Goal: Task Accomplishment & Management: Complete application form

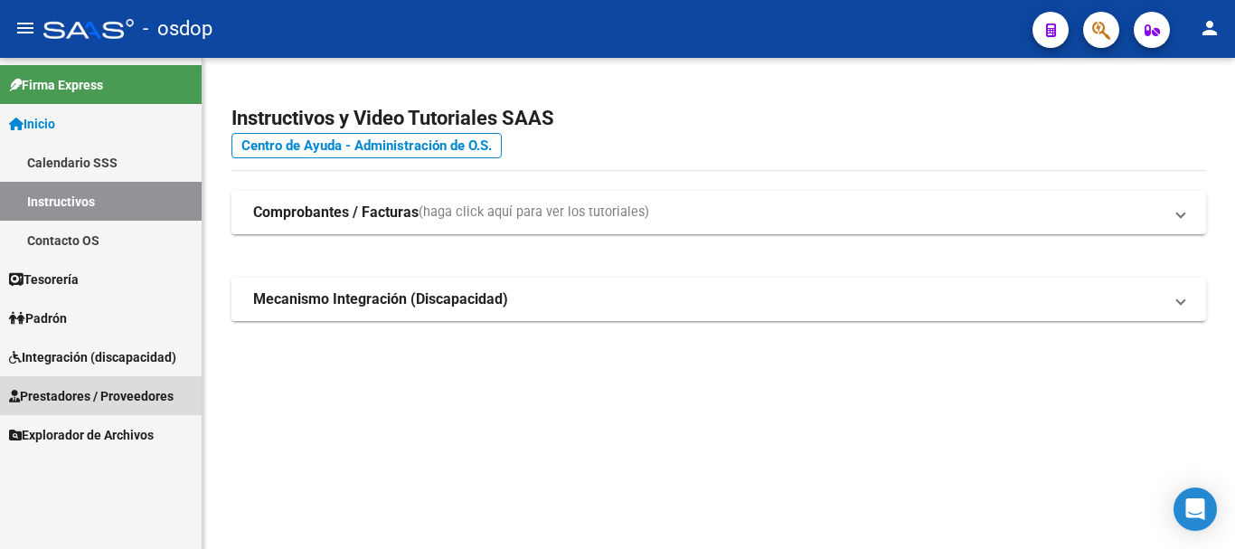
click at [76, 398] on span "Prestadores / Proveedores" at bounding box center [91, 396] width 165 height 20
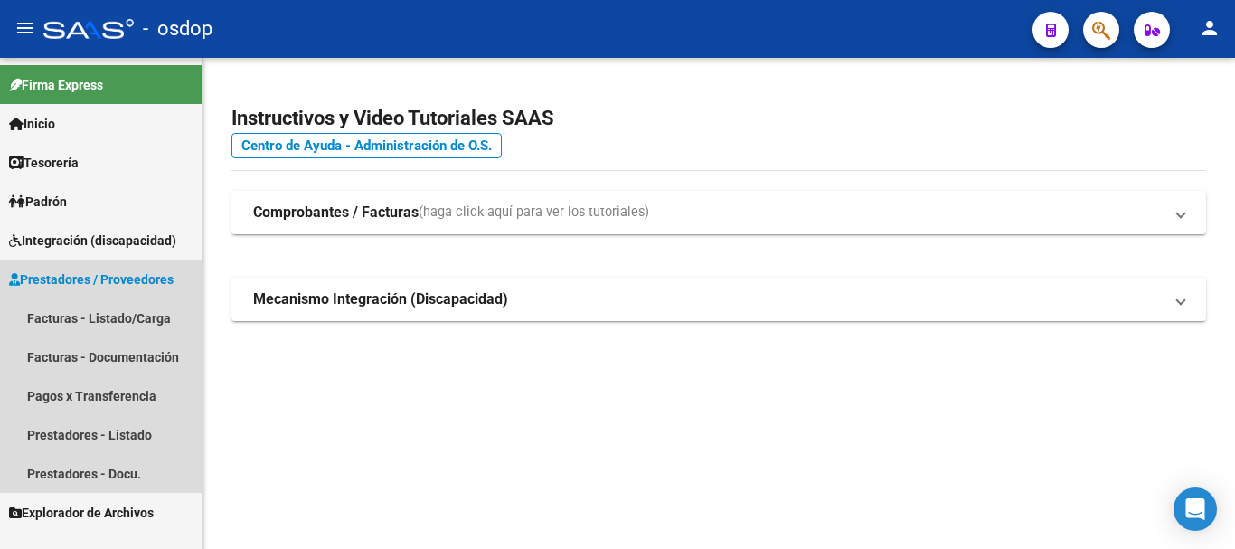
click at [102, 281] on span "Prestadores / Proveedores" at bounding box center [91, 279] width 165 height 20
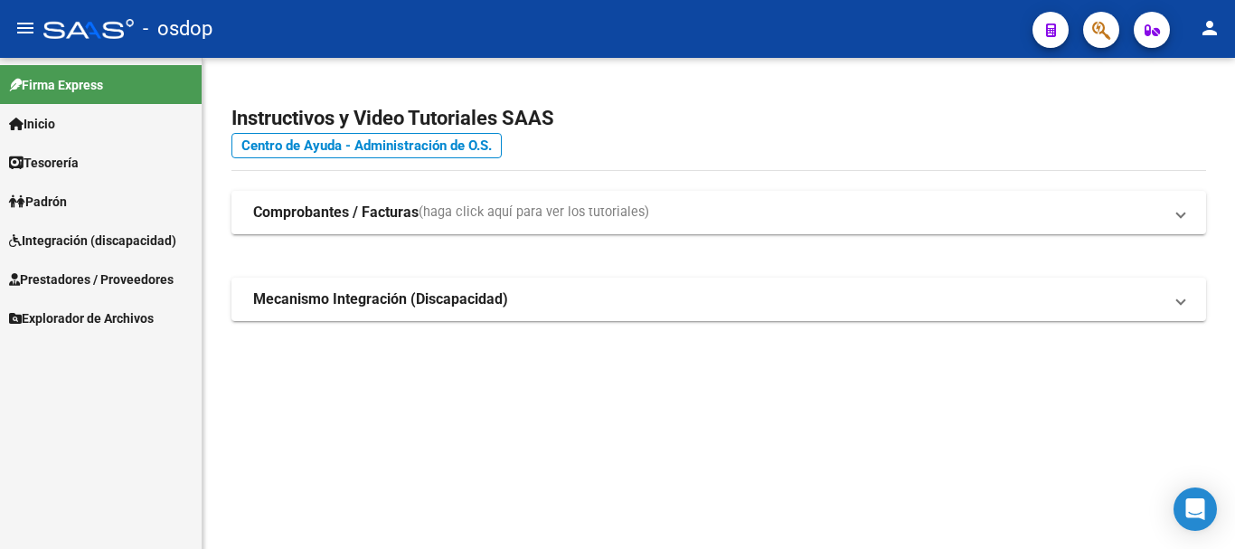
click at [81, 272] on span "Prestadores / Proveedores" at bounding box center [91, 279] width 165 height 20
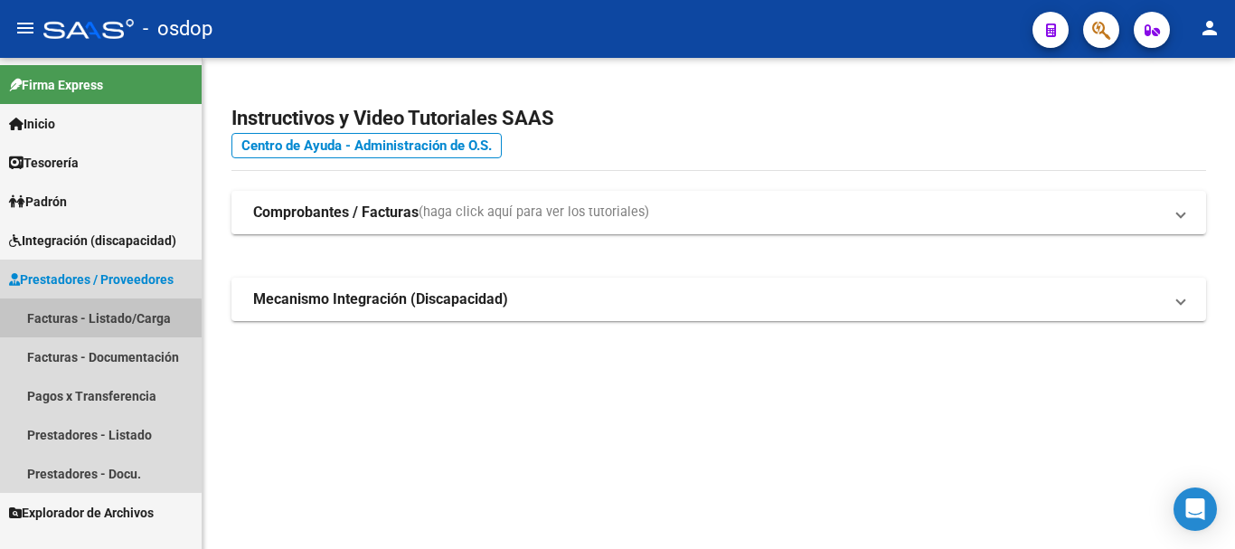
click at [77, 321] on link "Facturas - Listado/Carga" at bounding box center [101, 317] width 202 height 39
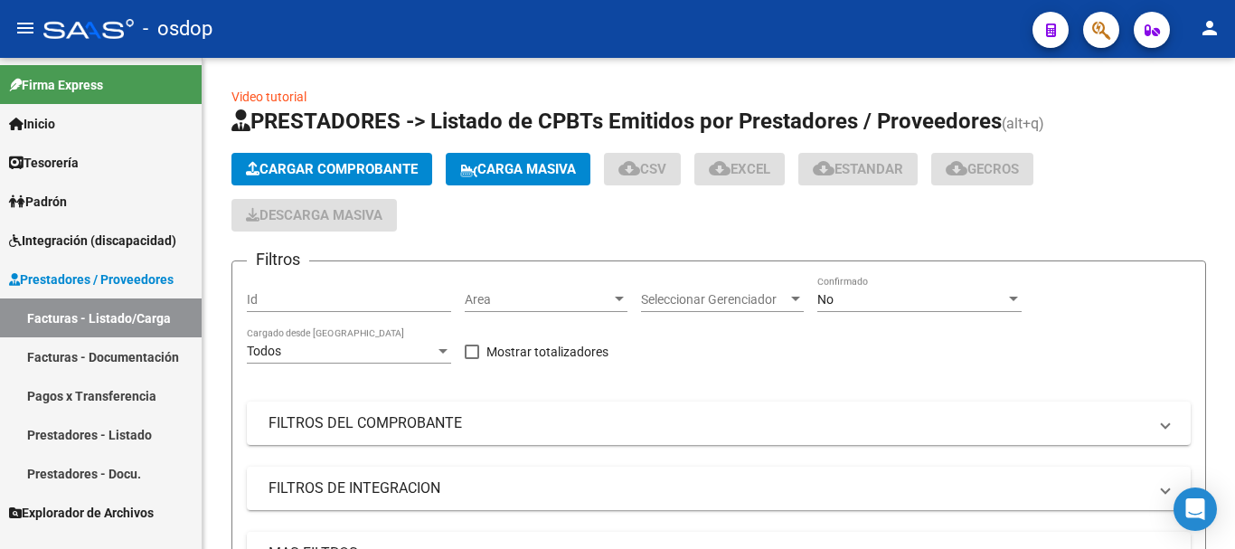
click at [283, 174] on span "Cargar Comprobante" at bounding box center [332, 169] width 172 height 16
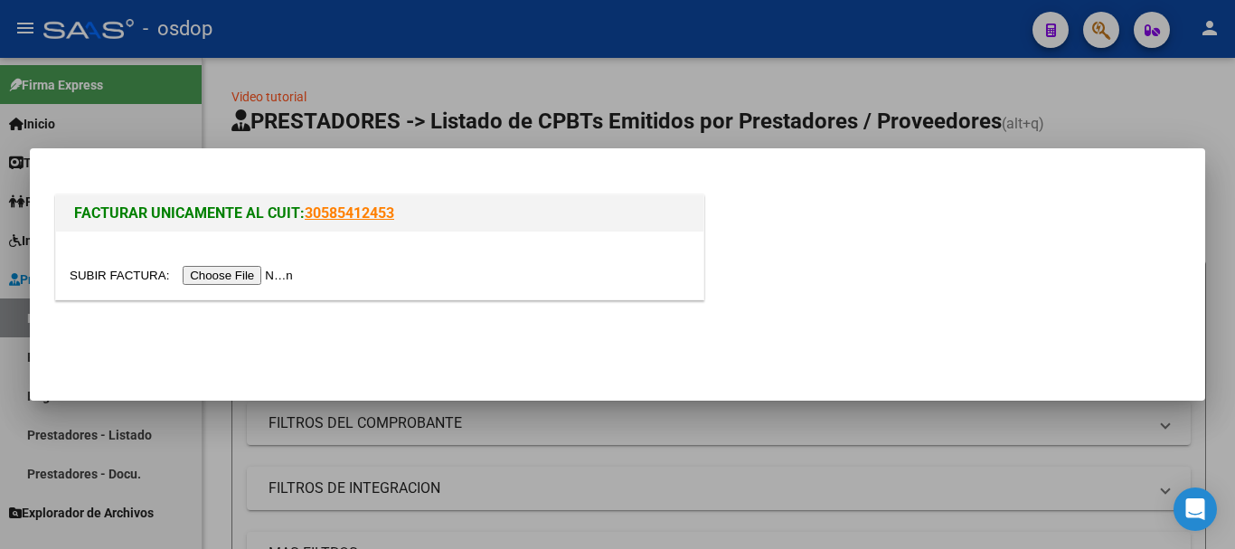
click at [224, 277] on input "file" at bounding box center [184, 275] width 229 height 19
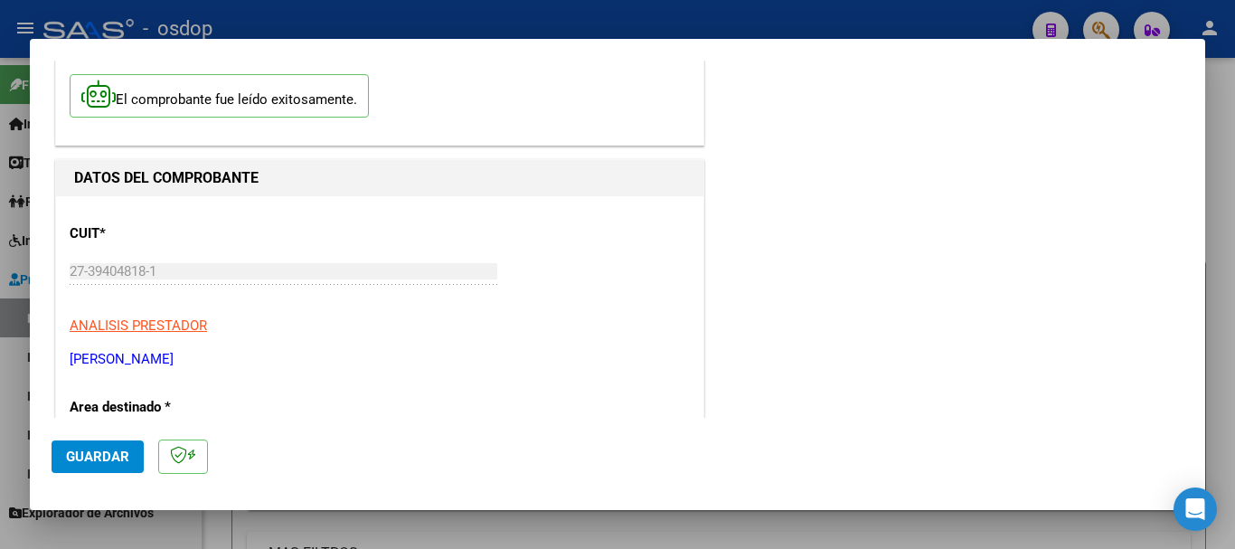
scroll to position [181, 0]
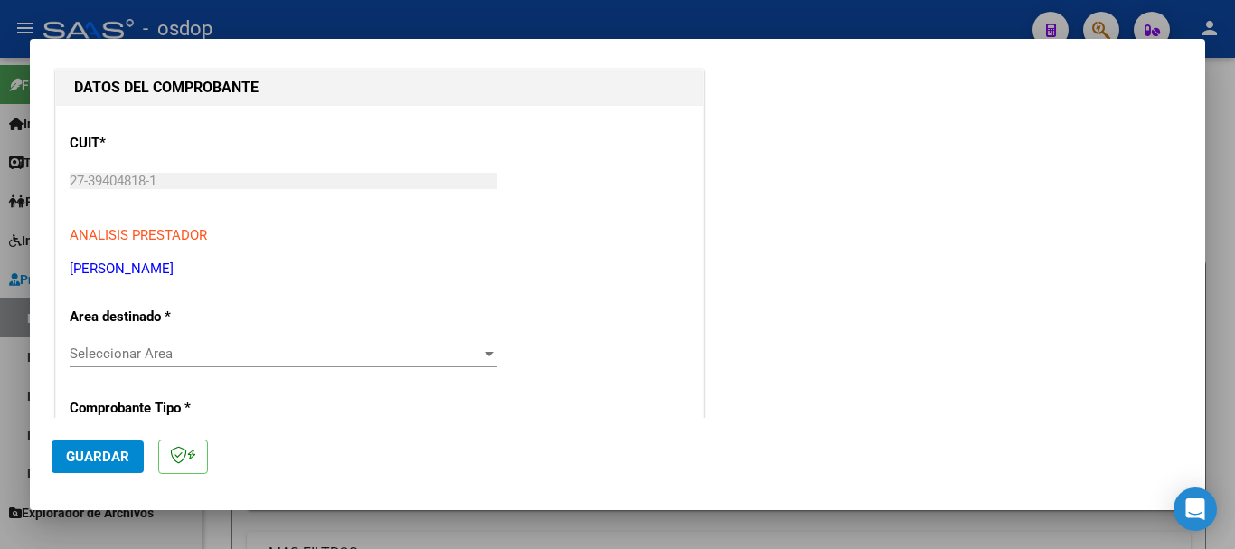
click at [485, 352] on div at bounding box center [489, 354] width 9 height 5
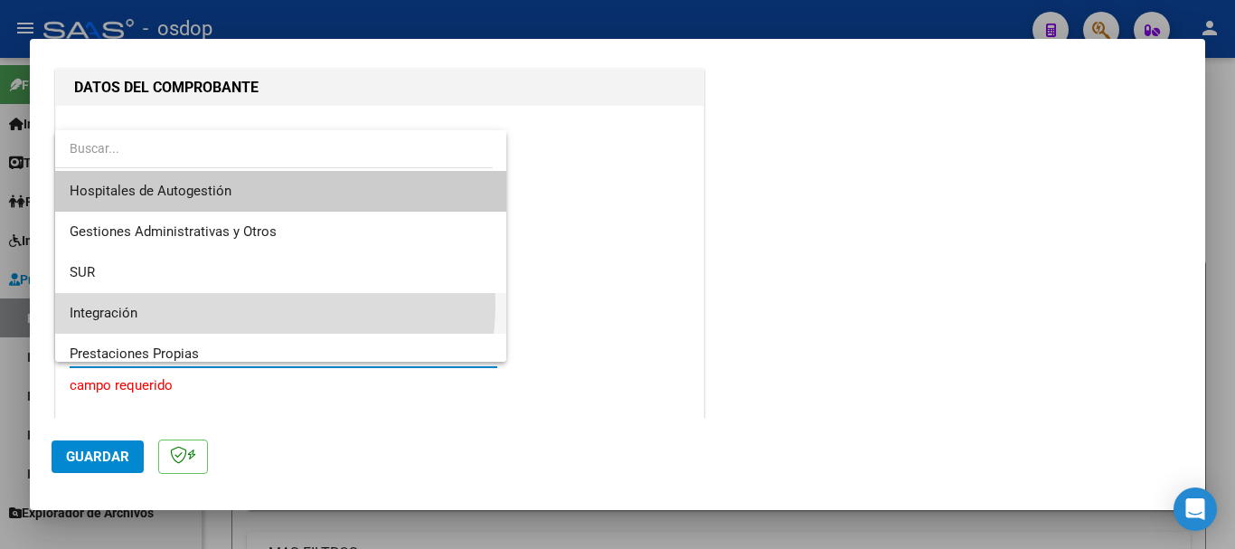
click at [269, 305] on span "Integración" at bounding box center [281, 313] width 422 height 41
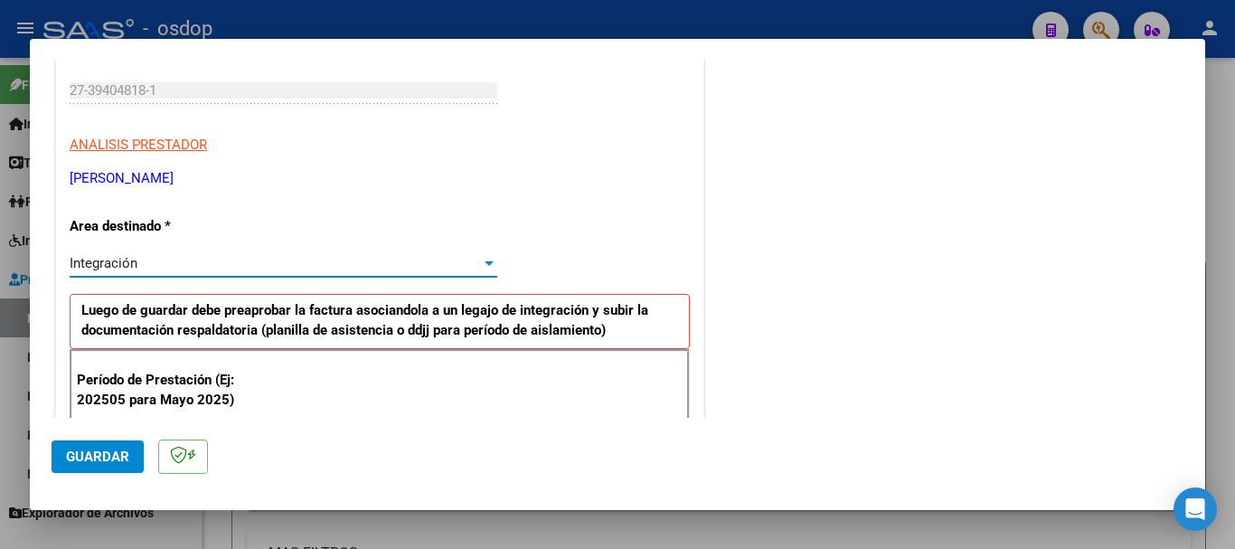
scroll to position [362, 0]
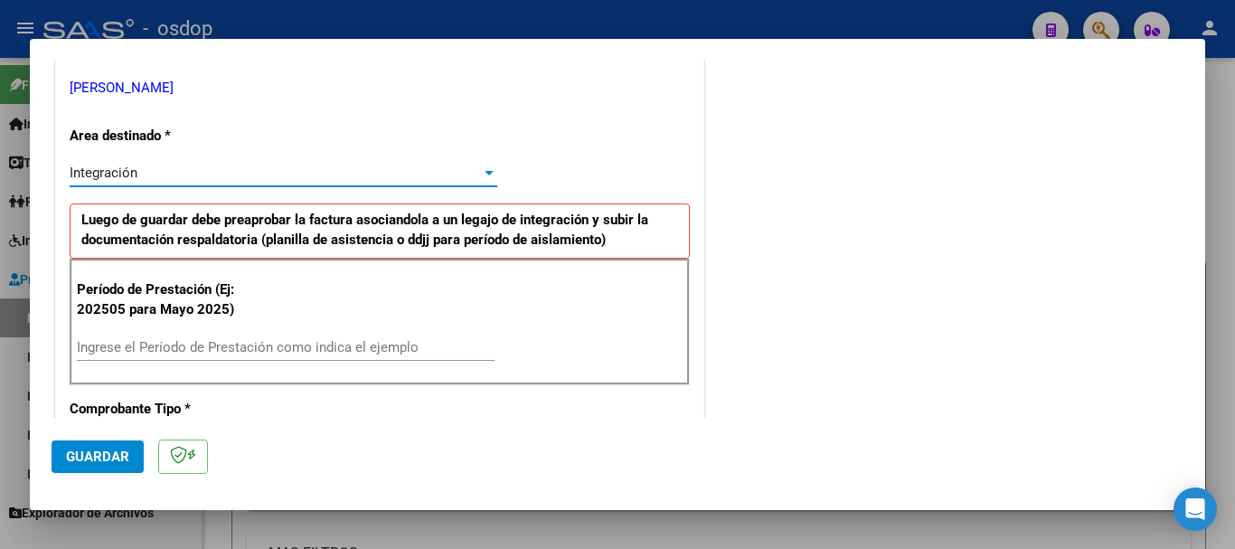
click at [306, 344] on input "Ingrese el Período de Prestación como indica el ejemplo" at bounding box center [286, 347] width 418 height 16
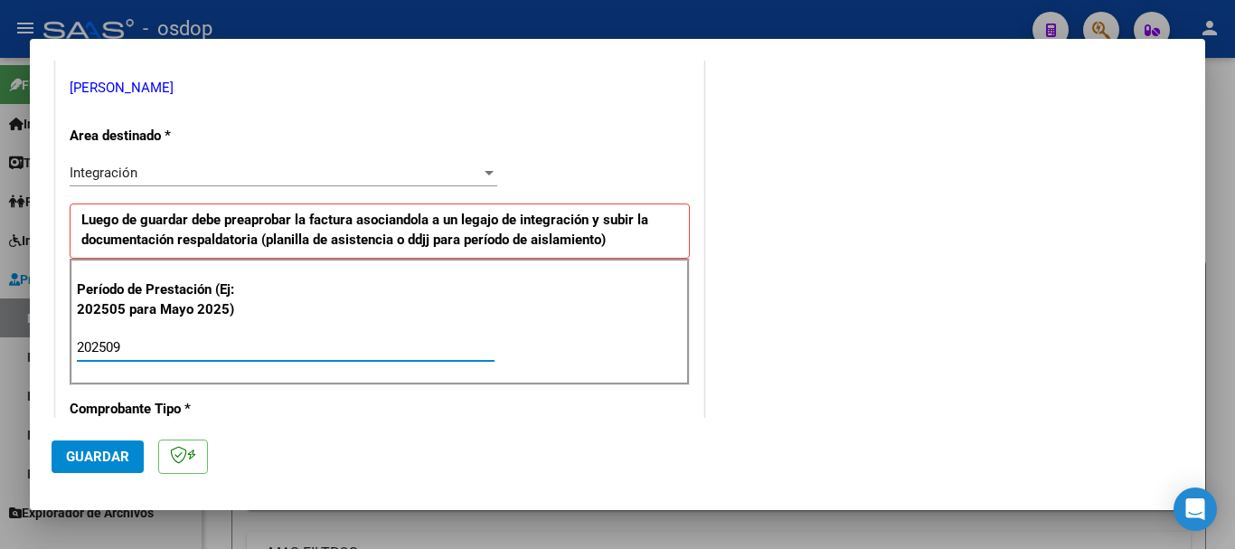
type input "202509"
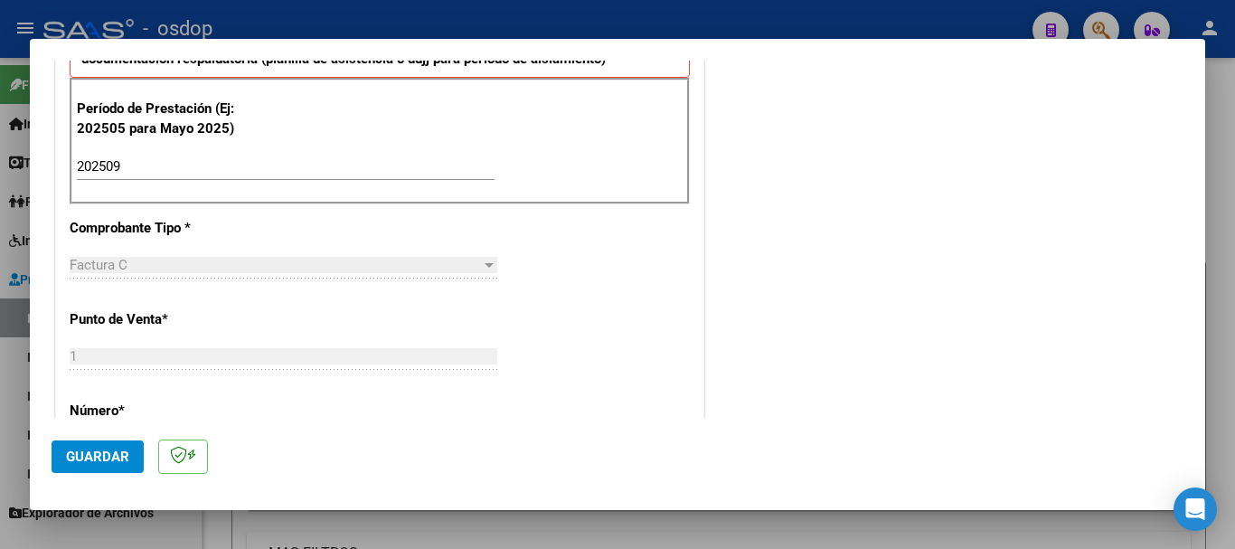
scroll to position [633, 0]
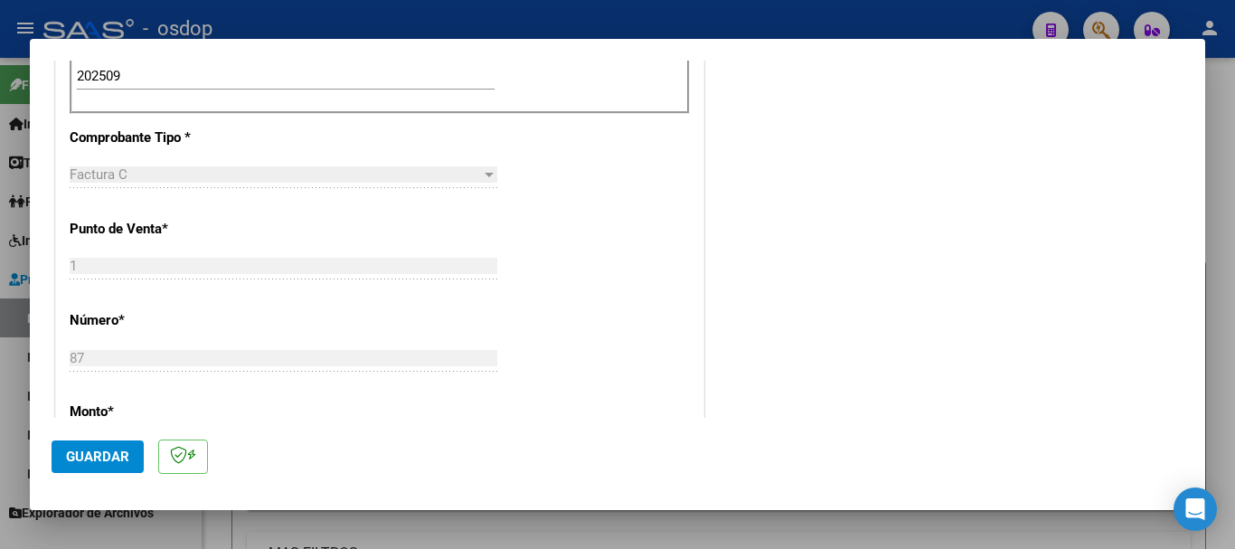
click at [121, 459] on span "Guardar" at bounding box center [97, 456] width 63 height 16
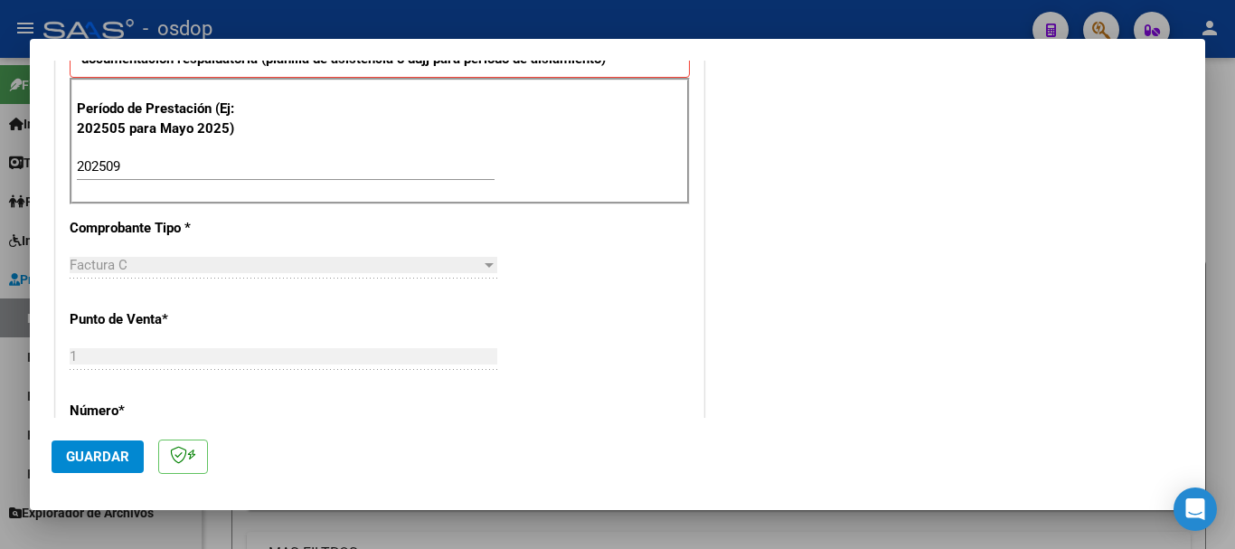
scroll to position [904, 0]
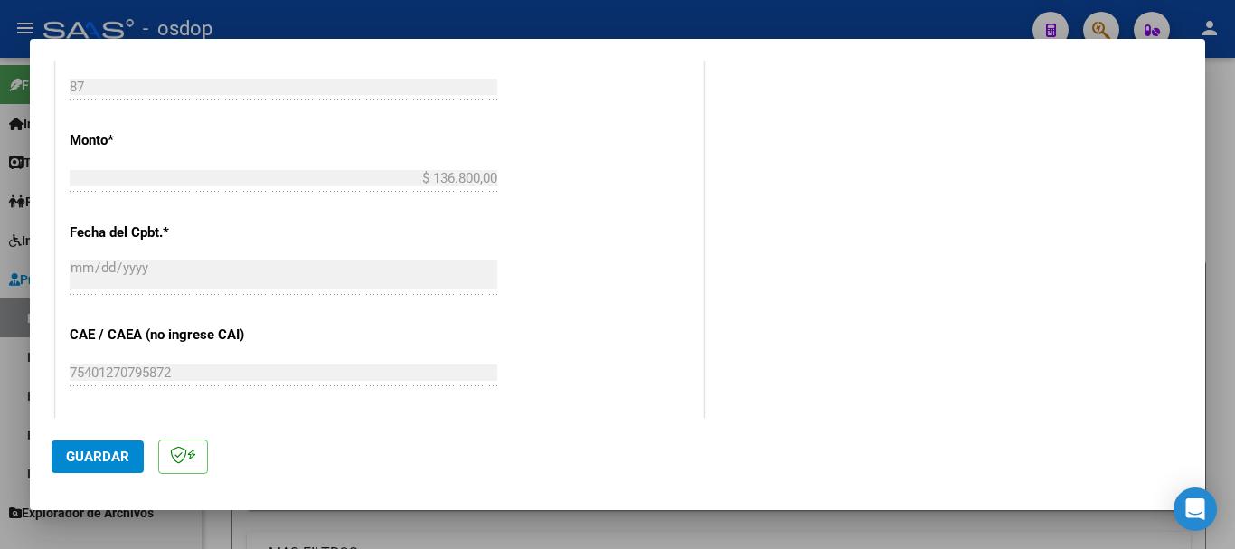
click at [126, 452] on span "Guardar" at bounding box center [97, 456] width 63 height 16
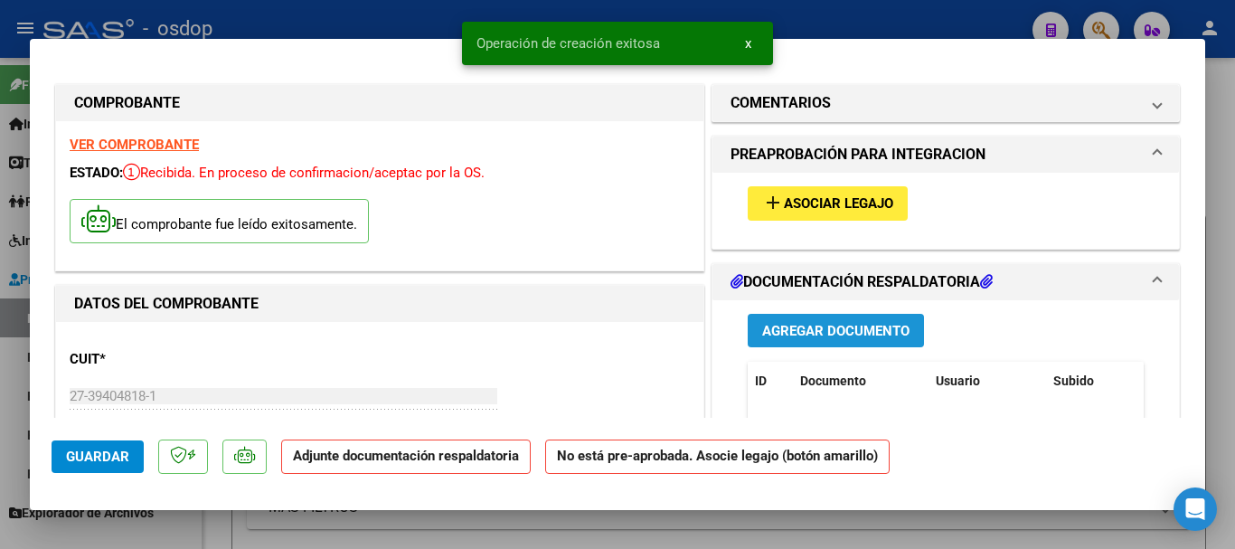
click at [823, 331] on span "Agregar Documento" at bounding box center [835, 331] width 147 height 16
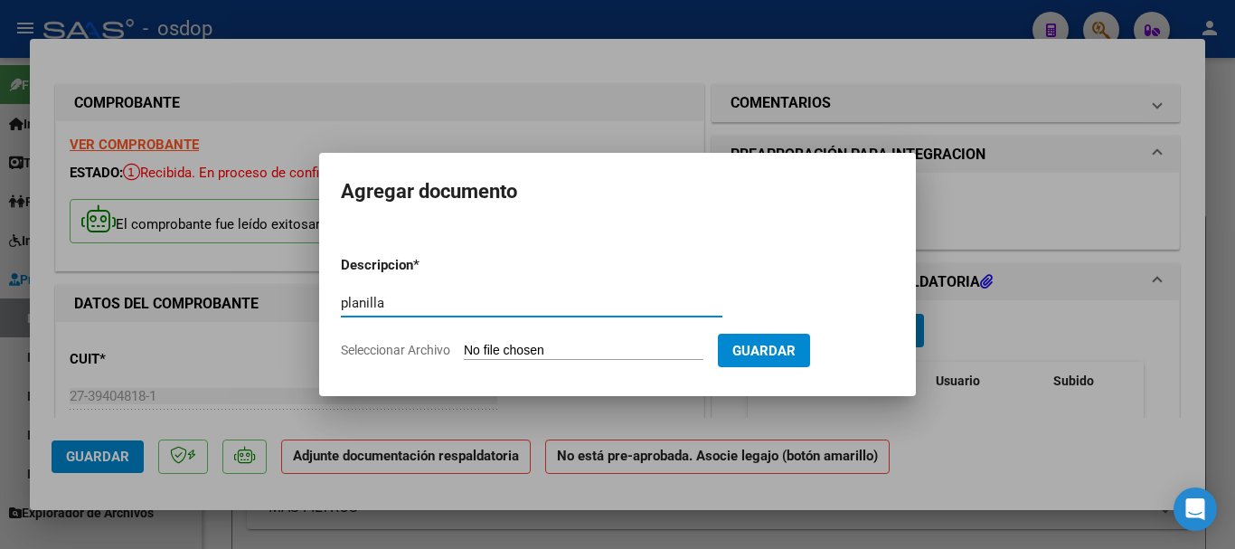
type input "planilla"
click at [418, 346] on span "Seleccionar Archivo" at bounding box center [395, 350] width 109 height 14
click at [464, 346] on input "Seleccionar Archivo" at bounding box center [584, 351] width 240 height 17
type input "C:\fakepath\CamScanner [DATE] 10.29.pdf"
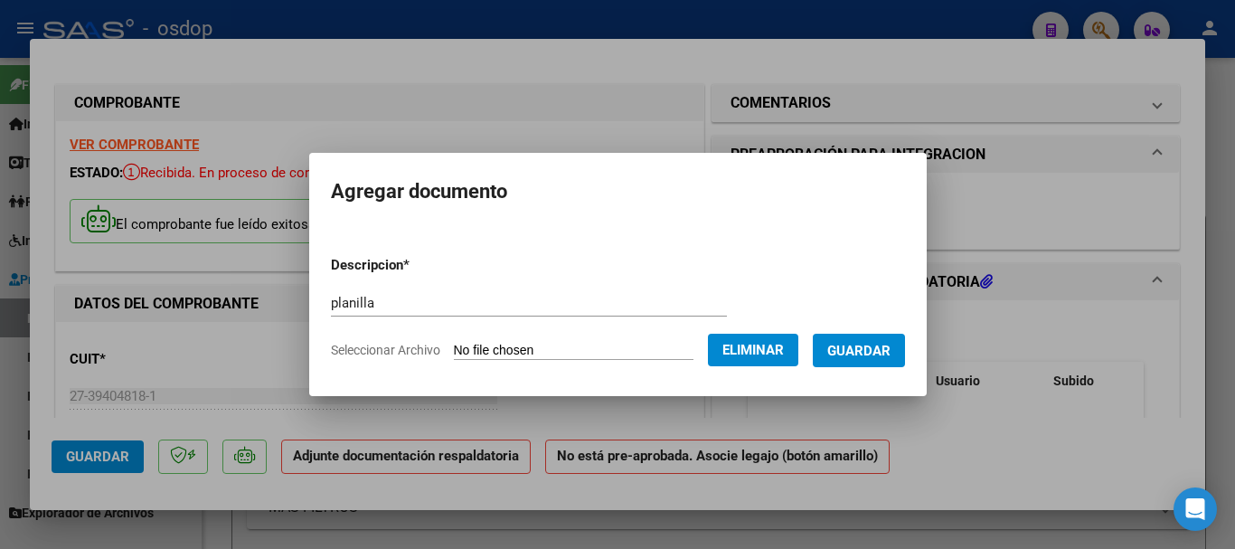
click at [883, 336] on button "Guardar" at bounding box center [859, 350] width 92 height 33
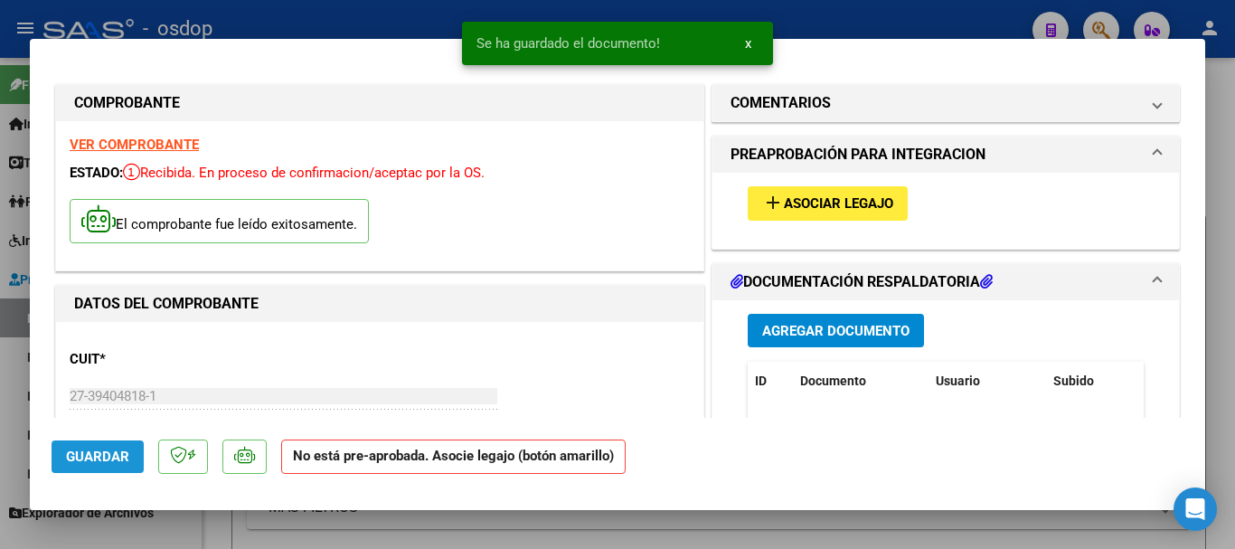
click at [102, 460] on span "Guardar" at bounding box center [97, 456] width 63 height 16
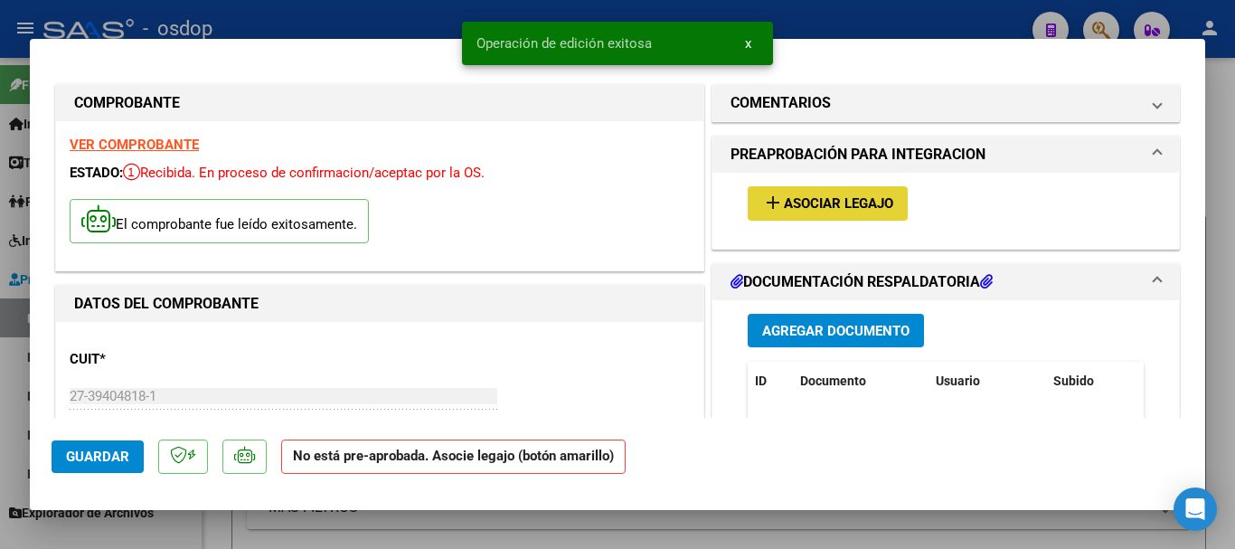
click at [804, 198] on span "Asociar Legajo" at bounding box center [838, 204] width 109 height 16
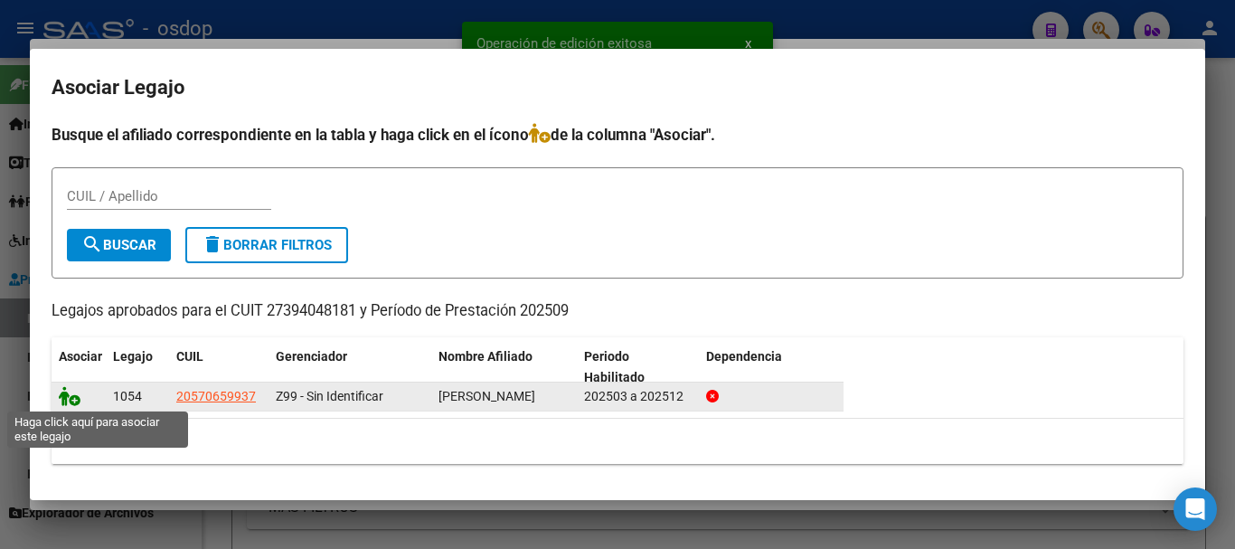
click at [63, 397] on icon at bounding box center [70, 396] width 22 height 20
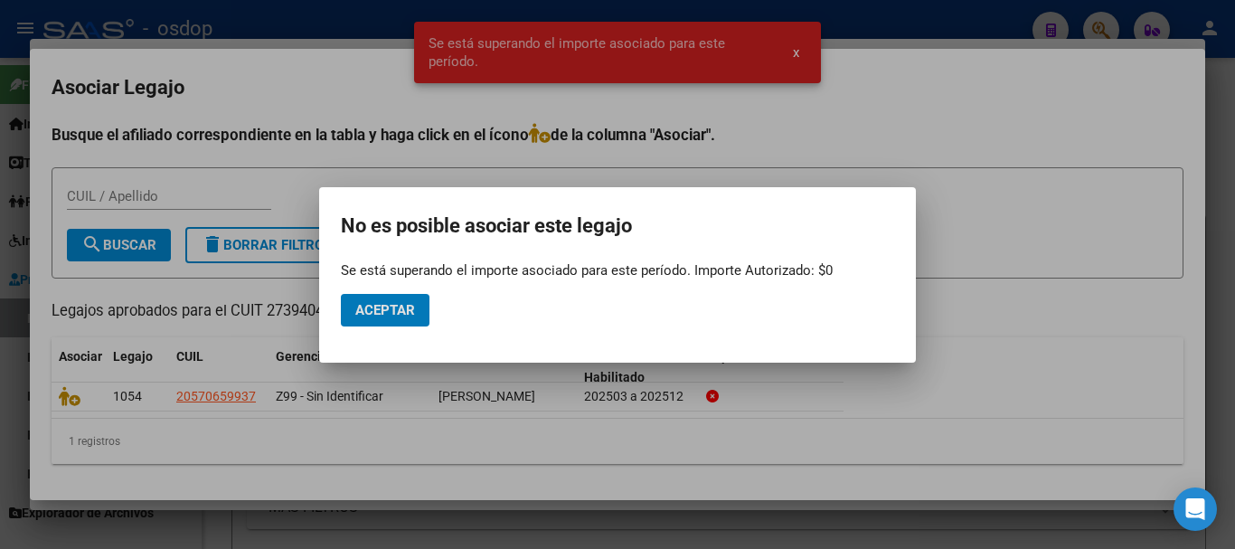
click at [377, 298] on button "Aceptar" at bounding box center [385, 310] width 89 height 33
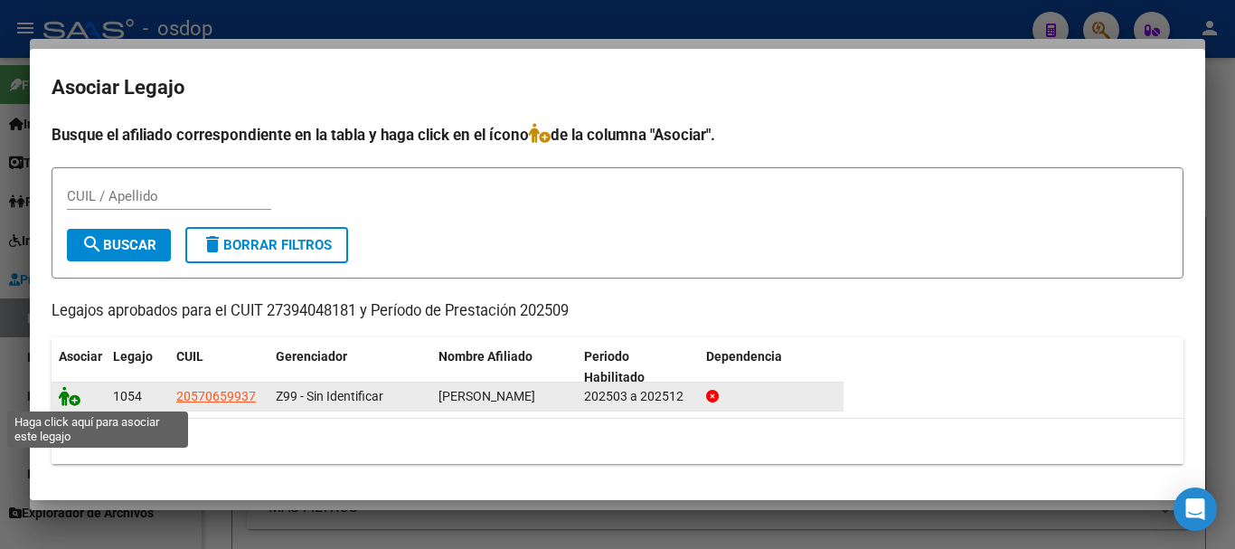
click at [68, 402] on icon at bounding box center [70, 396] width 22 height 20
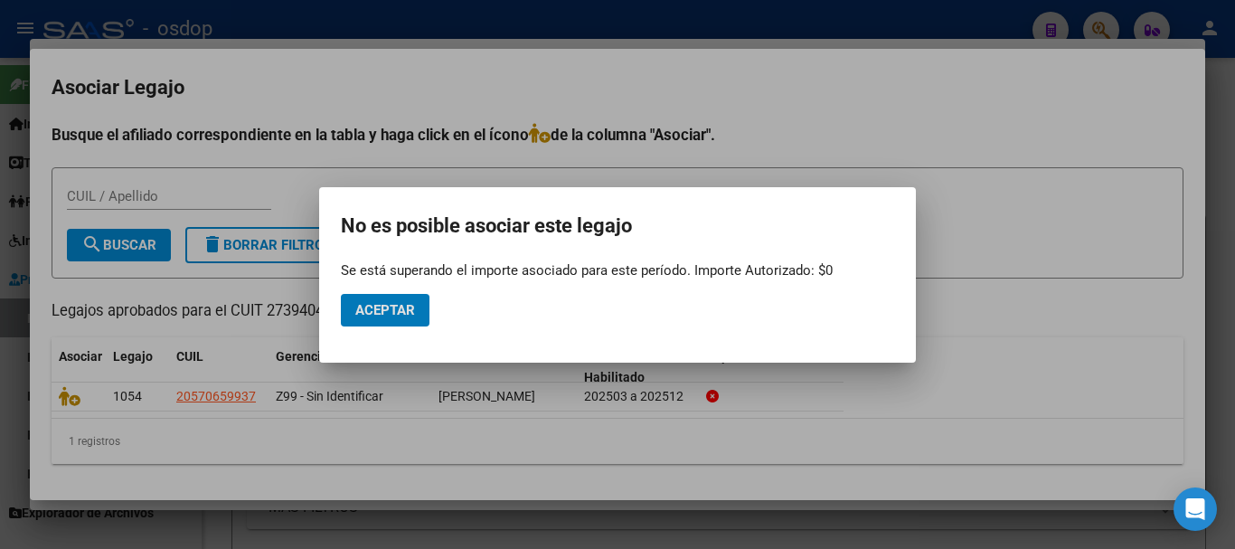
click at [193, 20] on div at bounding box center [617, 274] width 1235 height 549
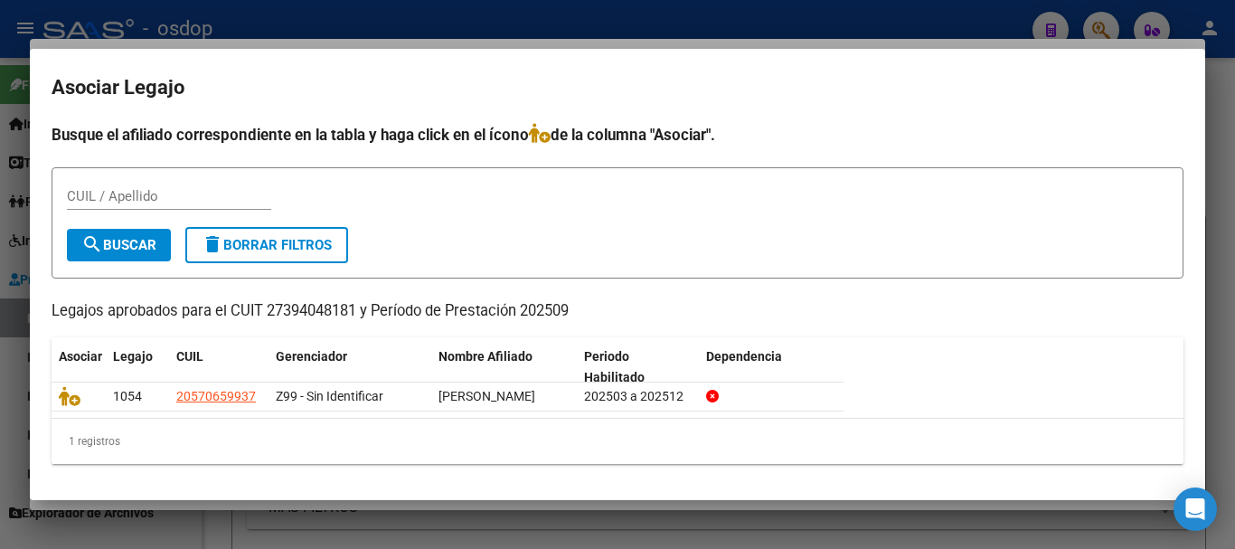
click at [464, 525] on div at bounding box center [617, 274] width 1235 height 549
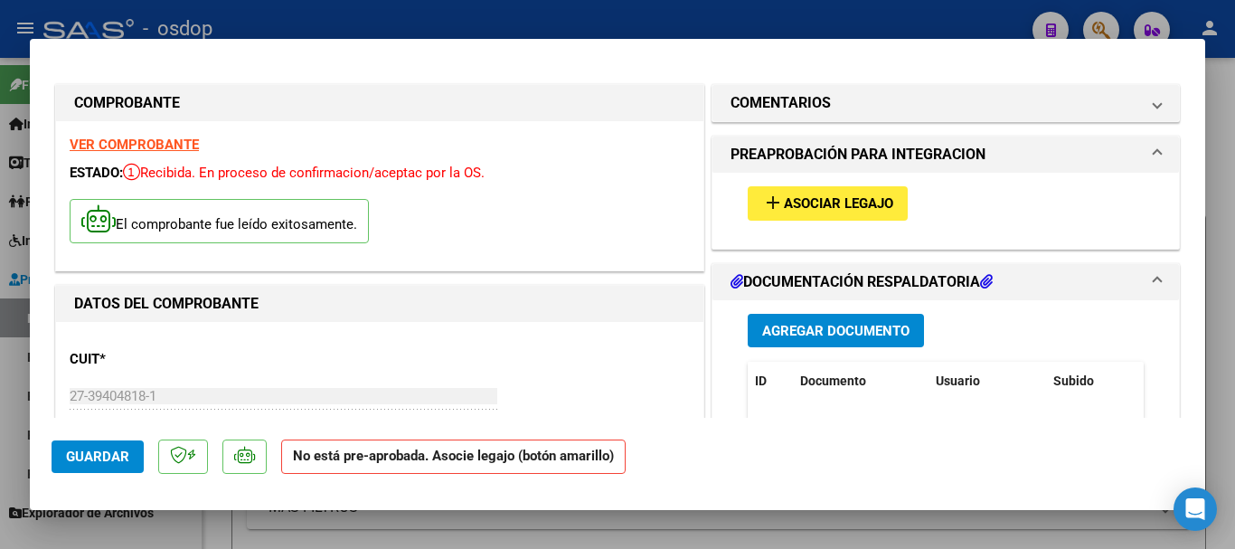
scroll to position [271, 0]
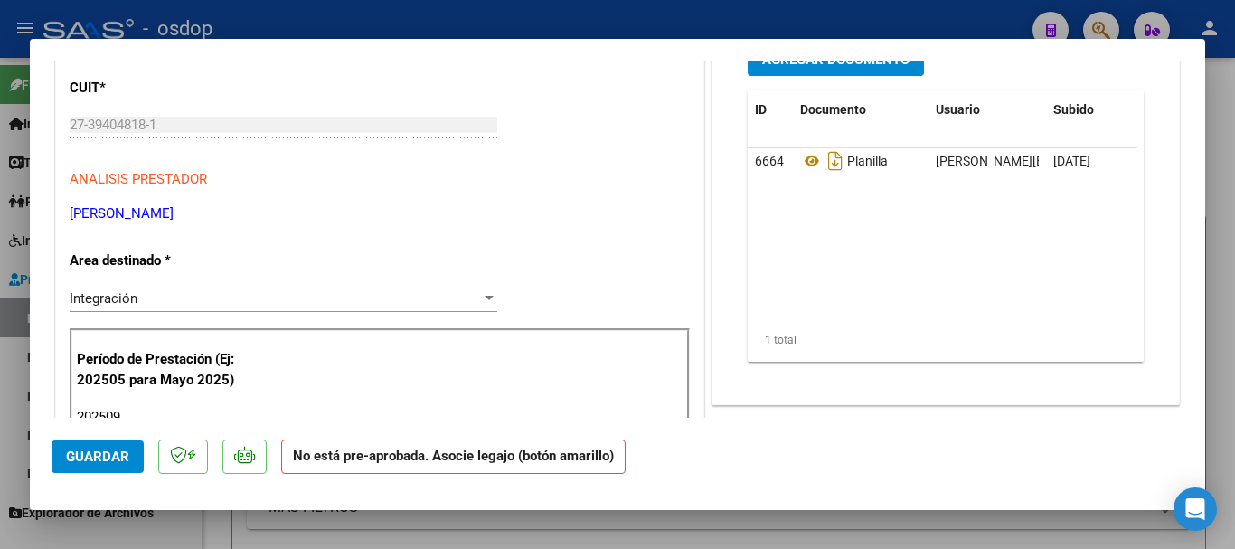
click at [15, 14] on div at bounding box center [617, 274] width 1235 height 549
type input "$ 0,00"
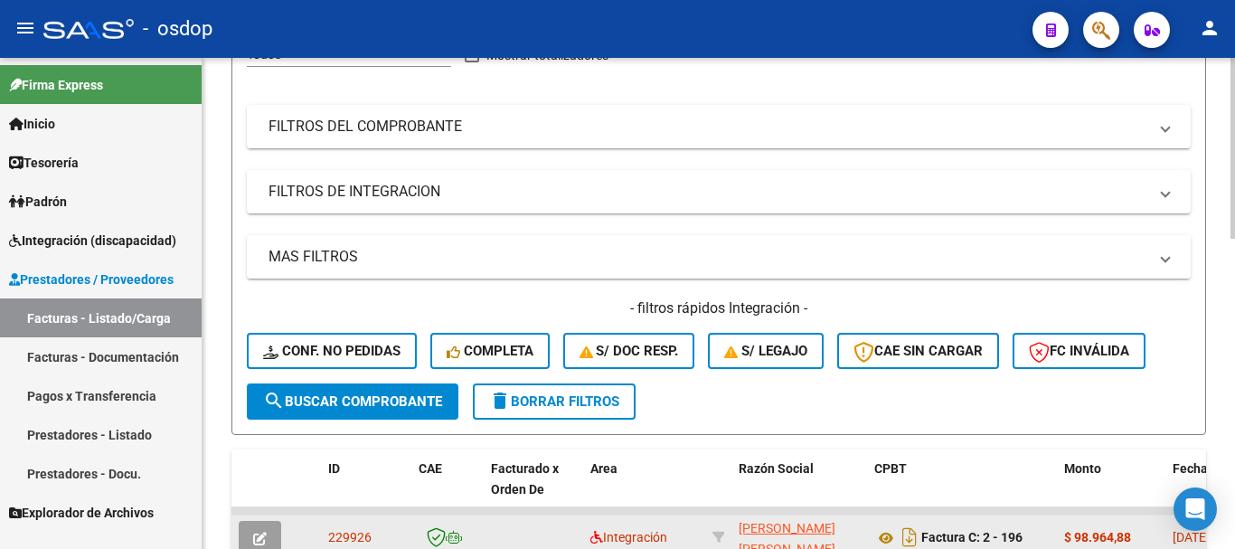
scroll to position [477, 0]
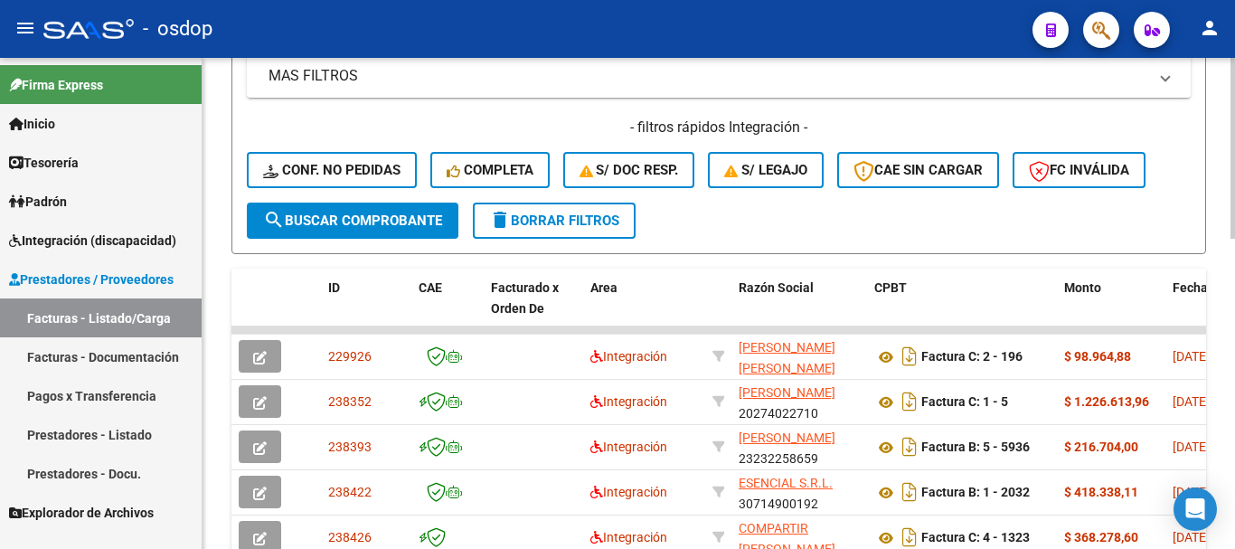
click at [689, 233] on form "Filtros Id Area Area Seleccionar Gerenciador Seleccionar Gerenciador No Confirm…" at bounding box center [718, 18] width 975 height 471
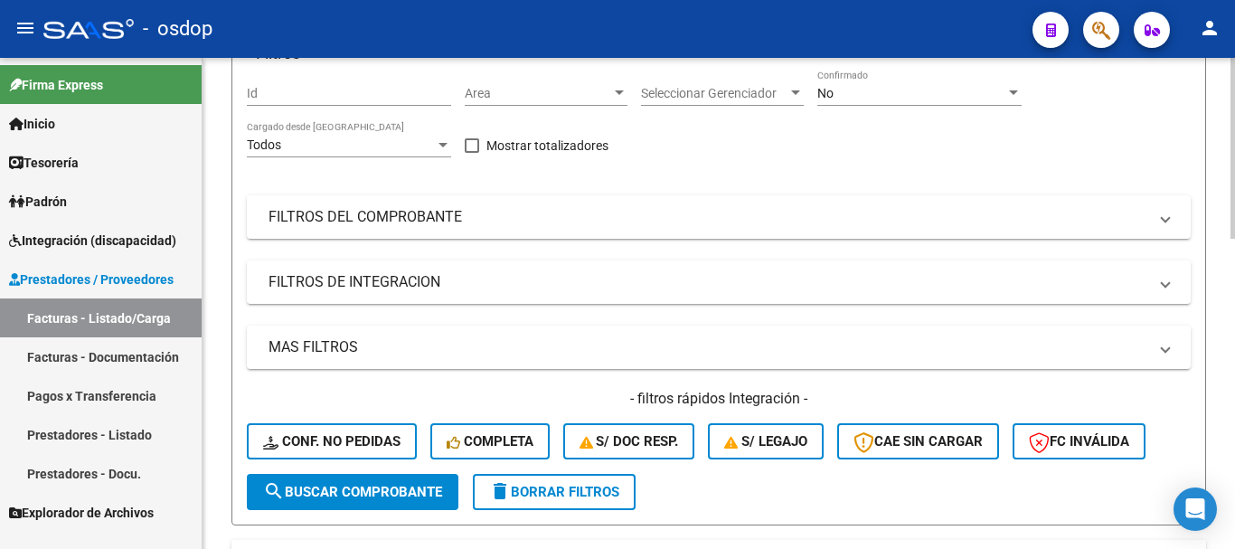
scroll to position [387, 0]
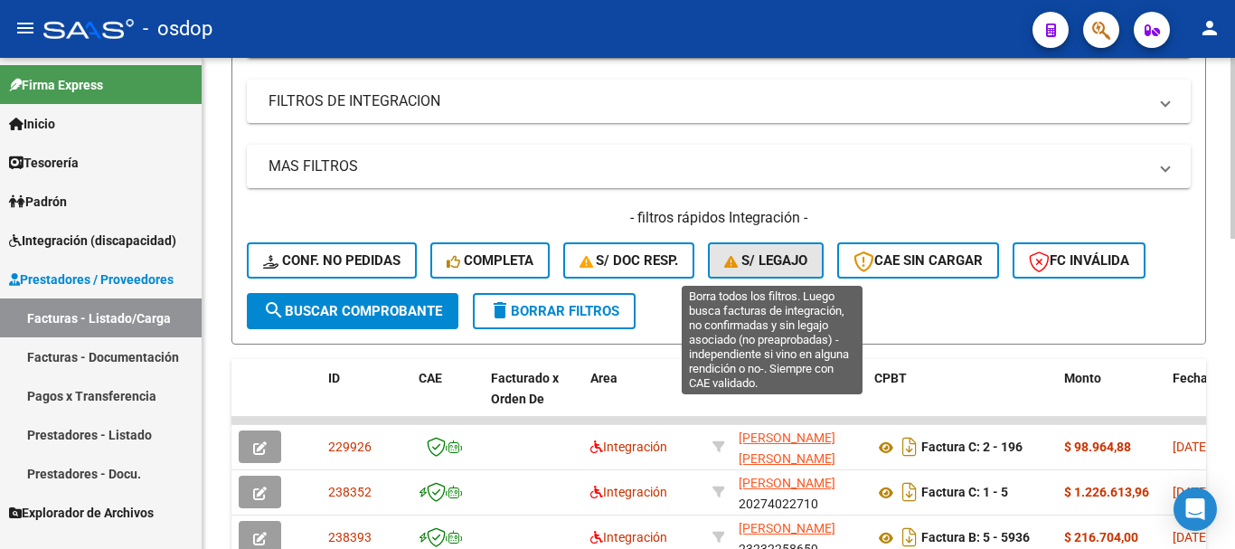
click at [754, 267] on span "S/ legajo" at bounding box center [765, 260] width 83 height 16
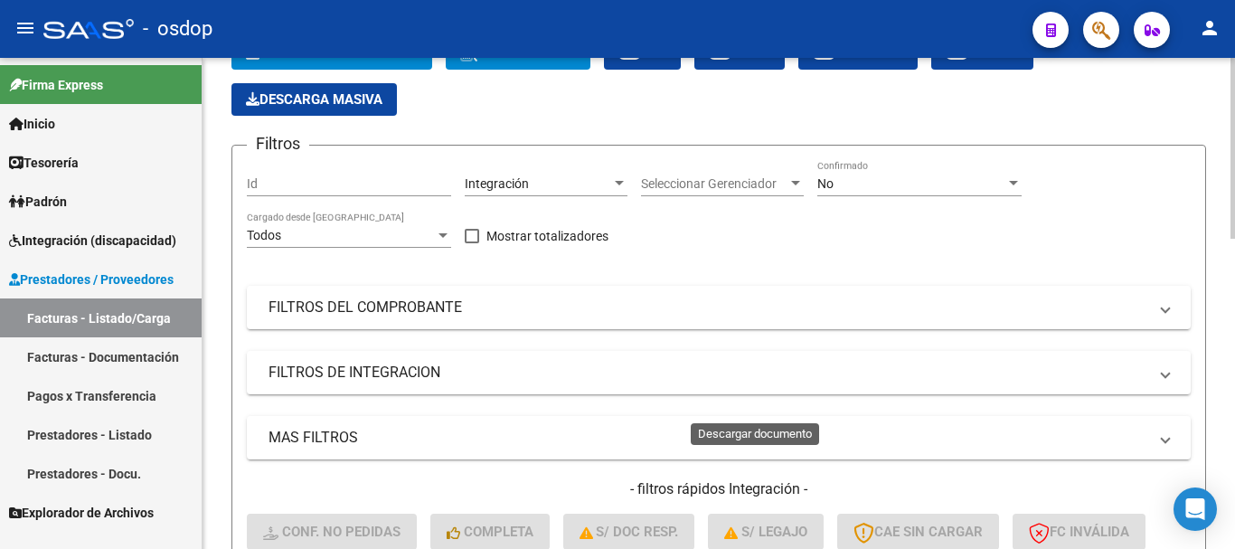
scroll to position [0, 0]
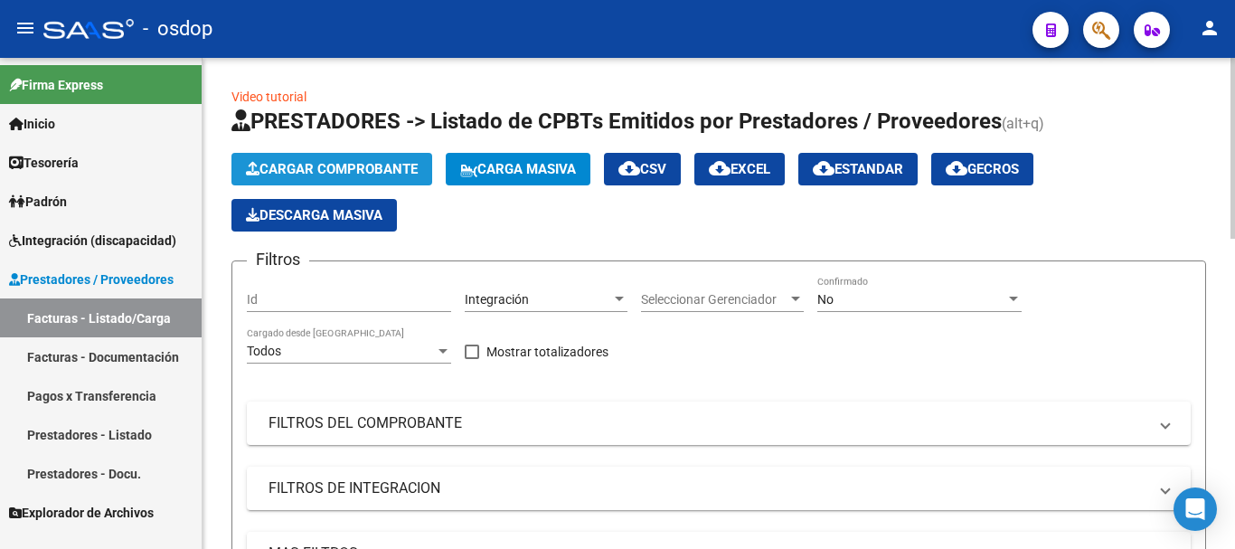
click at [378, 163] on span "Cargar Comprobante" at bounding box center [332, 169] width 172 height 16
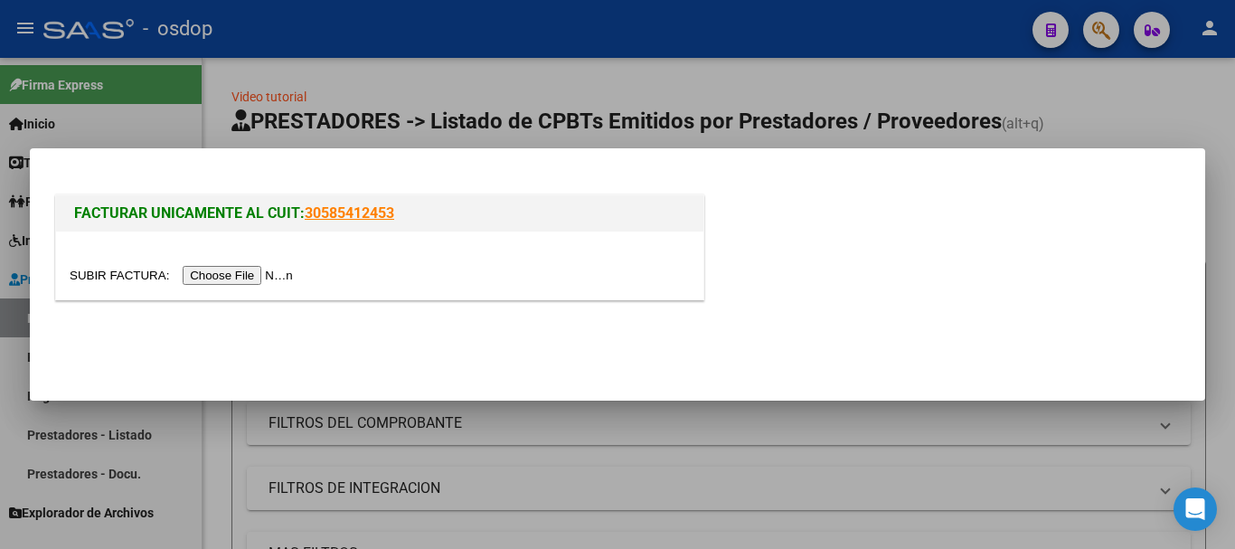
click at [268, 271] on input "file" at bounding box center [184, 275] width 229 height 19
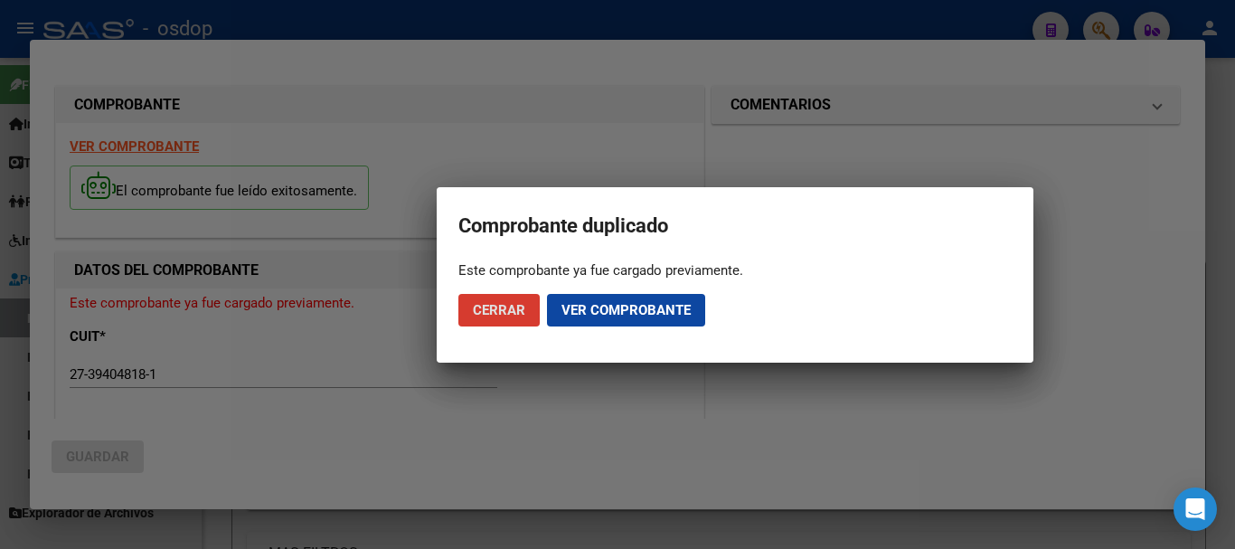
click at [513, 312] on span "Cerrar" at bounding box center [499, 310] width 52 height 16
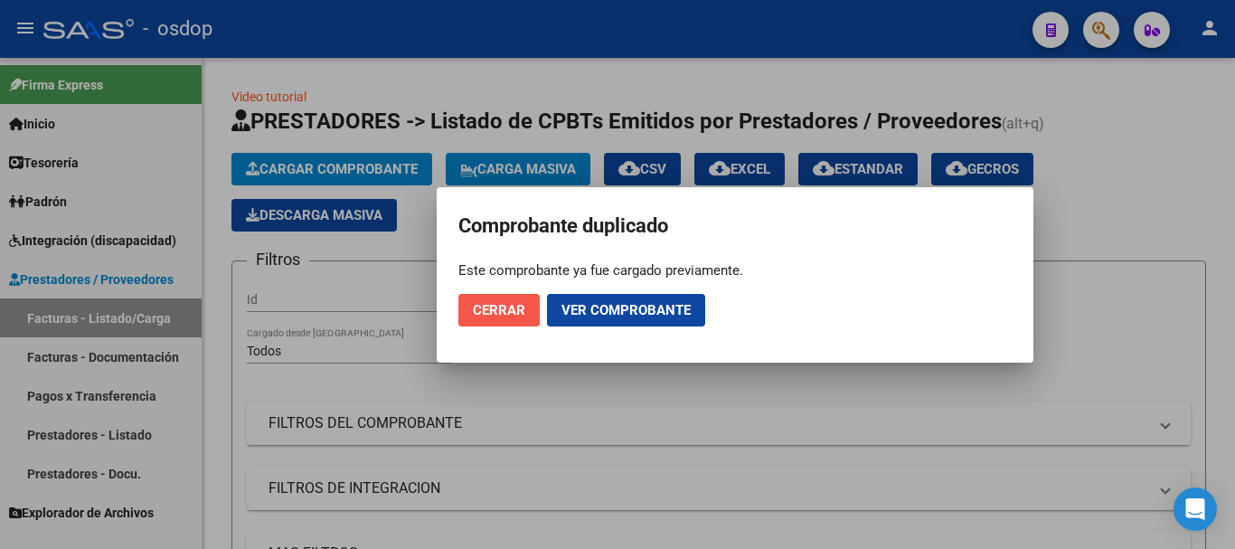
click at [513, 312] on span "Cerrar" at bounding box center [499, 310] width 52 height 16
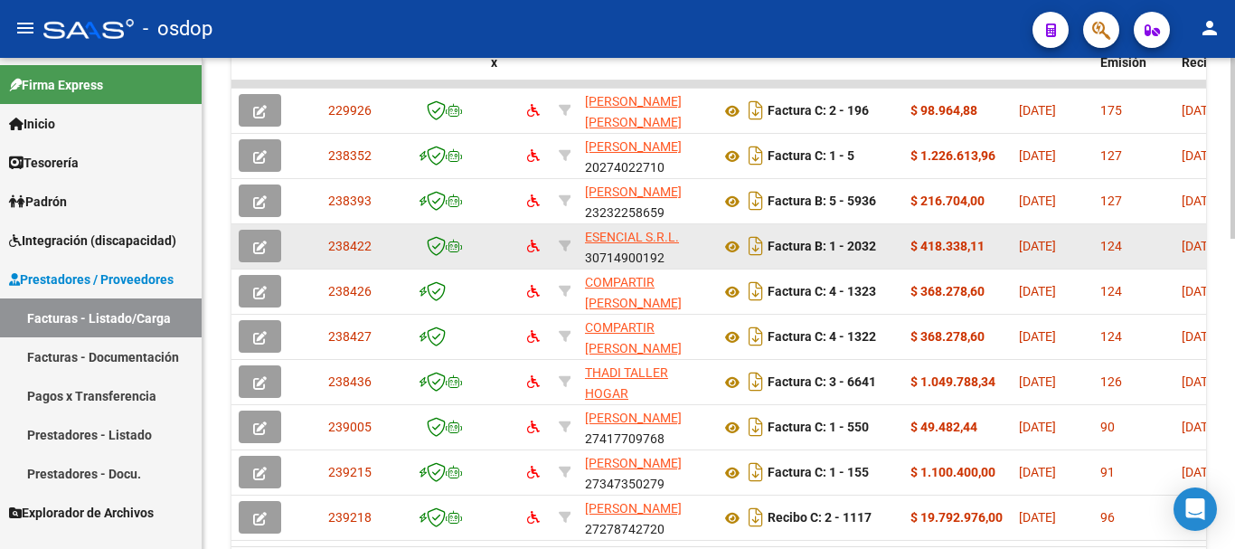
scroll to position [814, 0]
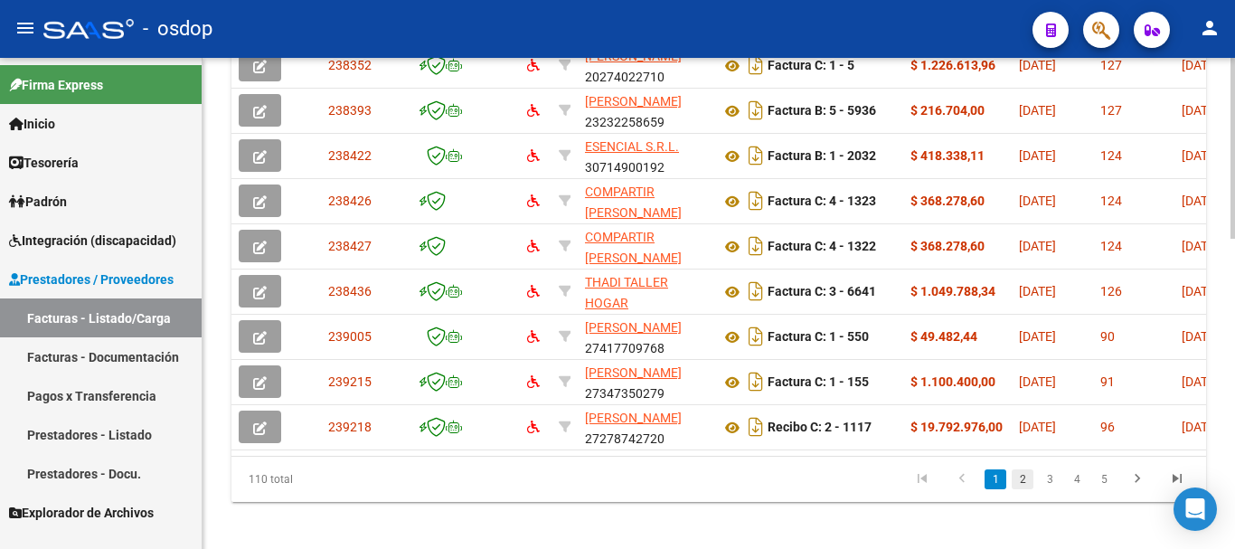
click at [1024, 489] on link "2" at bounding box center [1023, 479] width 22 height 20
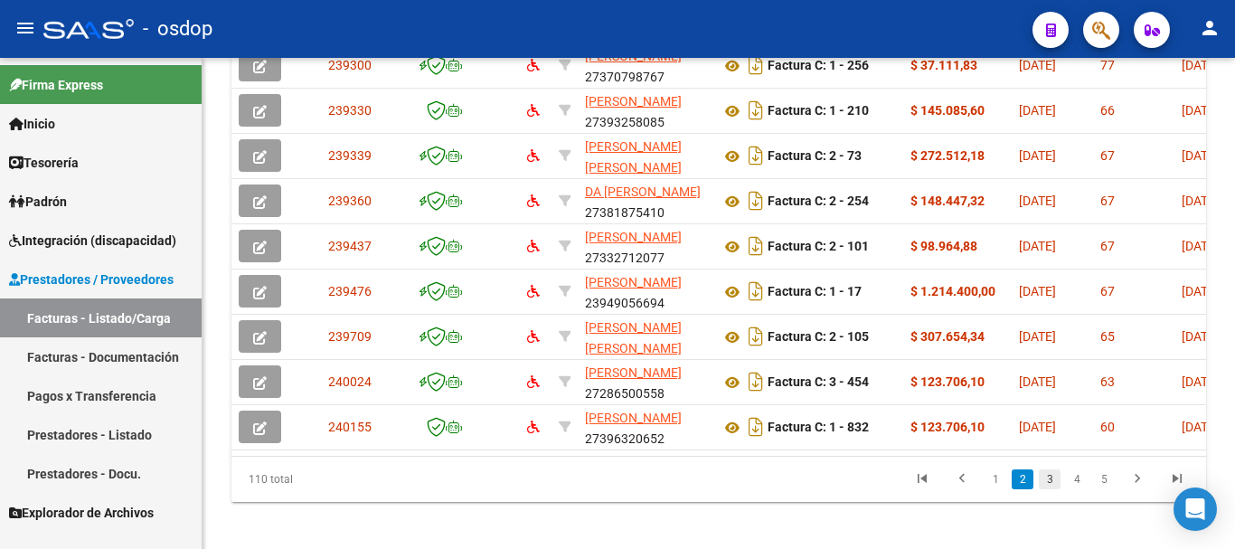
click at [1050, 486] on link "3" at bounding box center [1050, 479] width 22 height 20
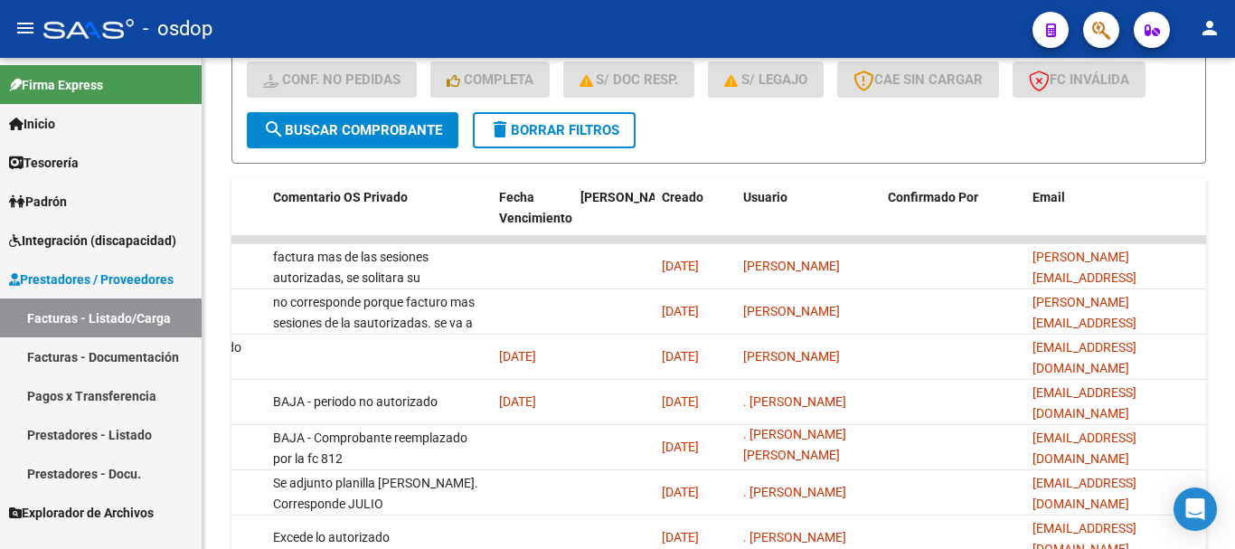
scroll to position [839, 0]
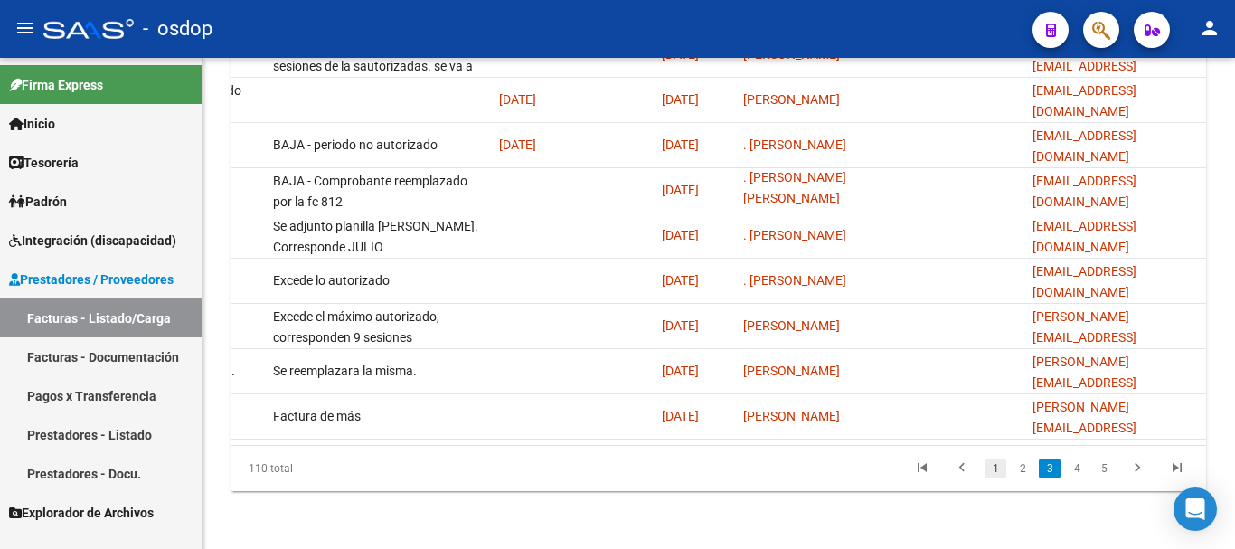
click at [991, 474] on link "1" at bounding box center [995, 468] width 22 height 20
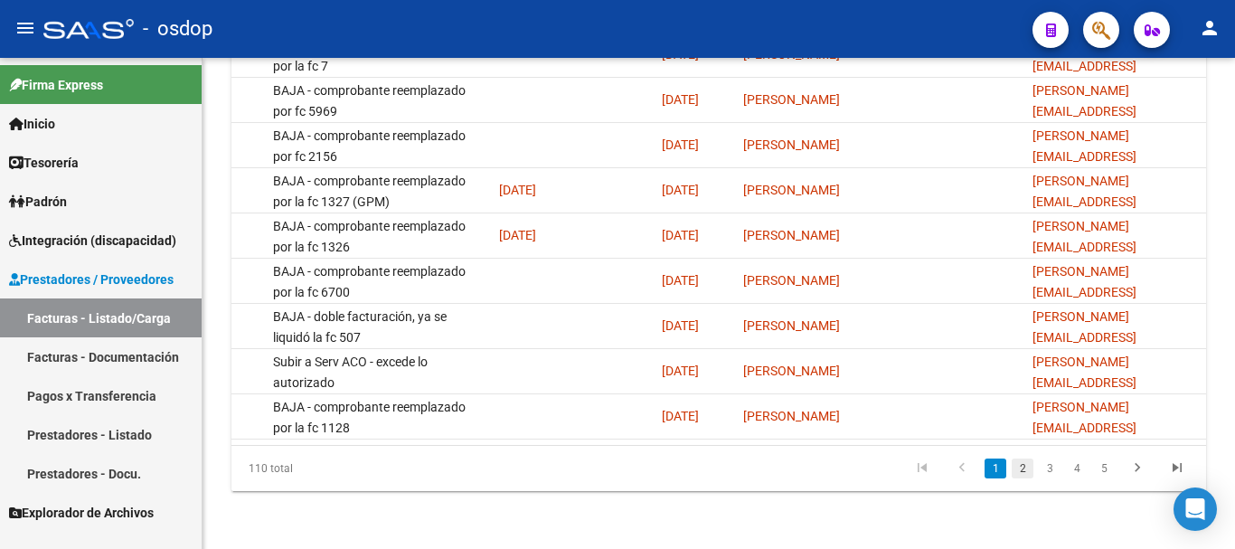
click at [1028, 464] on link "2" at bounding box center [1023, 468] width 22 height 20
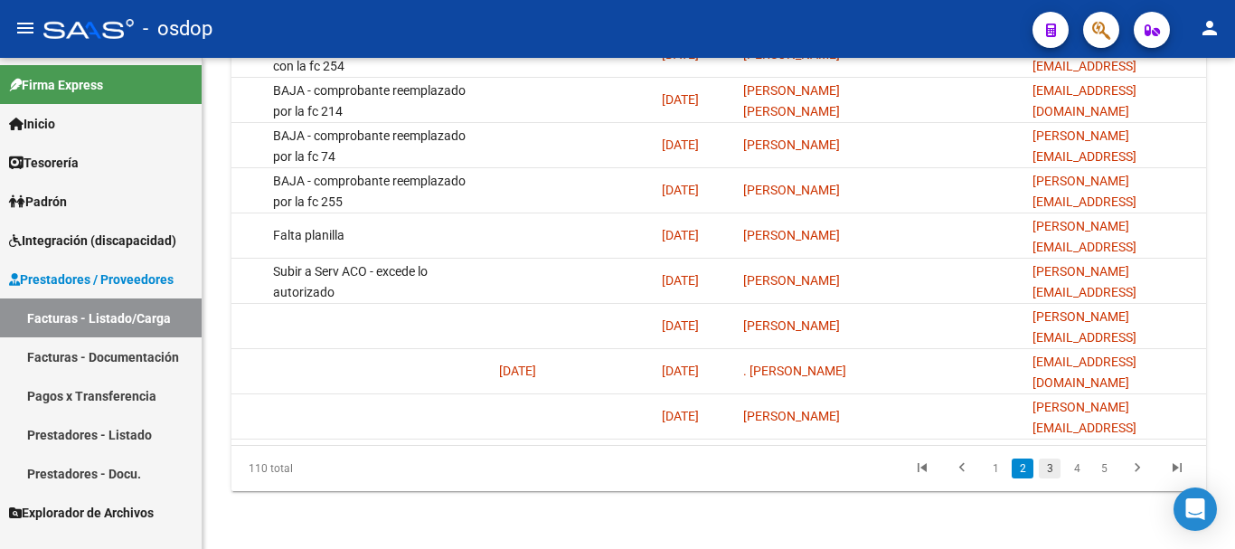
click at [1050, 468] on link "3" at bounding box center [1050, 468] width 22 height 20
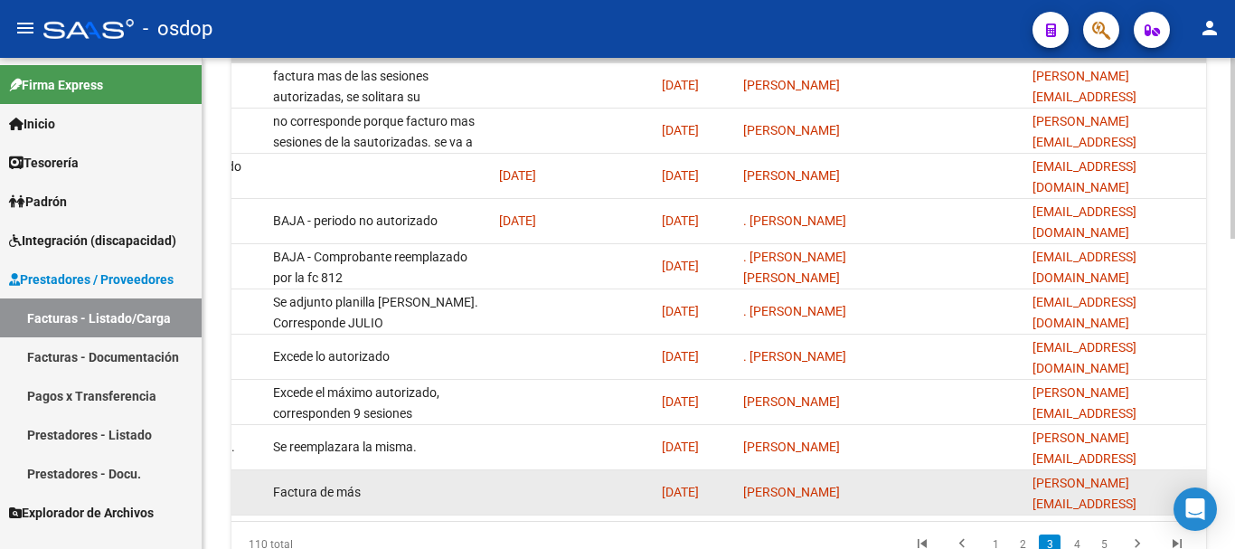
scroll to position [658, 0]
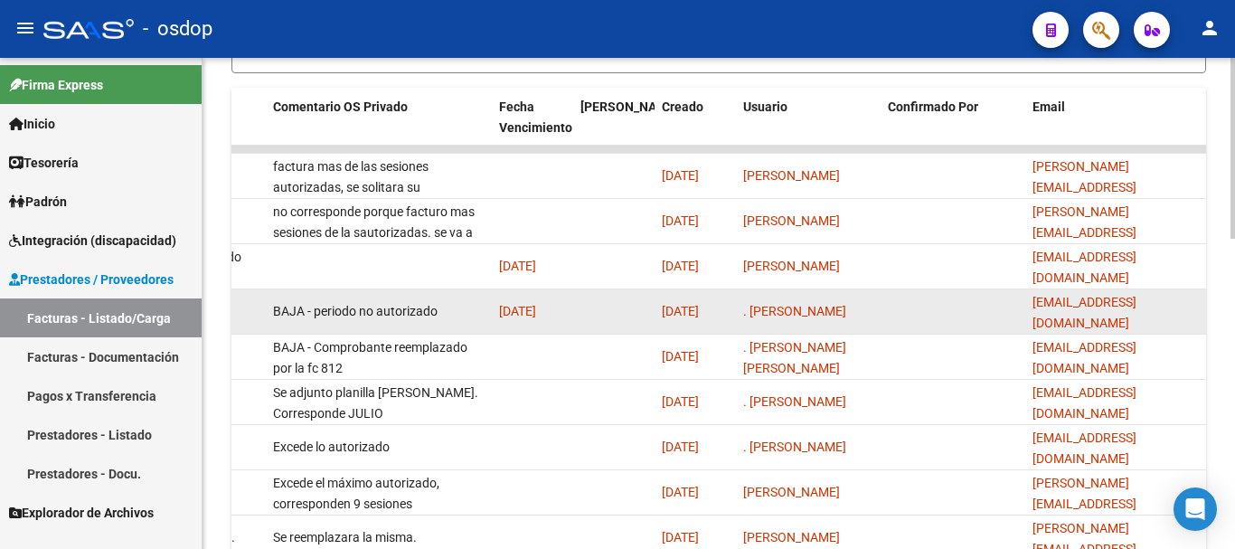
click at [891, 316] on datatable-body-cell at bounding box center [953, 311] width 145 height 44
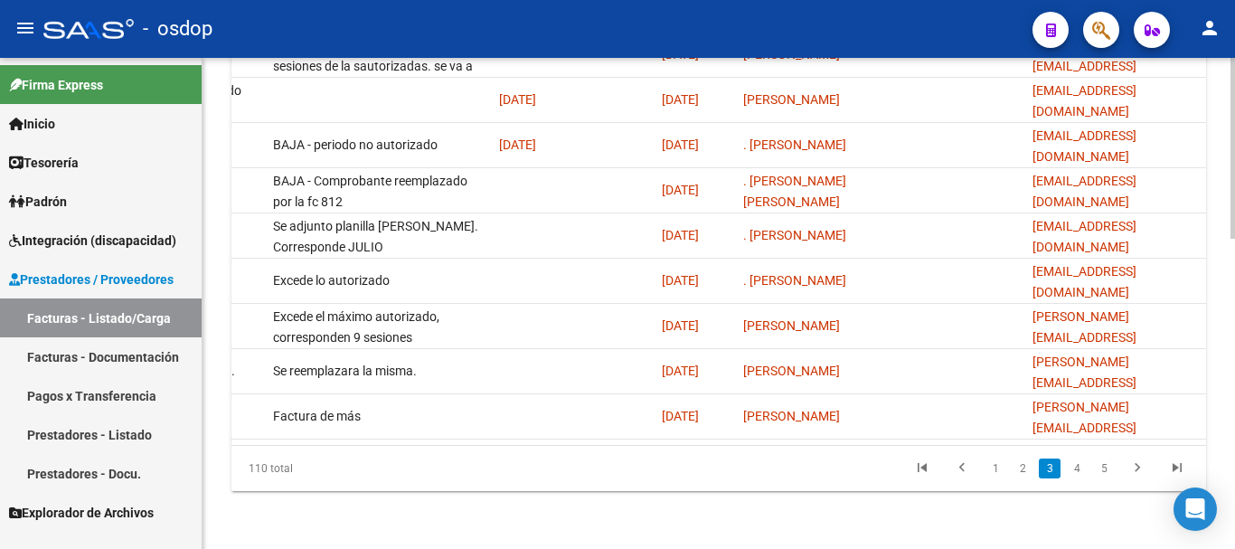
scroll to position [0, 270]
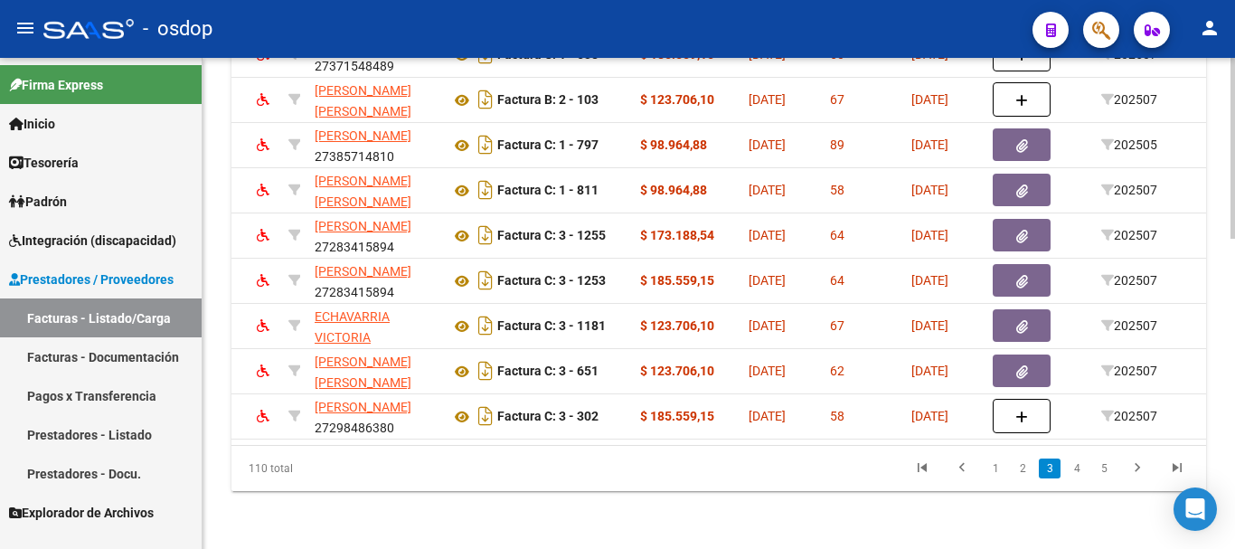
drag, startPoint x: 268, startPoint y: 480, endPoint x: 254, endPoint y: 480, distance: 14.5
click at [258, 480] on div "110 total" at bounding box center [327, 468] width 192 height 45
click at [246, 477] on div "110 total" at bounding box center [327, 468] width 192 height 45
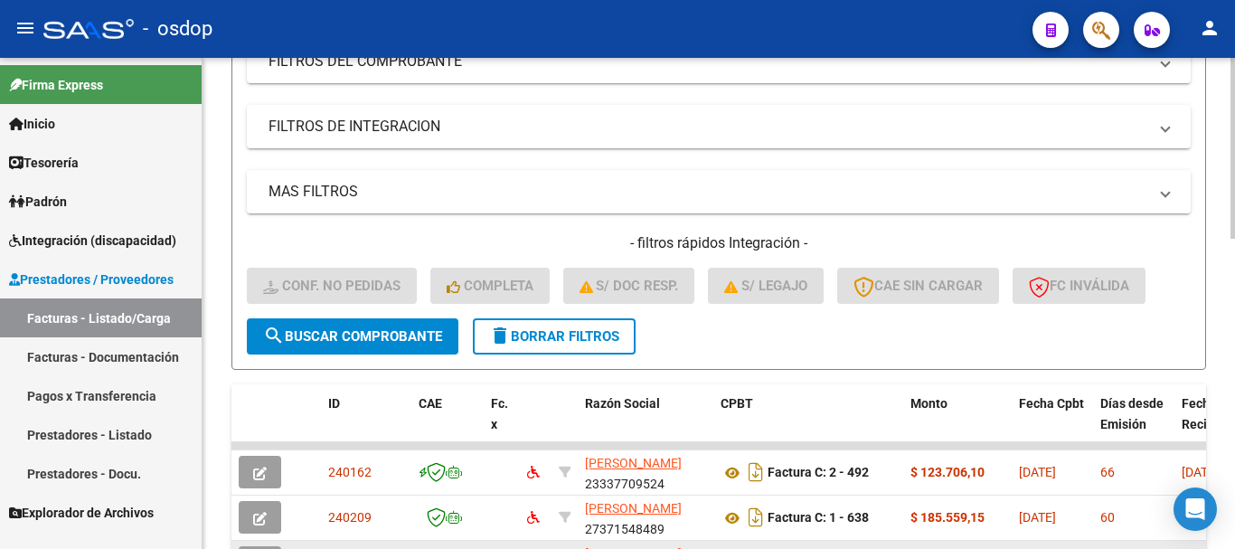
scroll to position [271, 0]
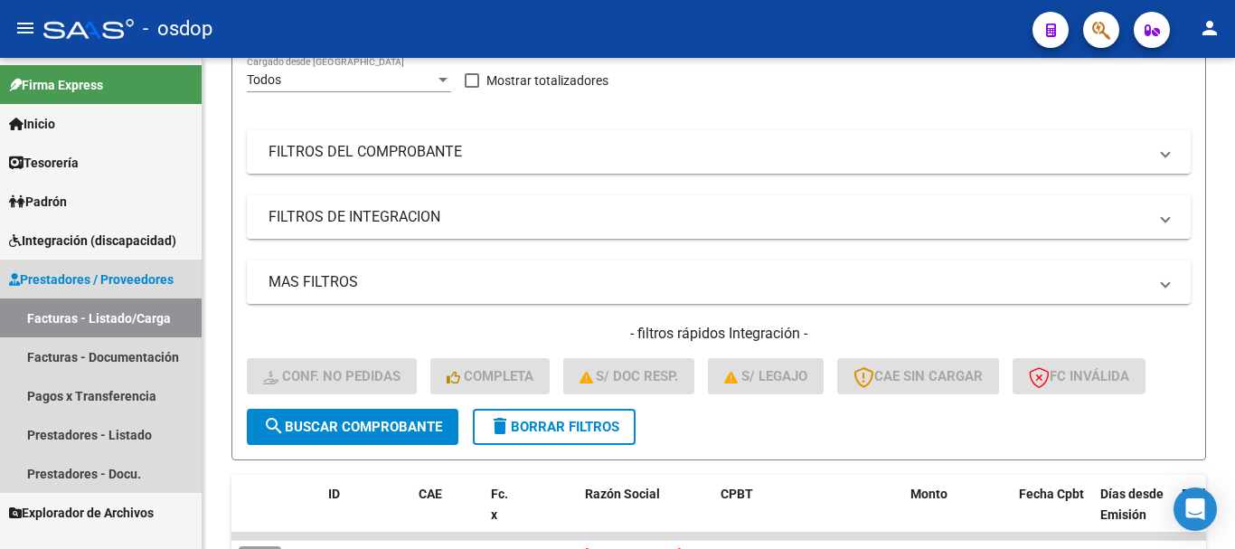
click at [89, 287] on span "Prestadores / Proveedores" at bounding box center [91, 279] width 165 height 20
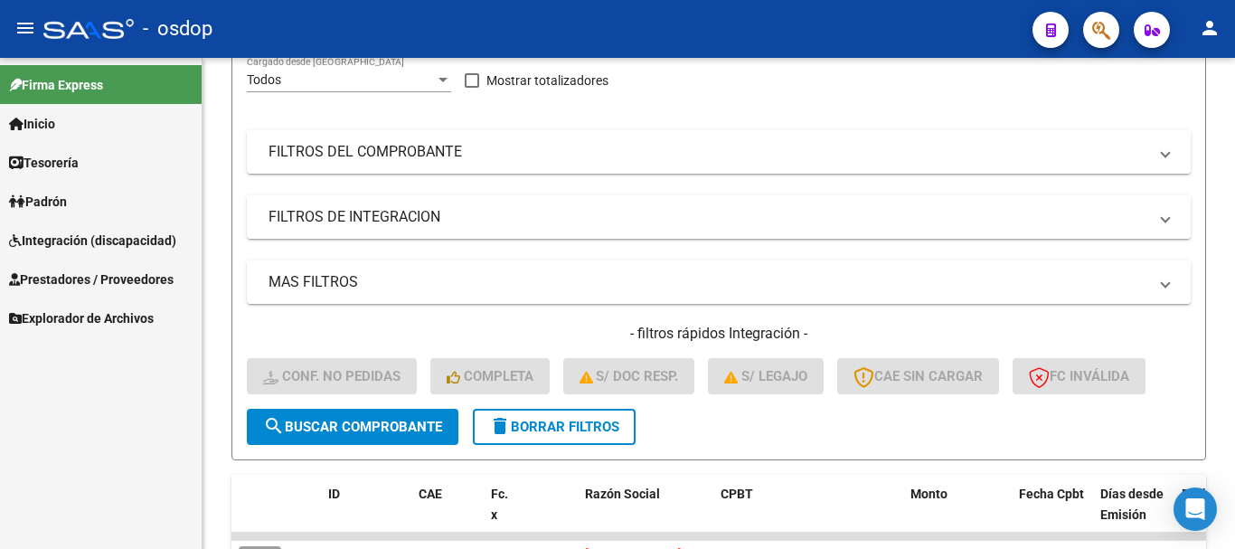
click at [74, 287] on span "Prestadores / Proveedores" at bounding box center [91, 279] width 165 height 20
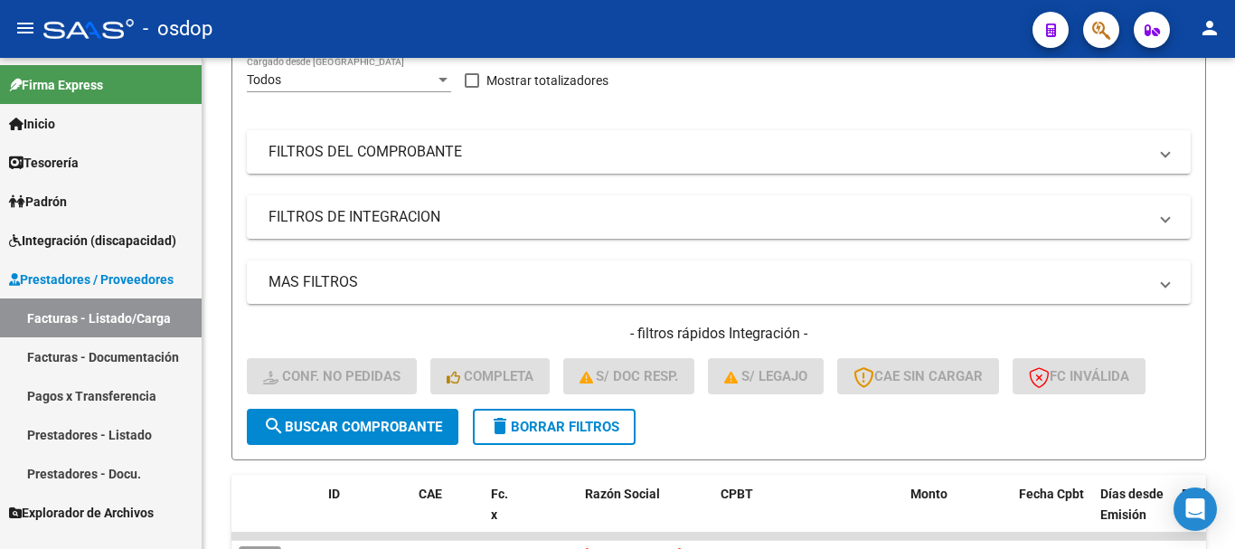
click at [72, 329] on link "Facturas - Listado/Carga" at bounding box center [101, 317] width 202 height 39
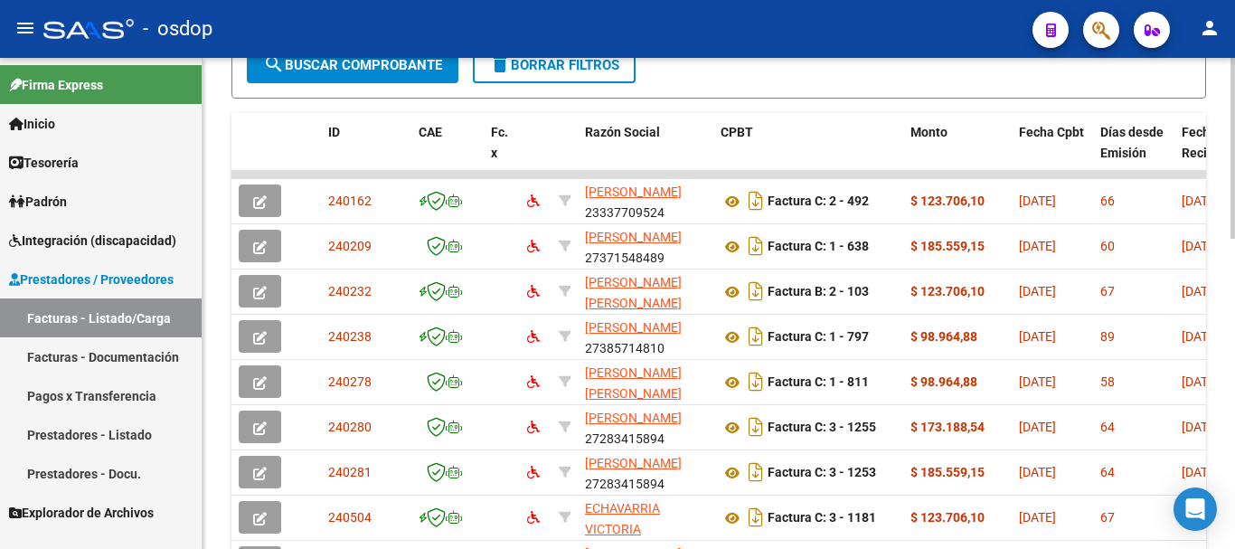
scroll to position [814, 0]
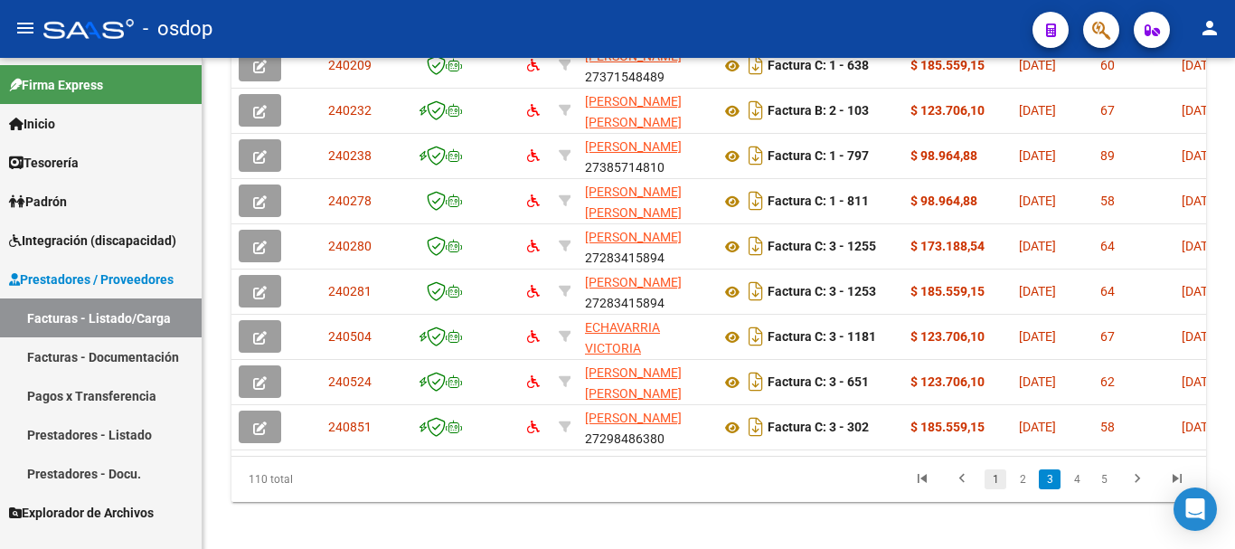
click at [986, 489] on link "1" at bounding box center [995, 479] width 22 height 20
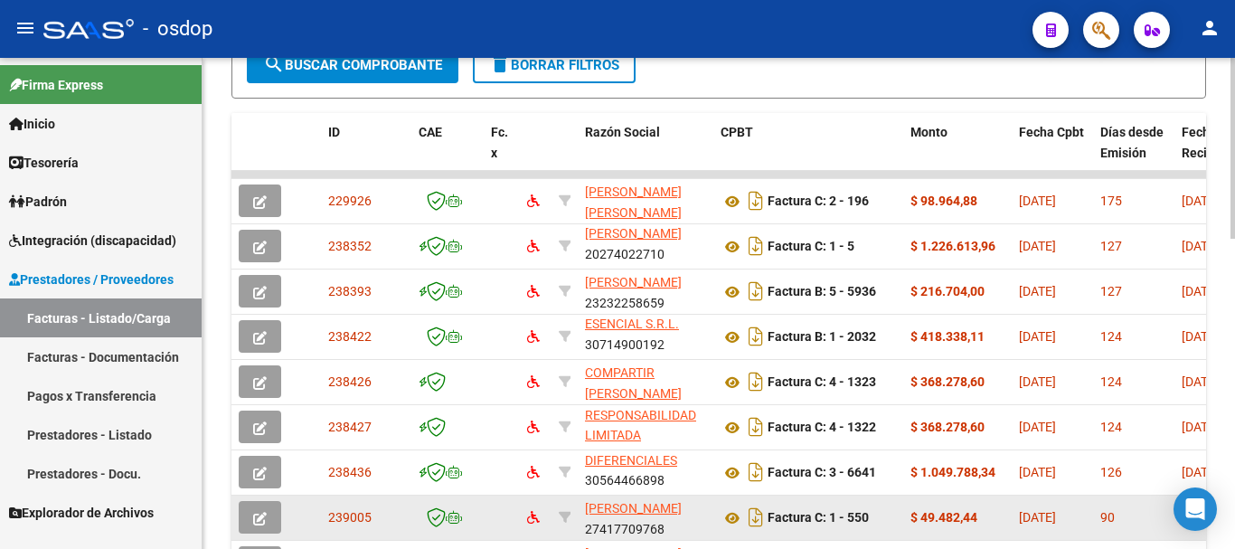
scroll to position [24, 0]
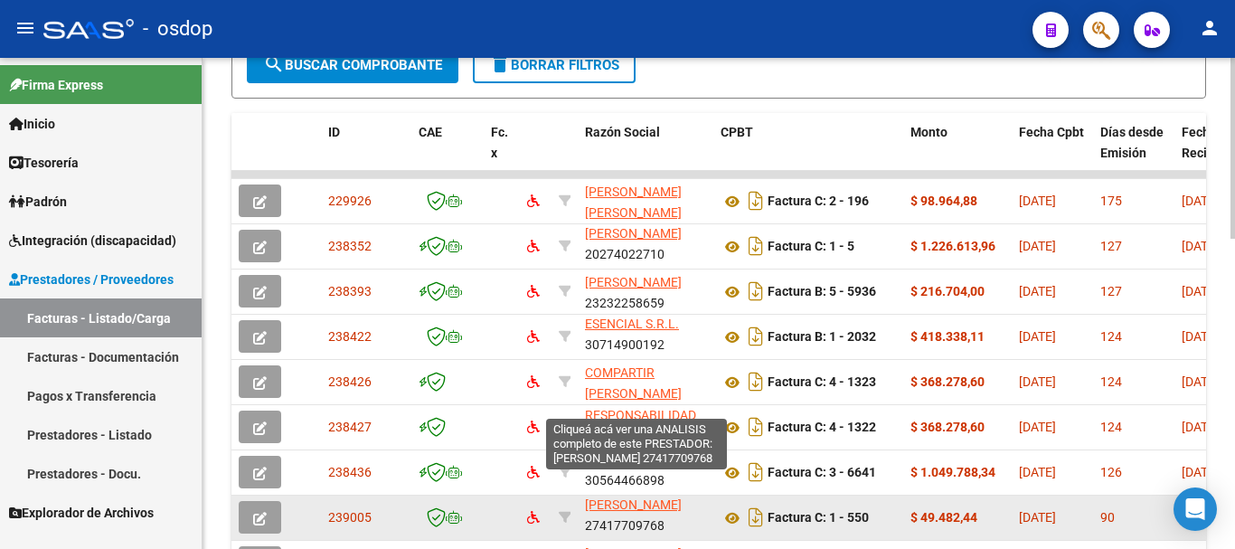
click at [621, 505] on span "[PERSON_NAME]" at bounding box center [633, 504] width 97 height 14
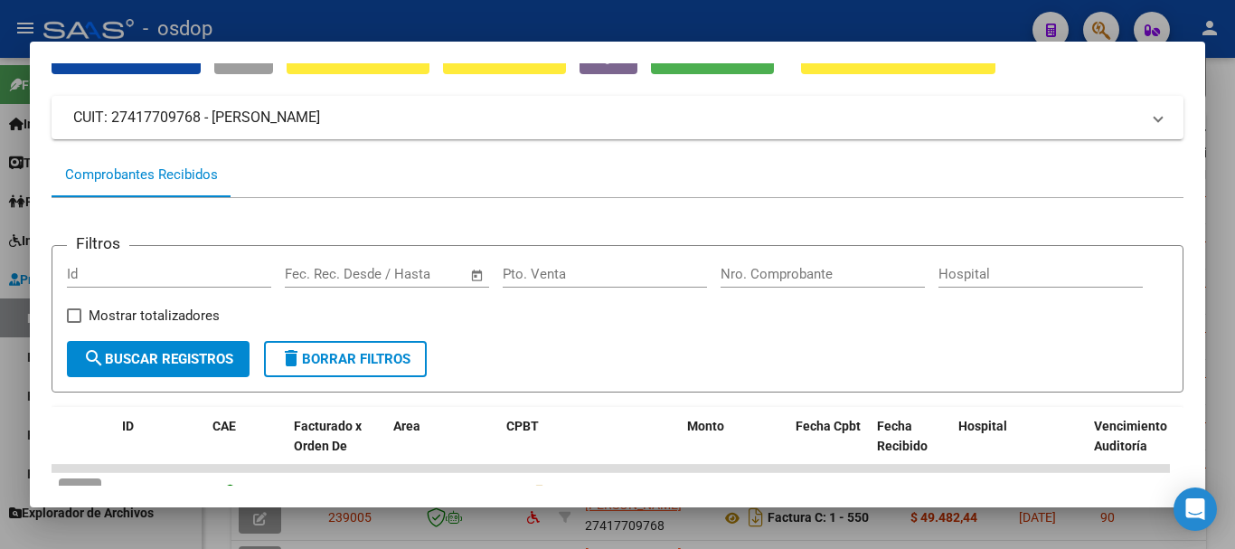
scroll to position [0, 0]
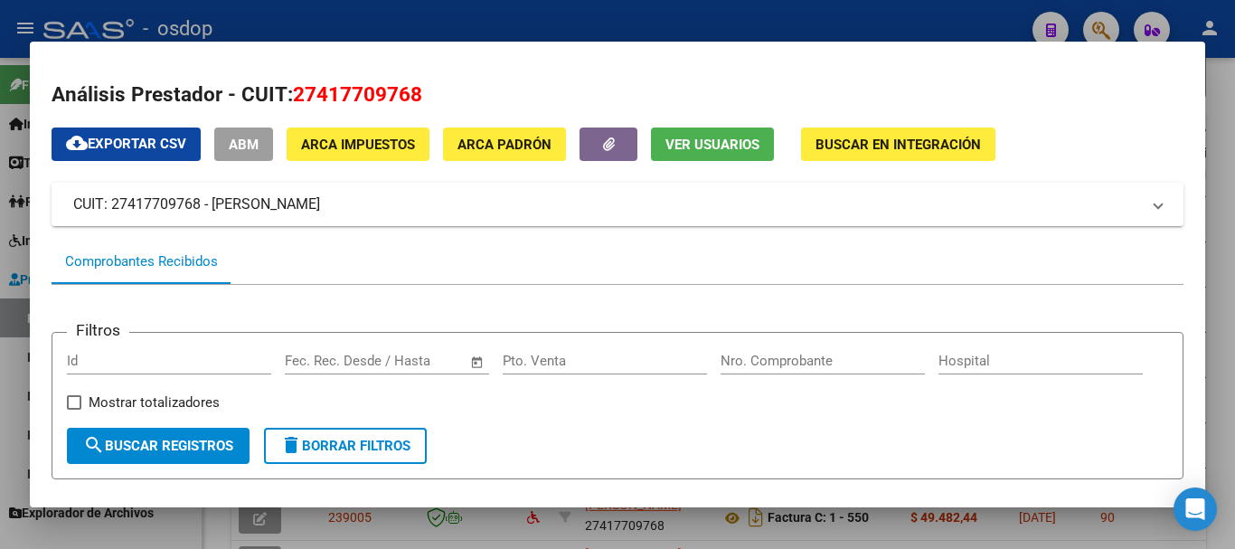
click at [890, 6] on div at bounding box center [617, 274] width 1235 height 549
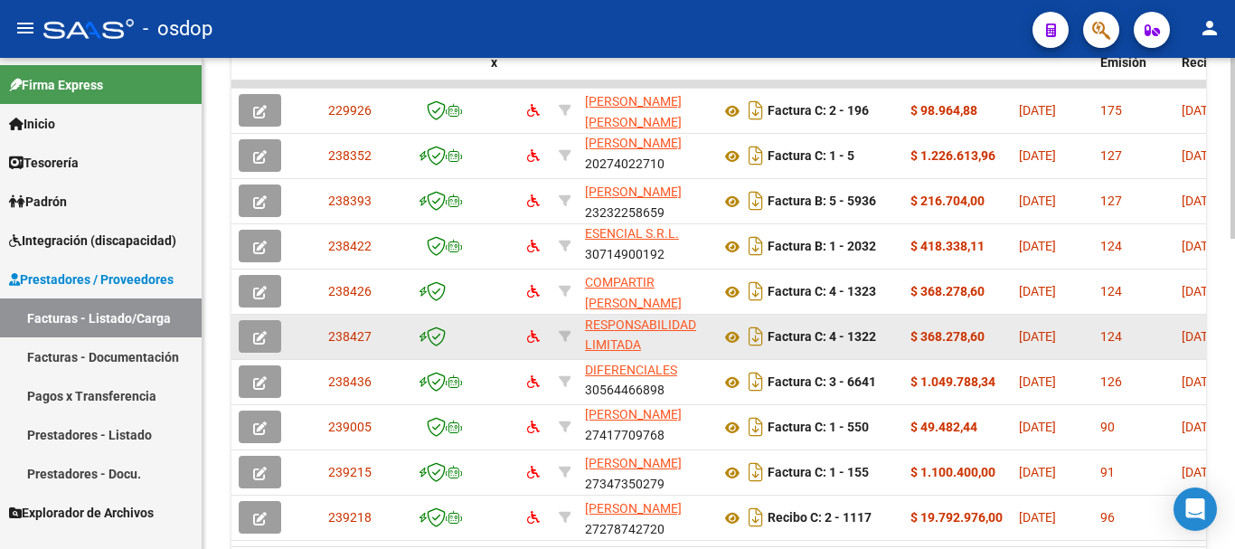
scroll to position [814, 0]
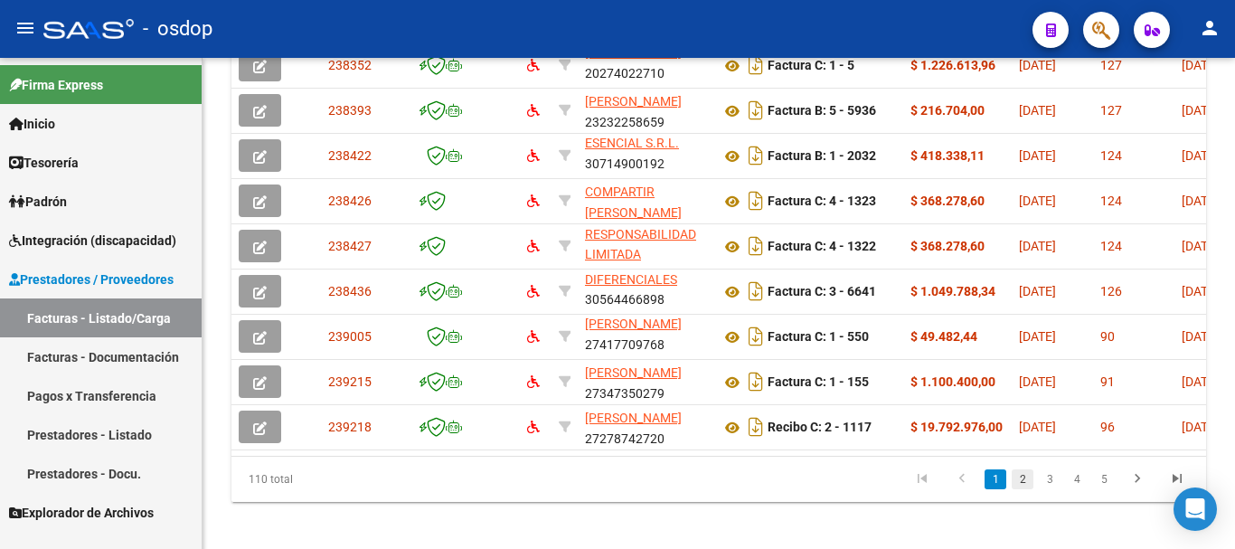
click at [1023, 487] on link "2" at bounding box center [1023, 479] width 22 height 20
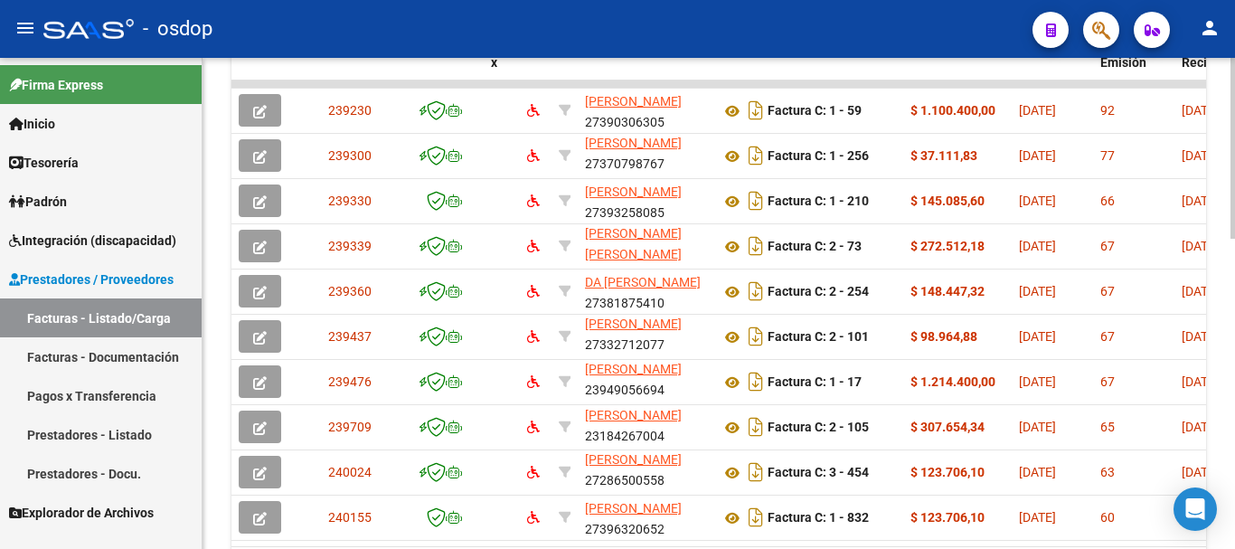
scroll to position [839, 0]
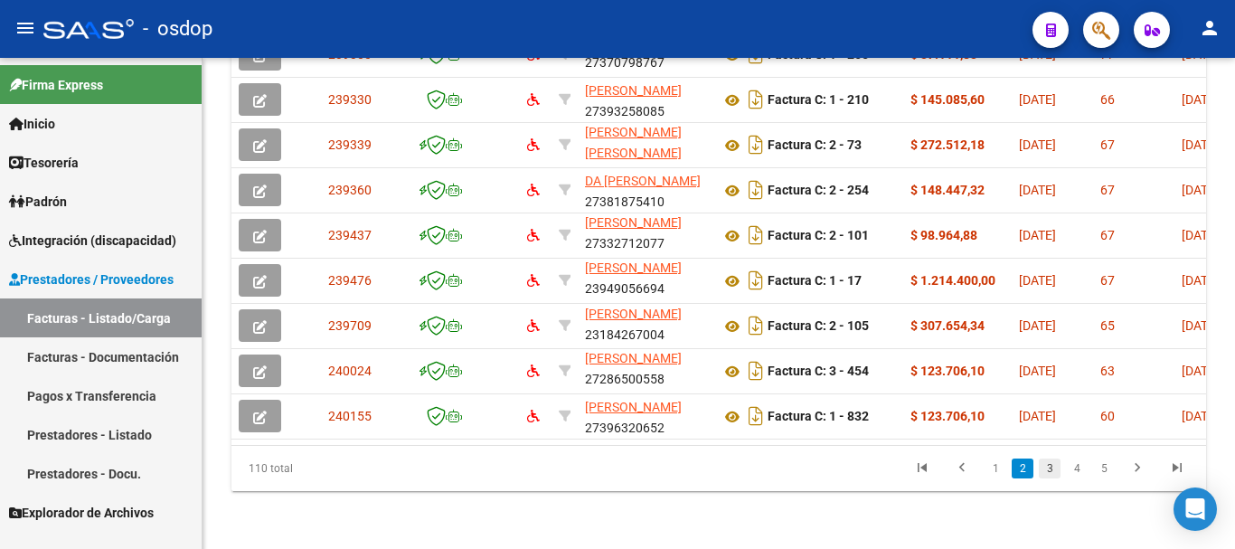
click at [1052, 461] on link "3" at bounding box center [1050, 468] width 22 height 20
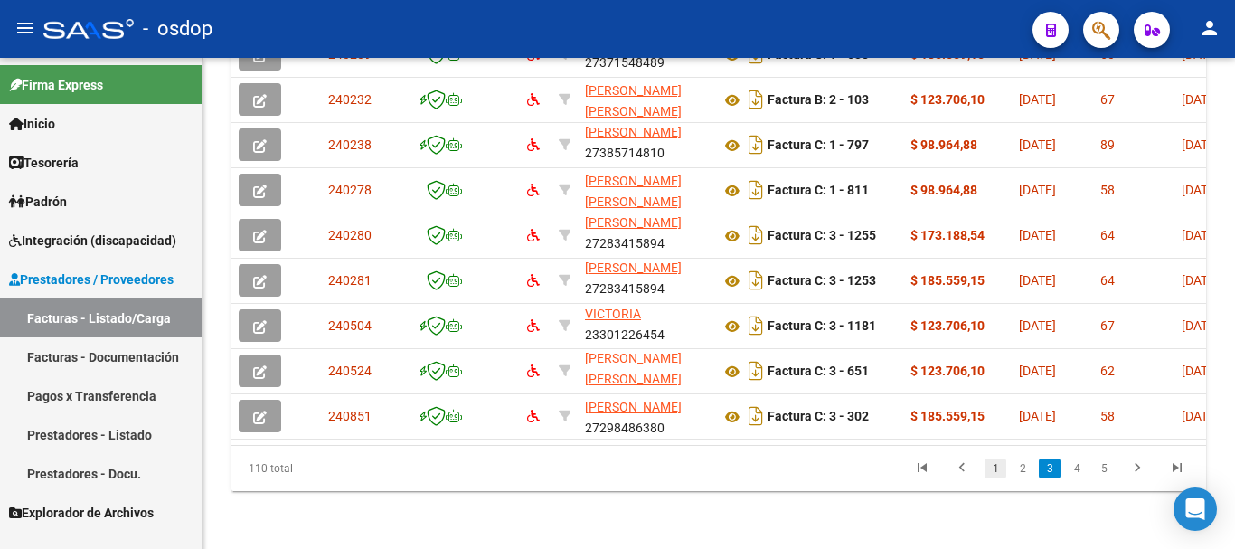
click at [998, 467] on link "1" at bounding box center [995, 468] width 22 height 20
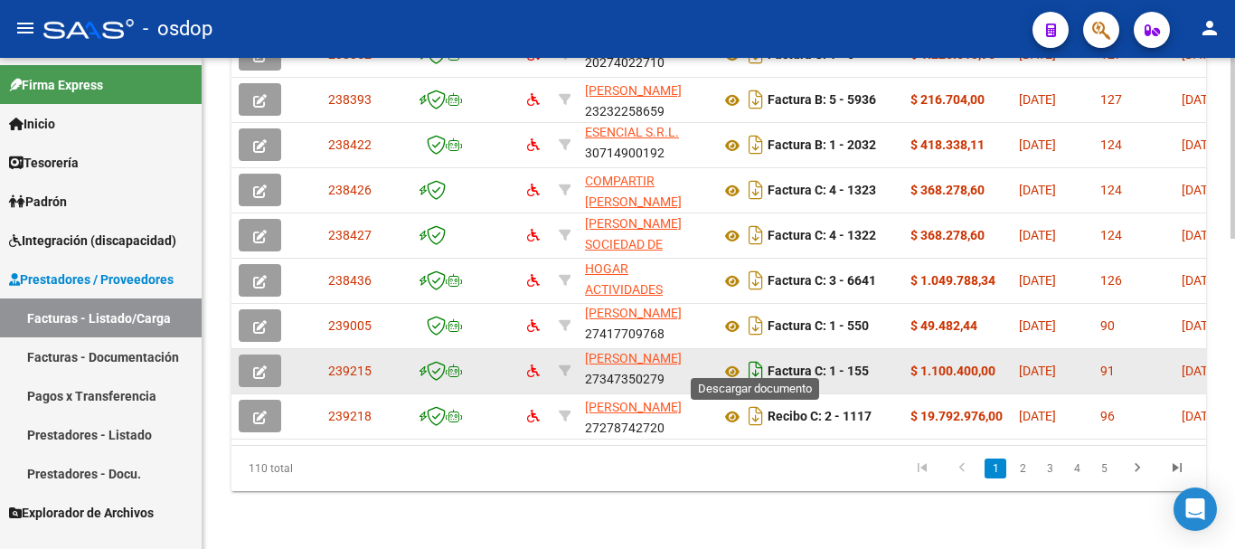
scroll to position [65, 0]
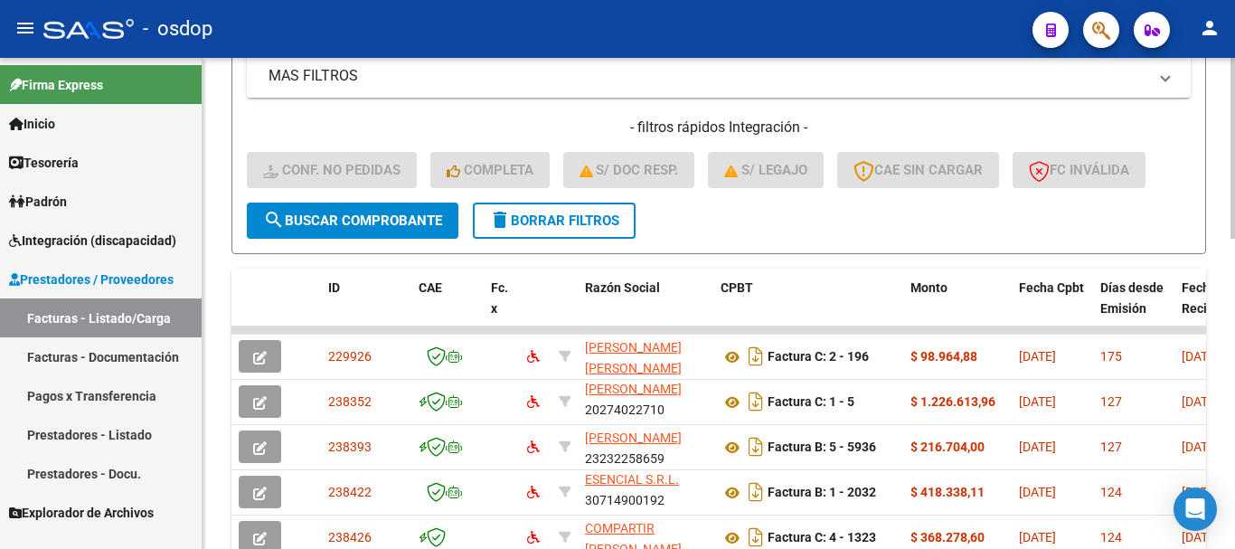
click at [813, 244] on form "Filtros Id Integración Area Seleccionar Gerenciador Seleccionar Gerenciador No …" at bounding box center [718, 18] width 975 height 471
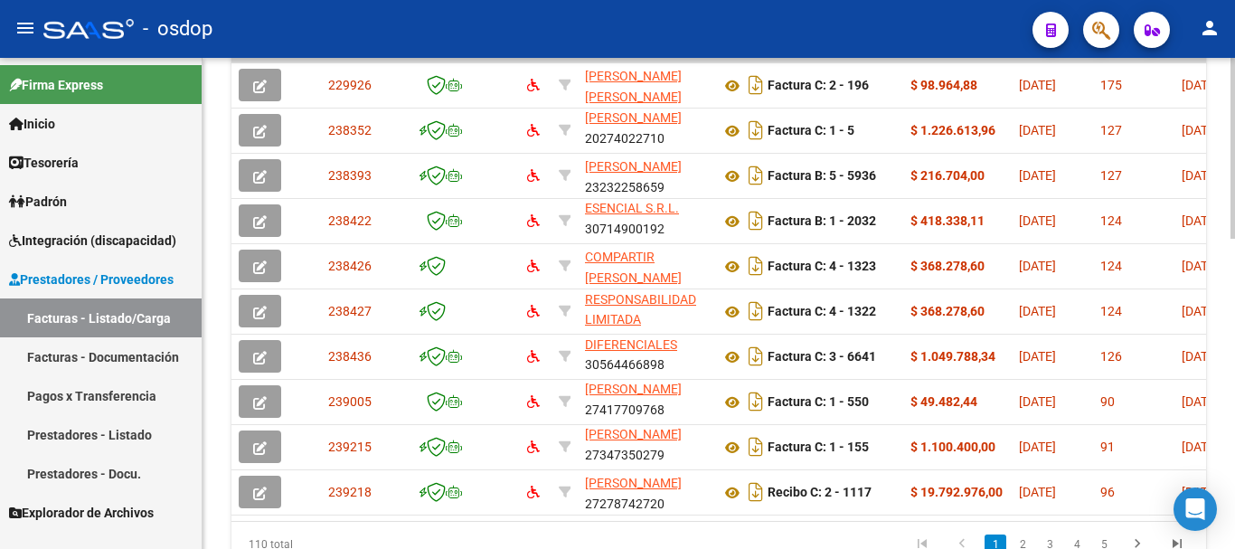
scroll to position [839, 0]
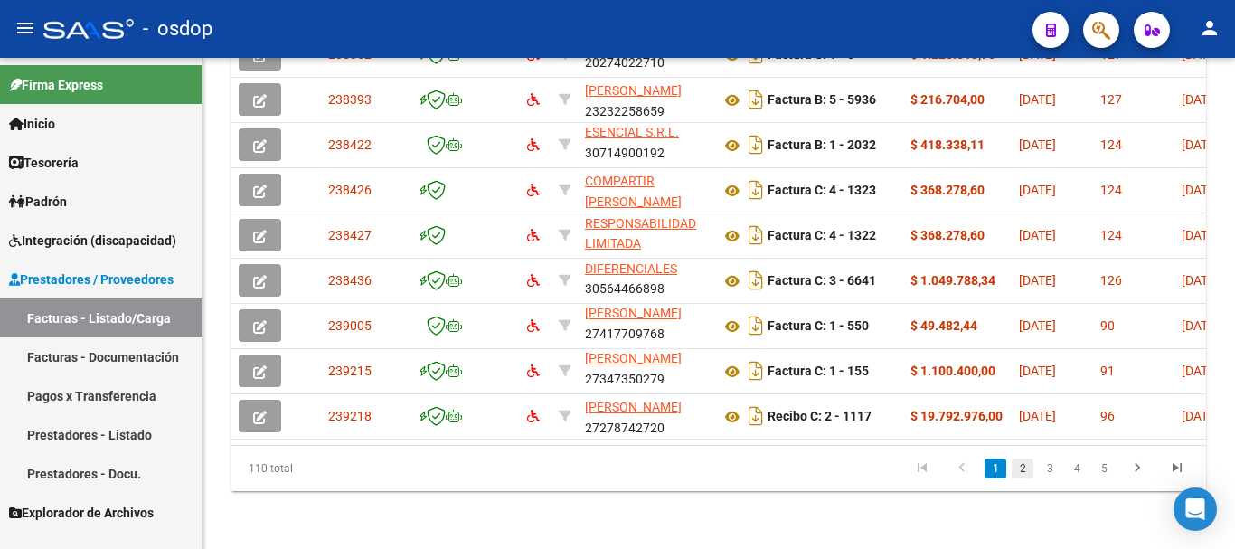
click at [1025, 469] on link "2" at bounding box center [1023, 468] width 22 height 20
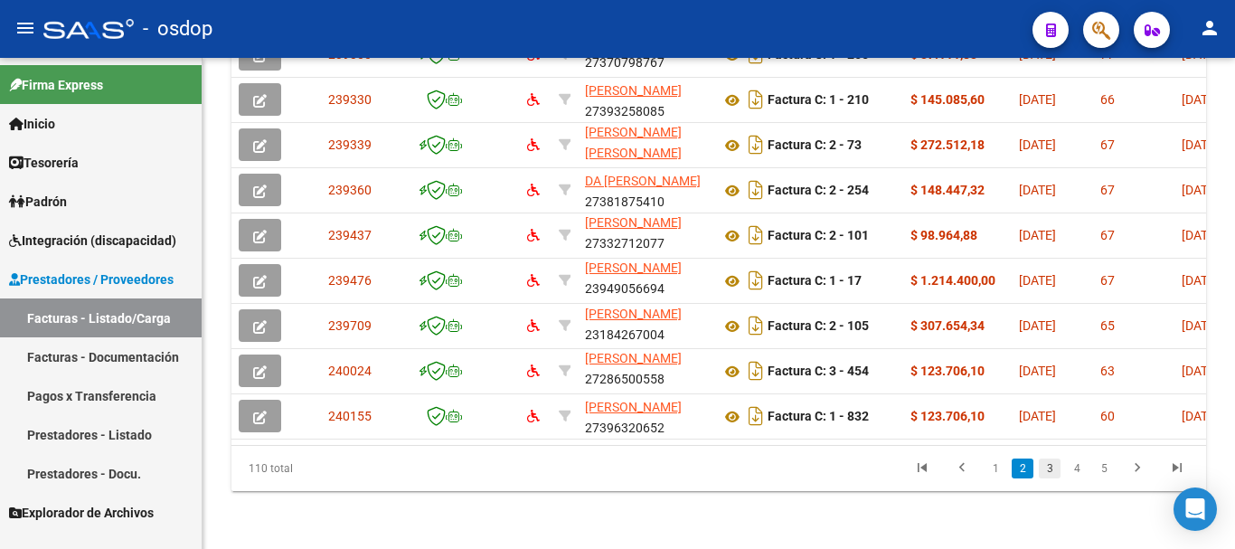
click at [1046, 472] on link "3" at bounding box center [1050, 468] width 22 height 20
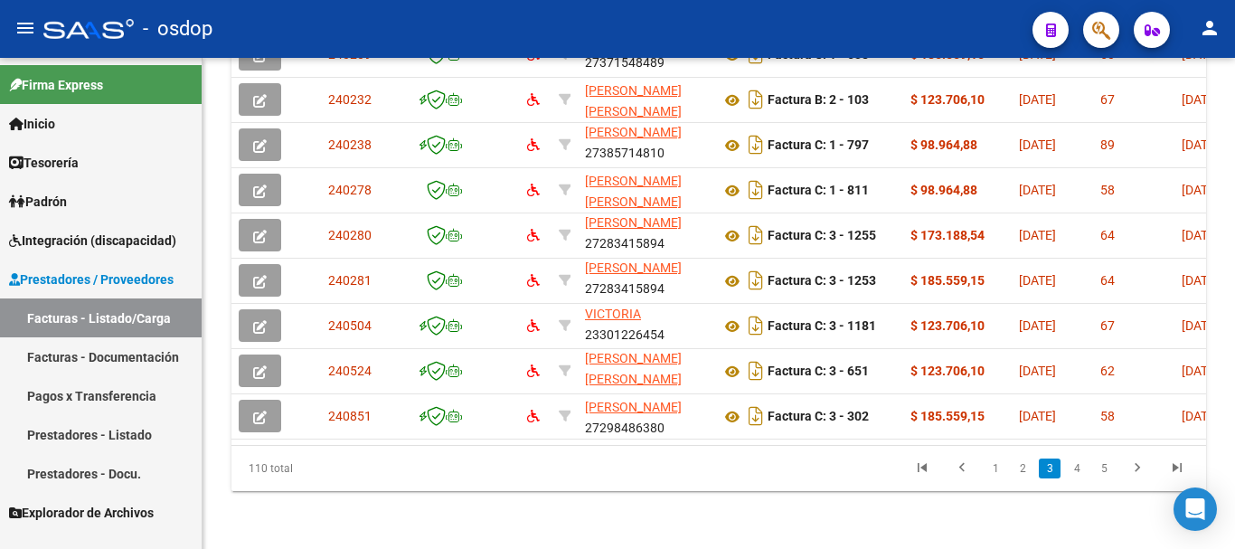
click at [1029, 469] on link "2" at bounding box center [1023, 468] width 22 height 20
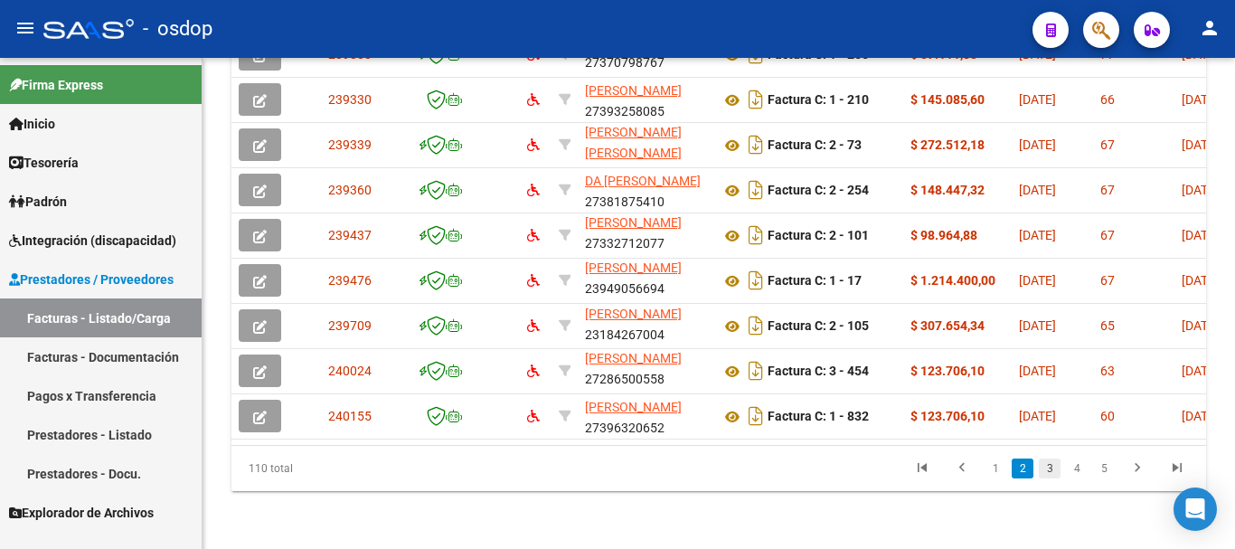
click at [1045, 469] on link "3" at bounding box center [1050, 468] width 22 height 20
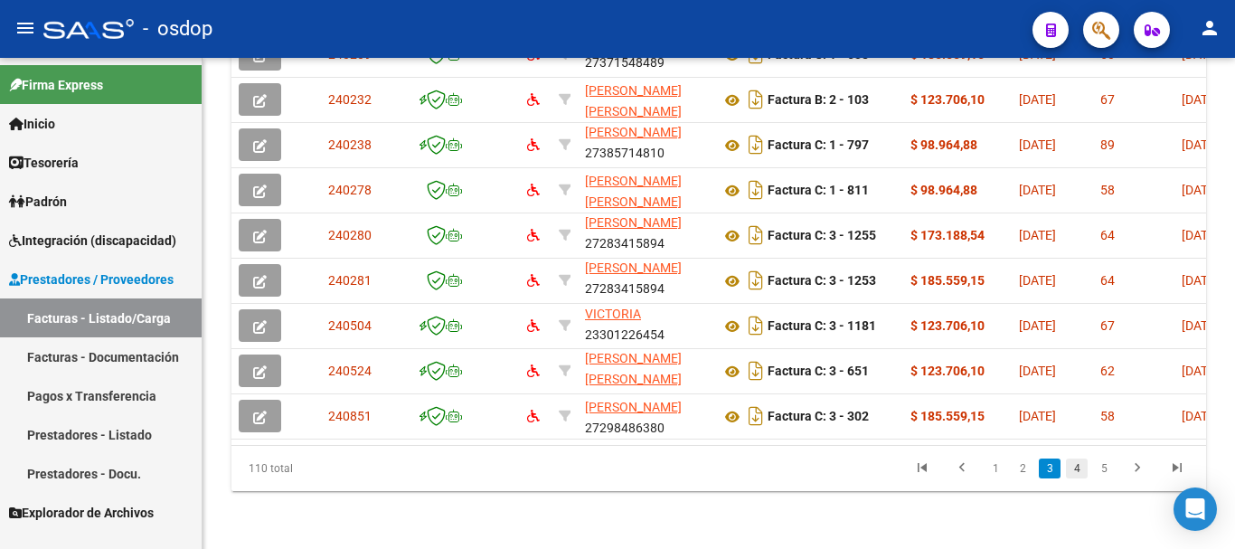
click at [1079, 466] on link "4" at bounding box center [1077, 468] width 22 height 20
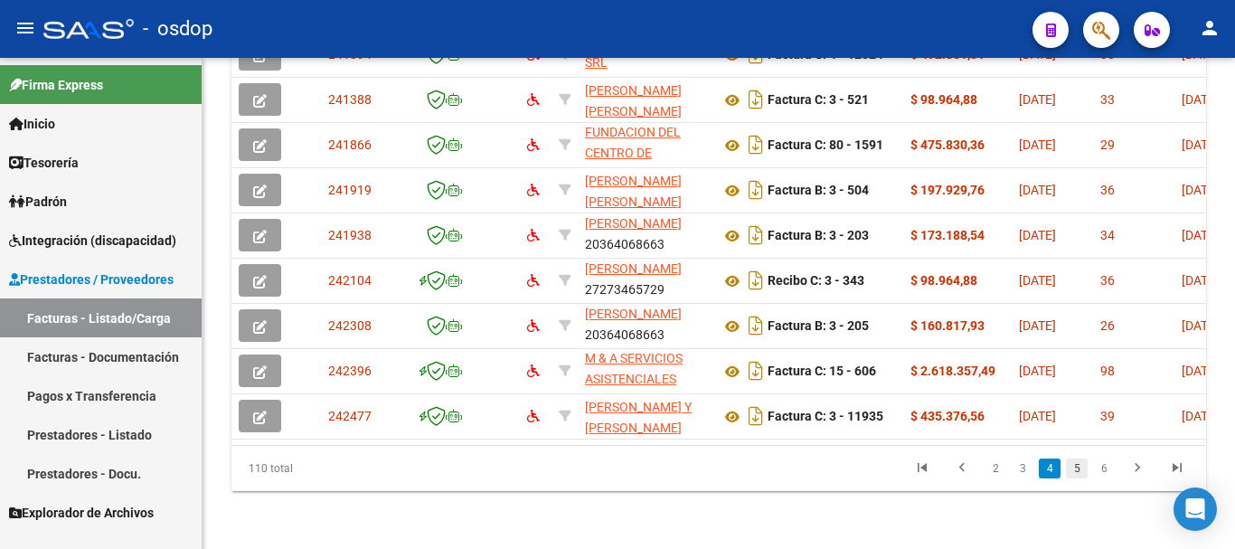
click at [1078, 471] on link "5" at bounding box center [1077, 468] width 22 height 20
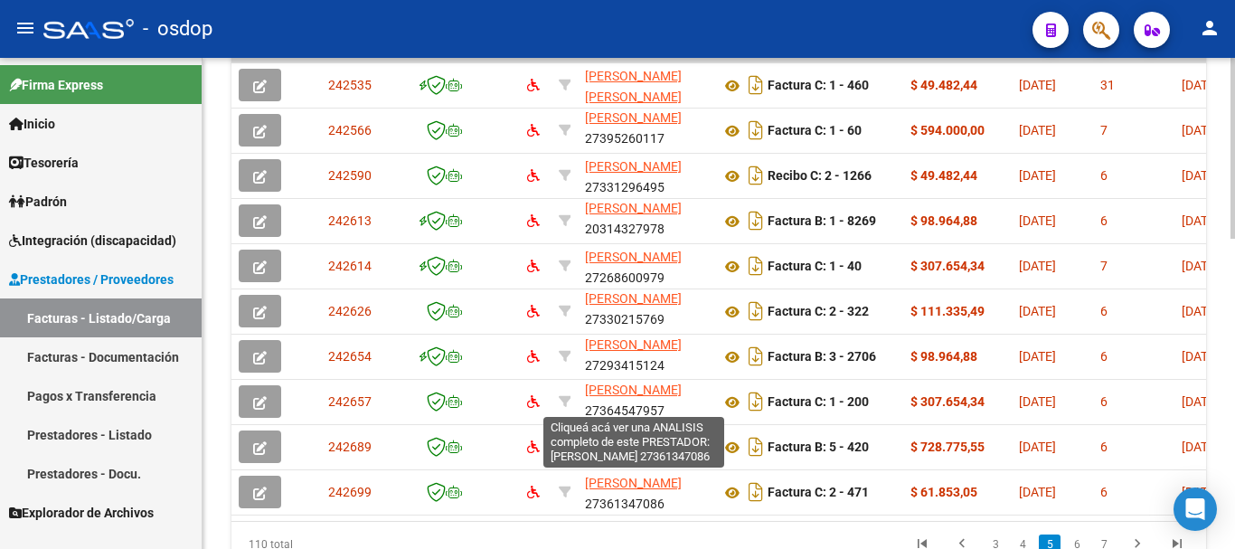
scroll to position [658, 0]
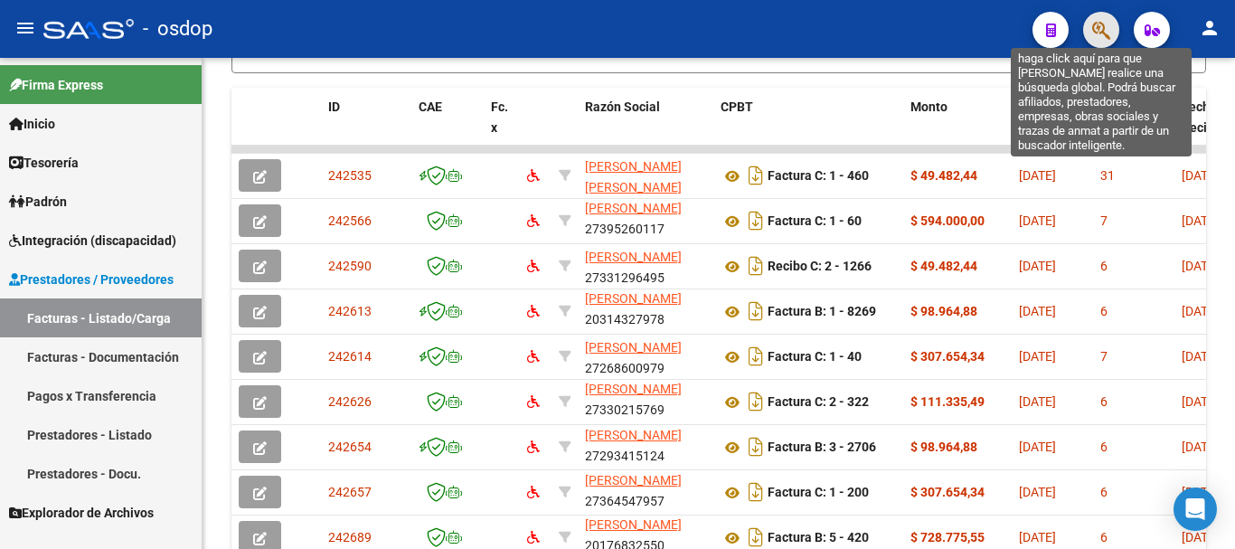
click at [1096, 27] on icon "button" at bounding box center [1101, 30] width 18 height 21
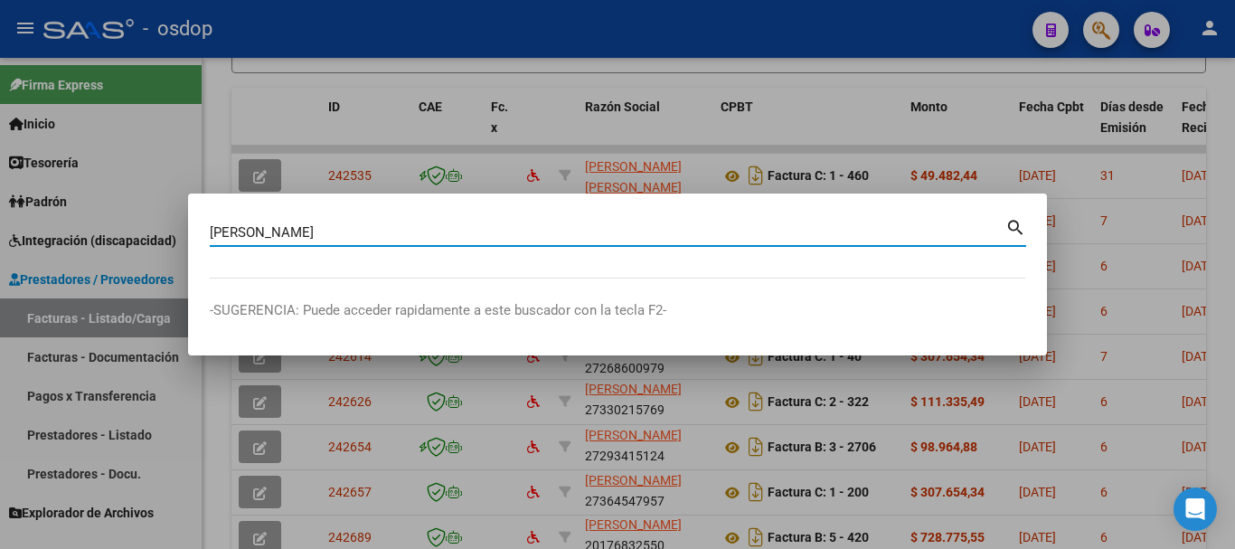
type input "[PERSON_NAME]"
click at [1014, 231] on mat-icon "search" at bounding box center [1015, 226] width 21 height 22
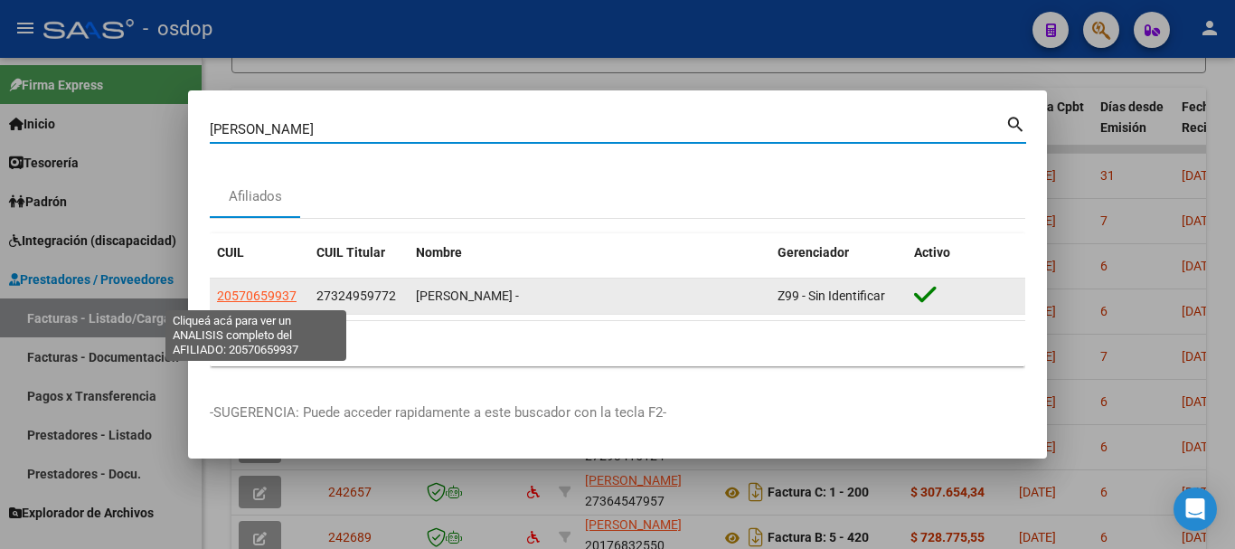
click at [259, 291] on span "20570659937" at bounding box center [257, 295] width 80 height 14
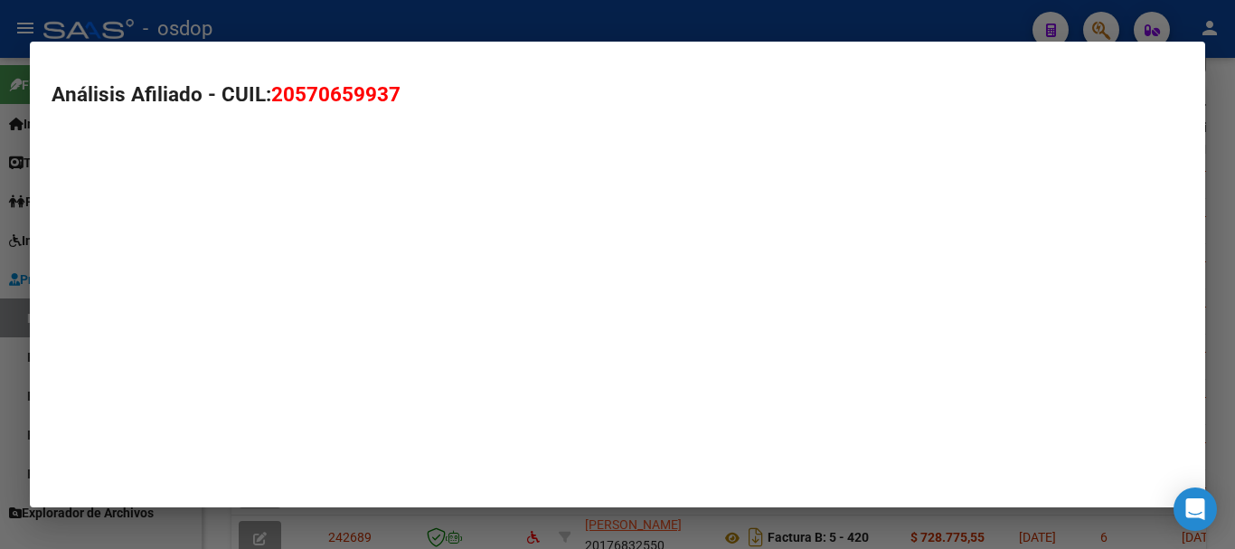
type textarea "20570659937"
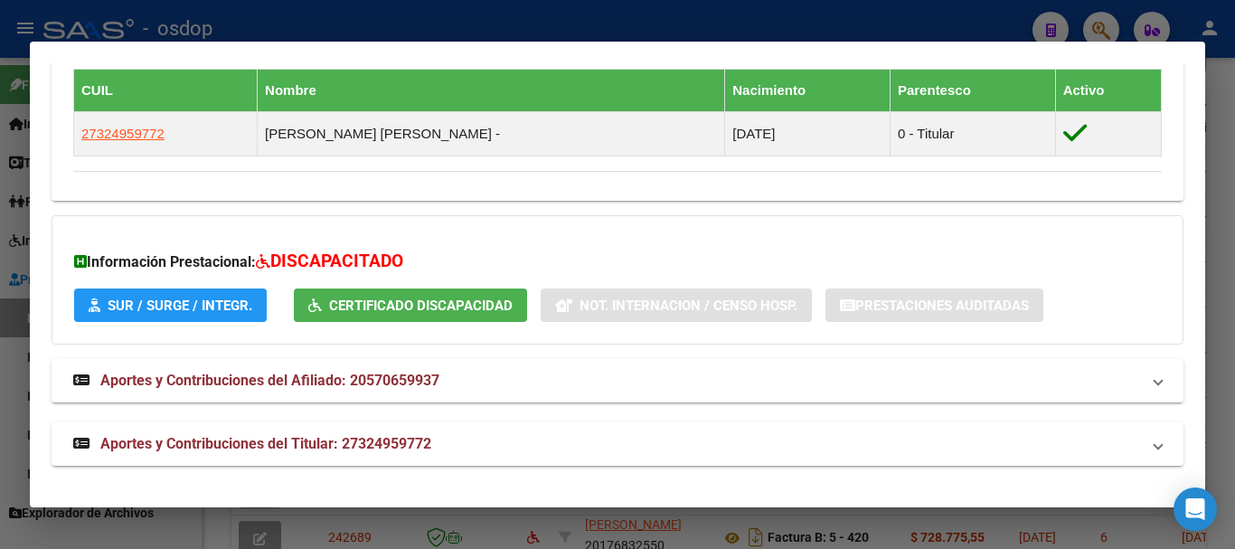
scroll to position [374, 0]
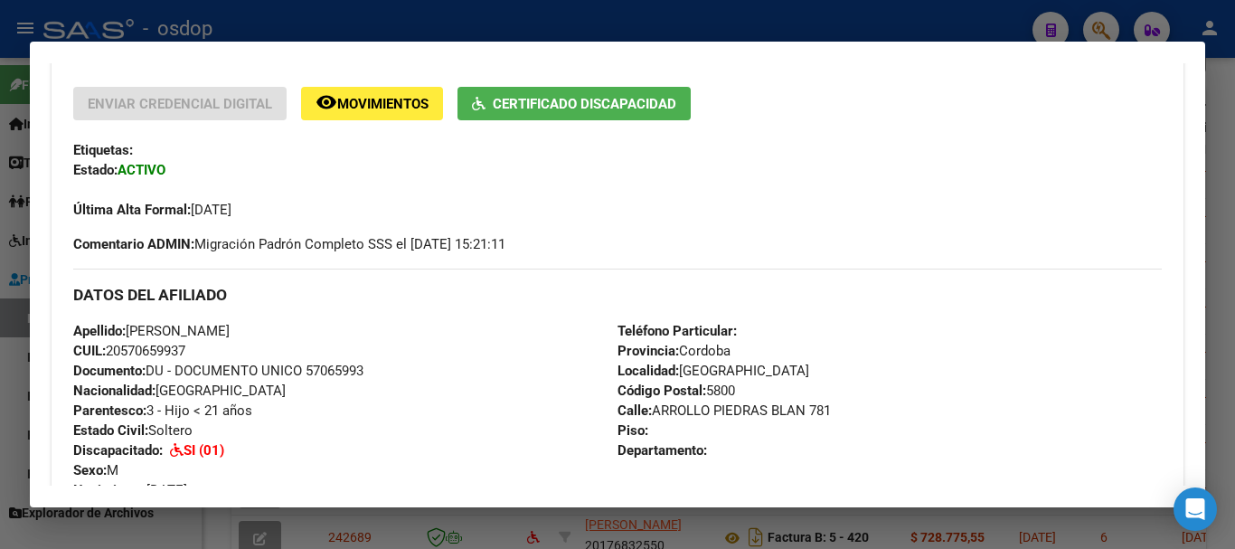
click at [299, 15] on div at bounding box center [617, 274] width 1235 height 549
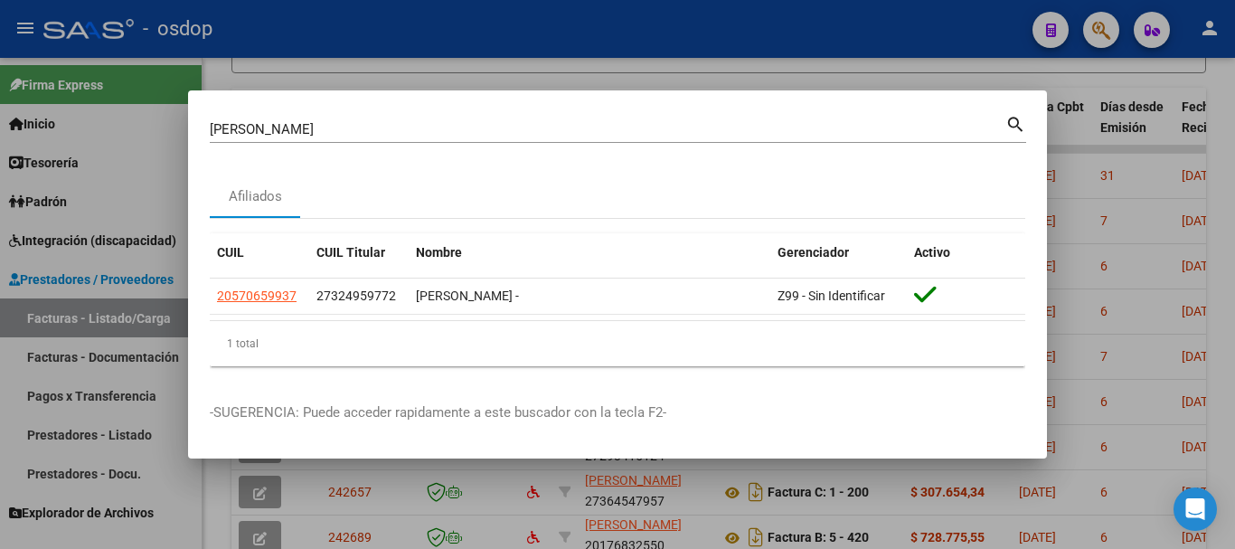
click at [939, 36] on div at bounding box center [617, 274] width 1235 height 549
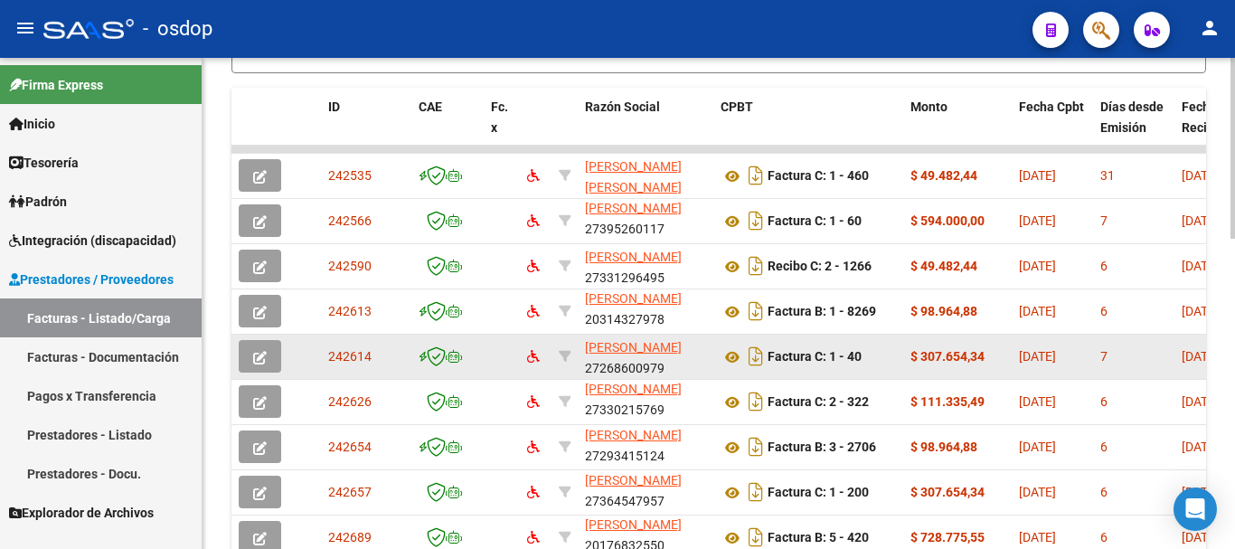
scroll to position [206, 0]
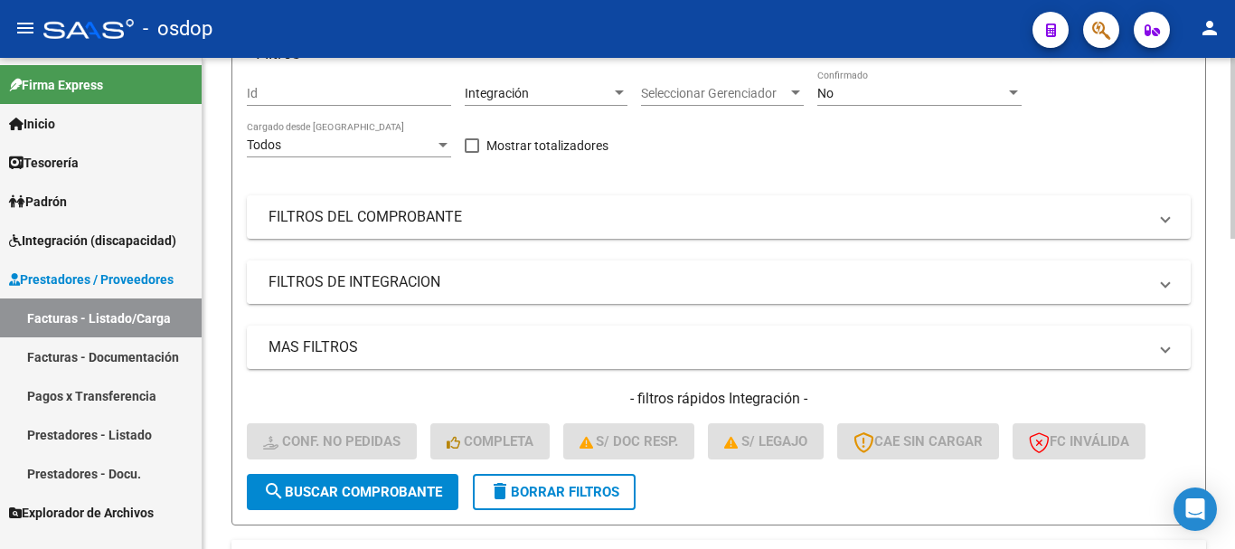
click at [448, 273] on mat-panel-title "FILTROS DE INTEGRACION" at bounding box center [707, 282] width 879 height 20
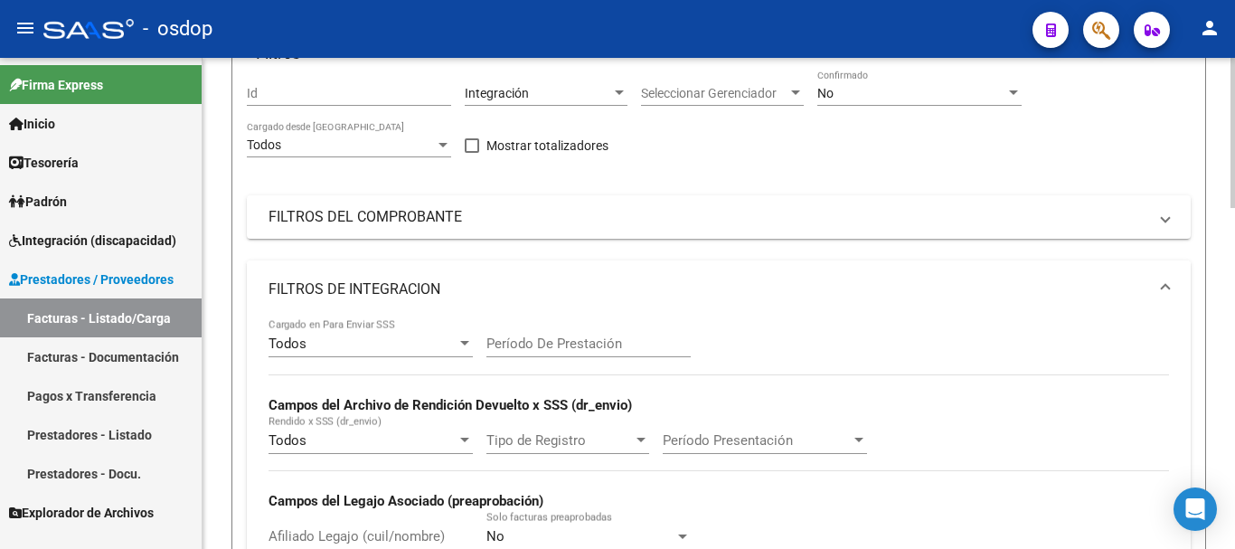
scroll to position [477, 0]
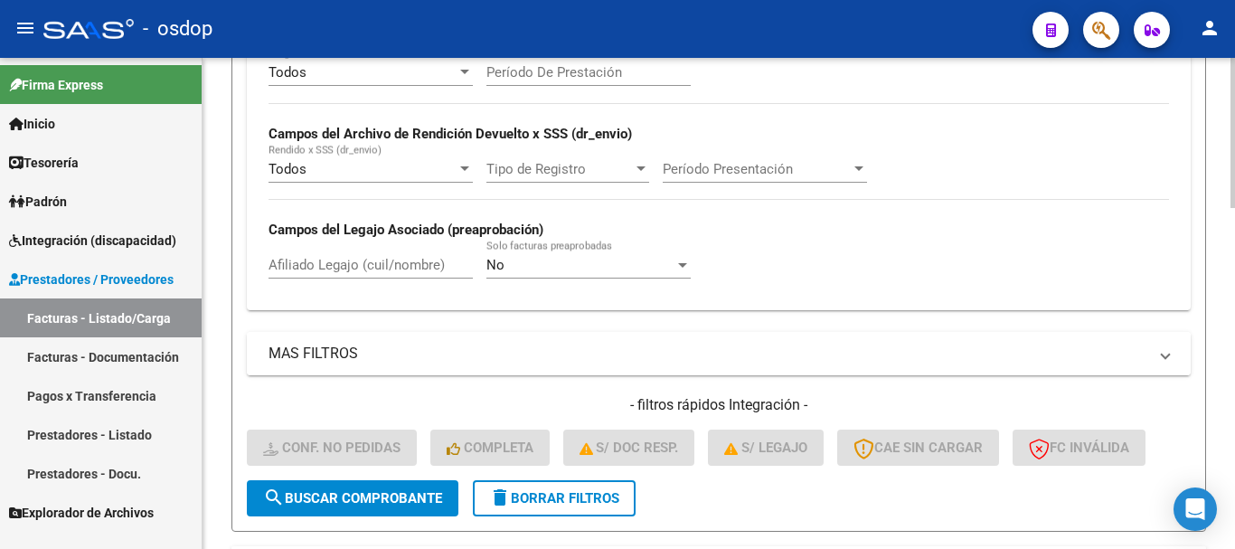
click at [398, 357] on mat-panel-title "MAS FILTROS" at bounding box center [707, 354] width 879 height 20
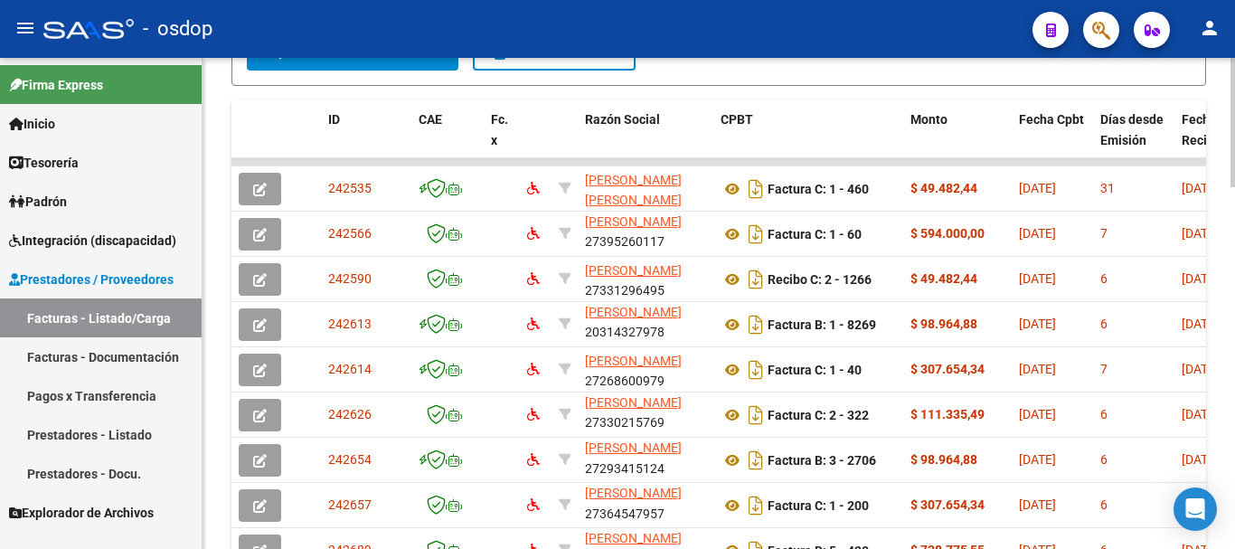
scroll to position [994, 0]
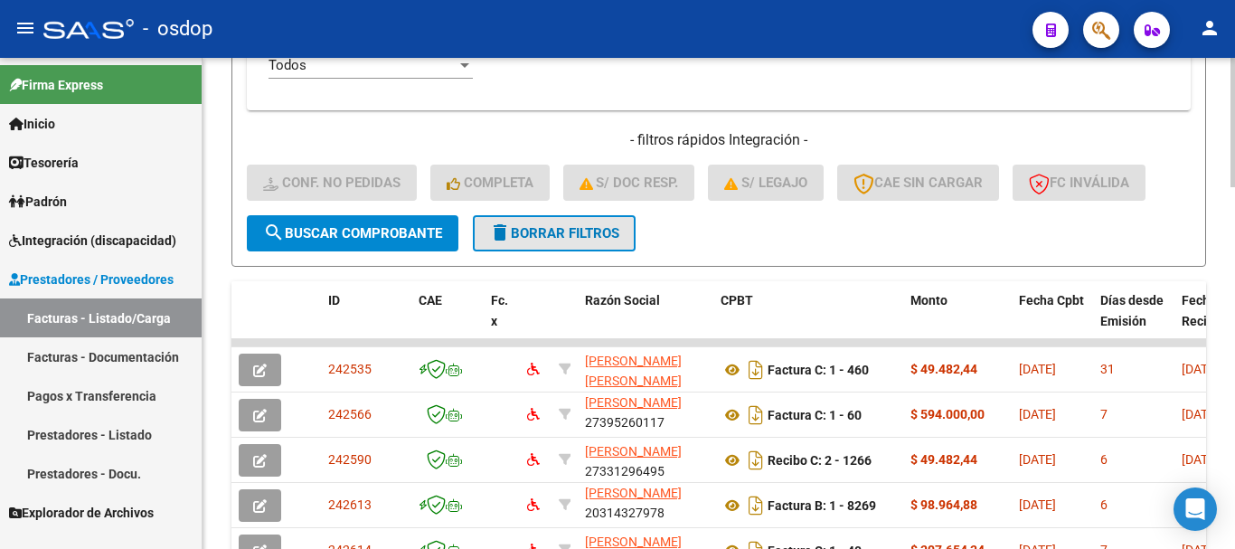
click at [561, 233] on span "delete Borrar Filtros" at bounding box center [554, 233] width 130 height 16
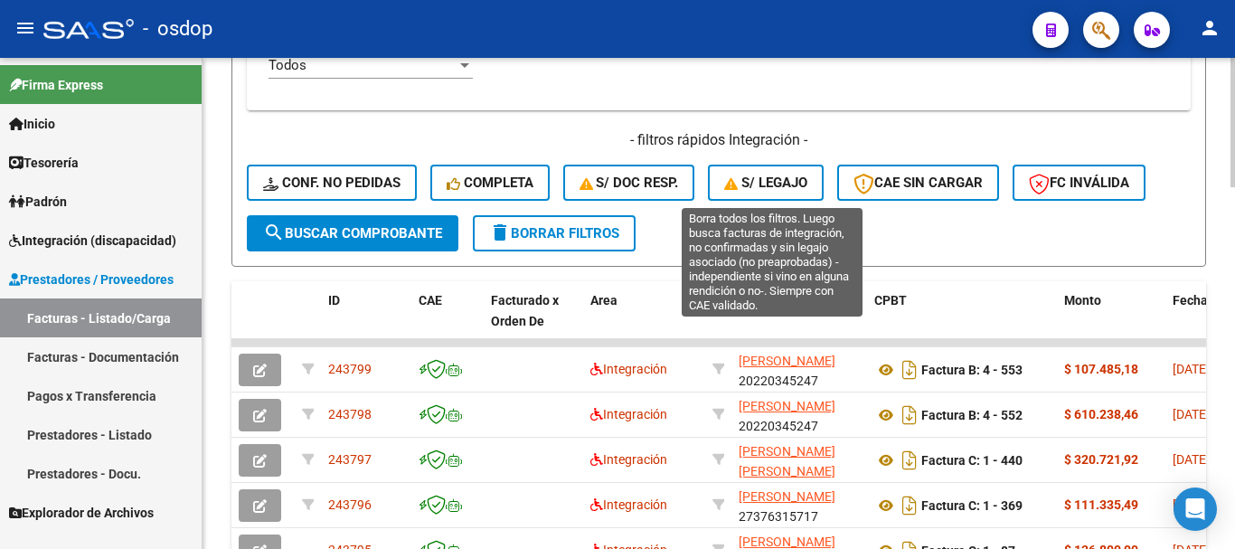
click at [749, 184] on span "S/ legajo" at bounding box center [765, 182] width 83 height 16
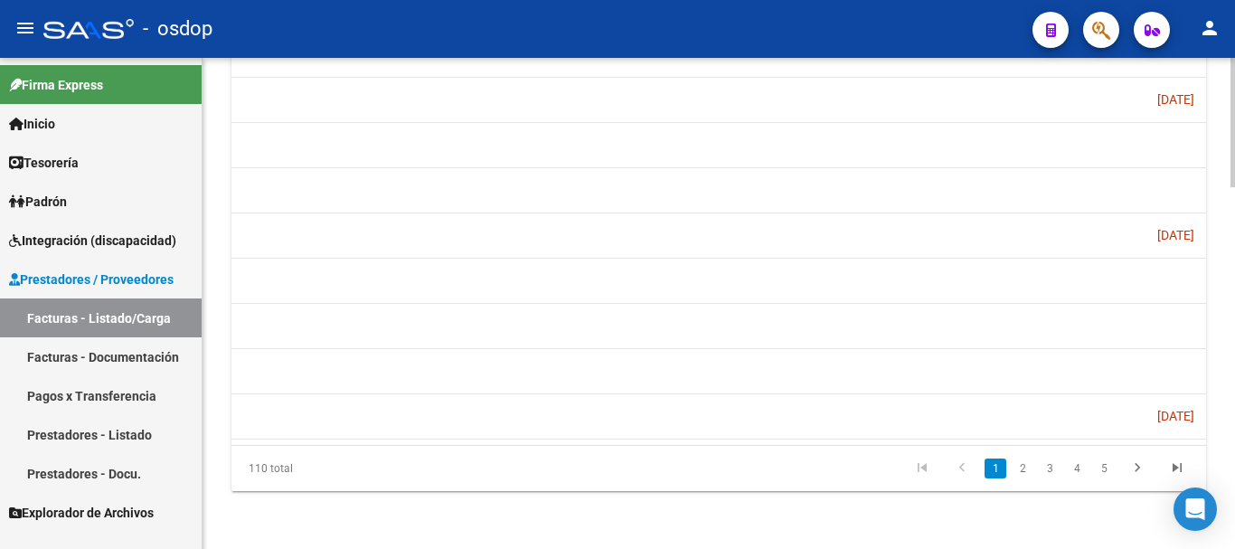
scroll to position [0, 1874]
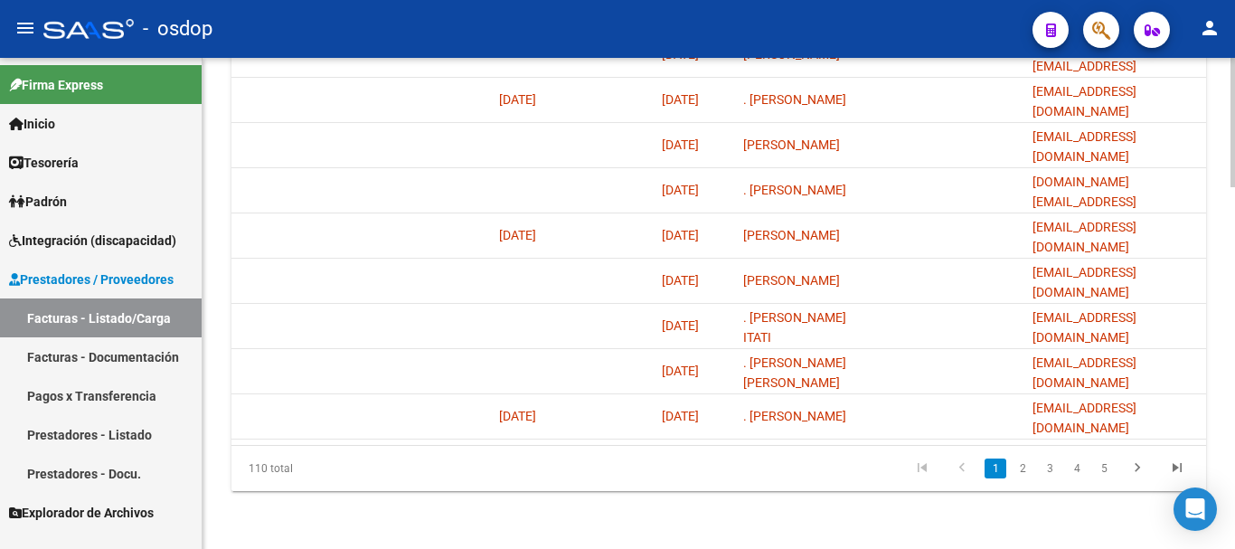
click at [1234, 451] on div at bounding box center [1232, 483] width 5 height 129
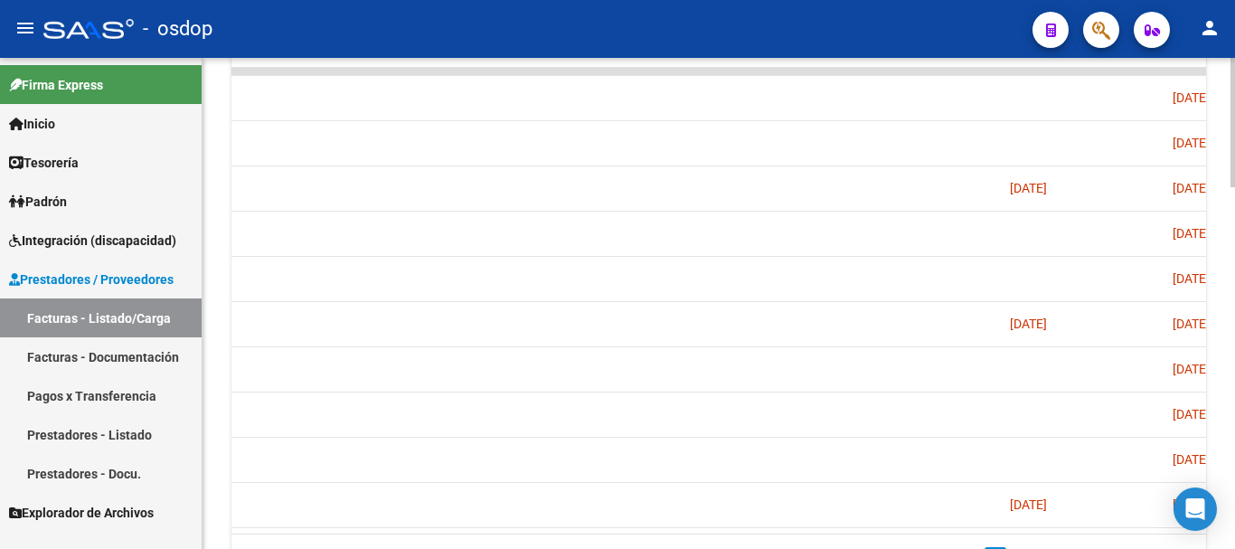
scroll to position [1175, 0]
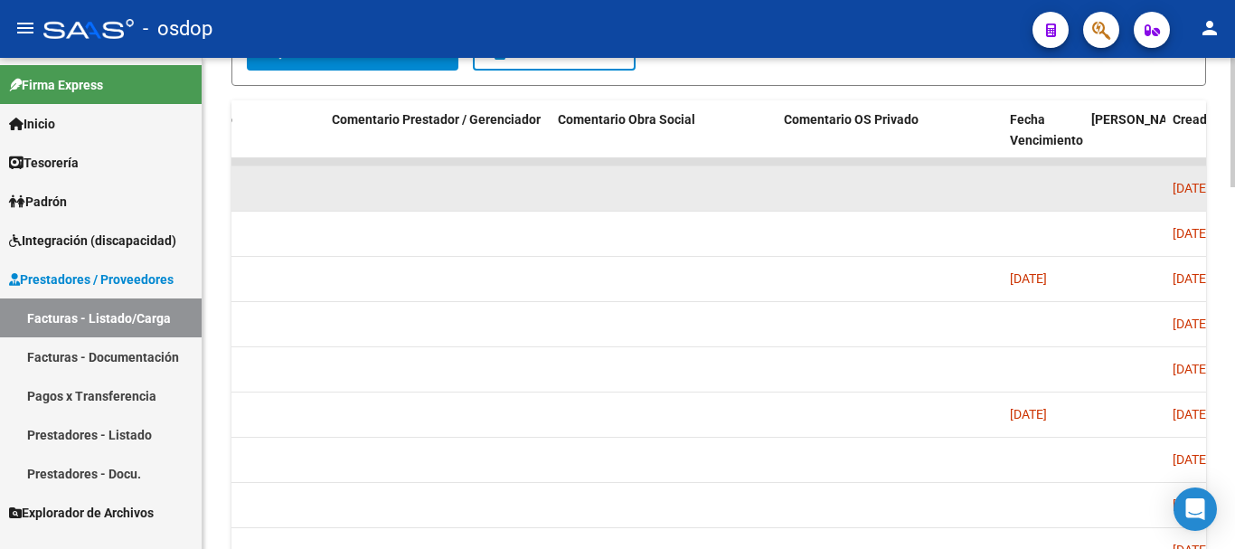
click at [345, 205] on datatable-body-cell at bounding box center [438, 188] width 226 height 44
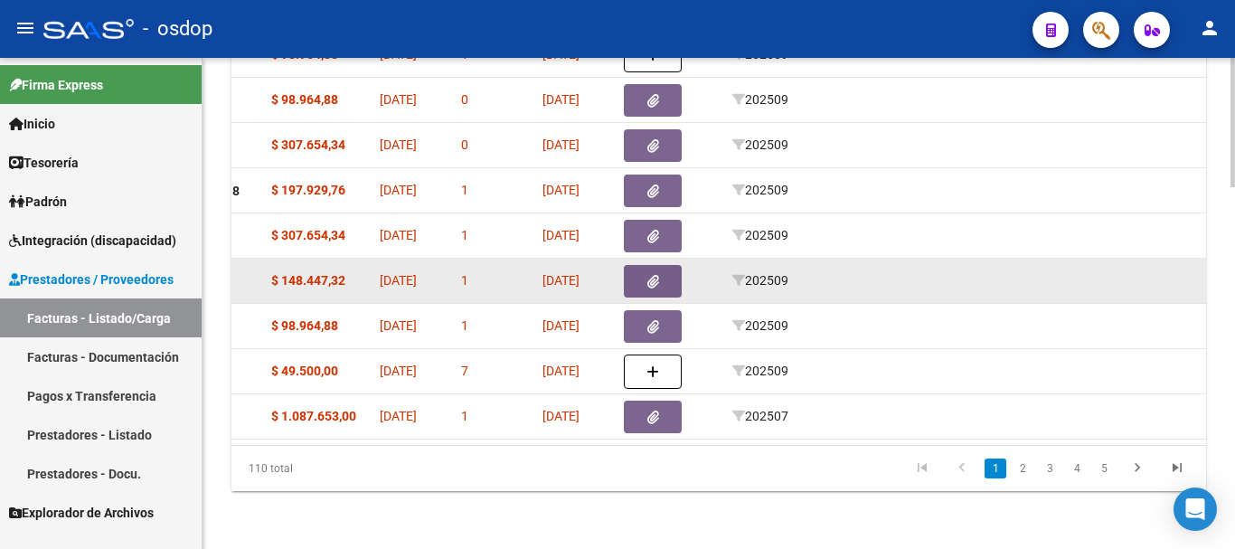
scroll to position [1188, 0]
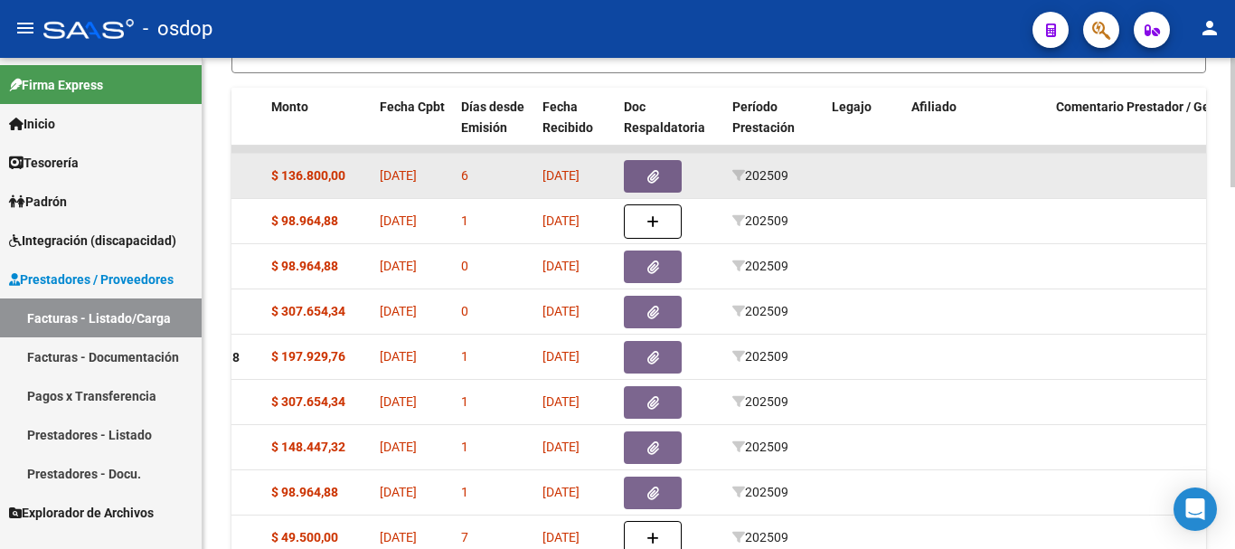
click at [648, 172] on icon "button" at bounding box center [653, 177] width 12 height 14
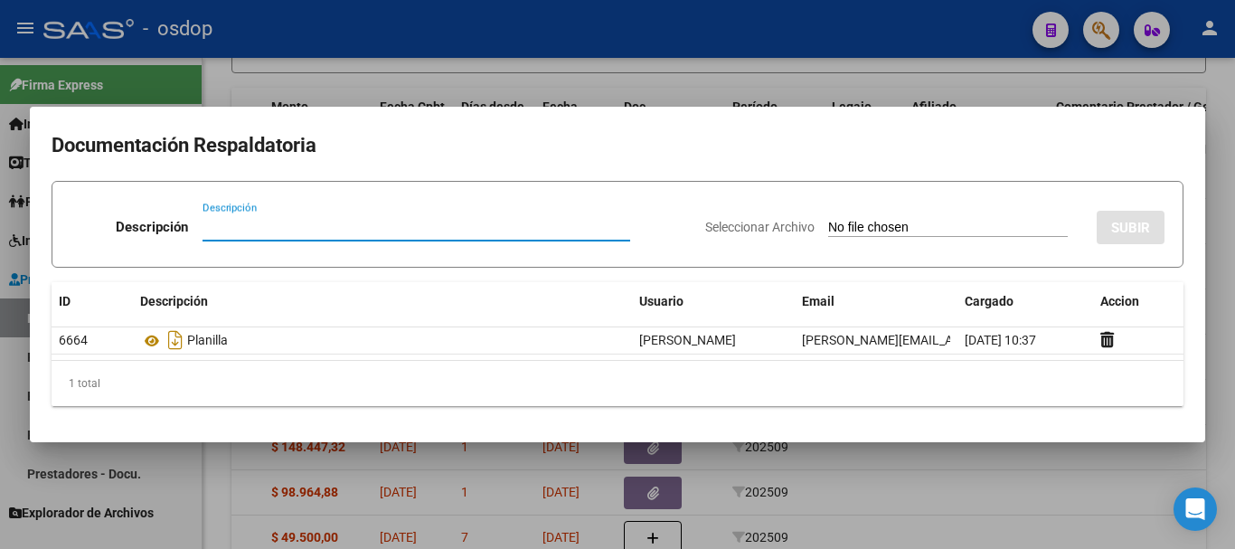
click at [843, 85] on div at bounding box center [617, 274] width 1235 height 549
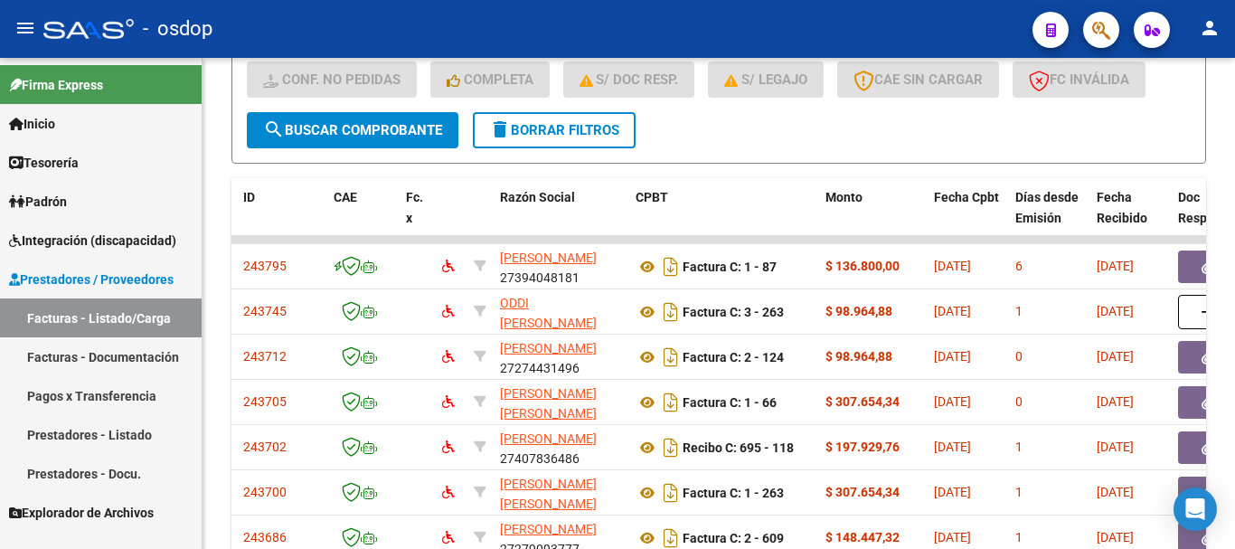
scroll to position [1007, 0]
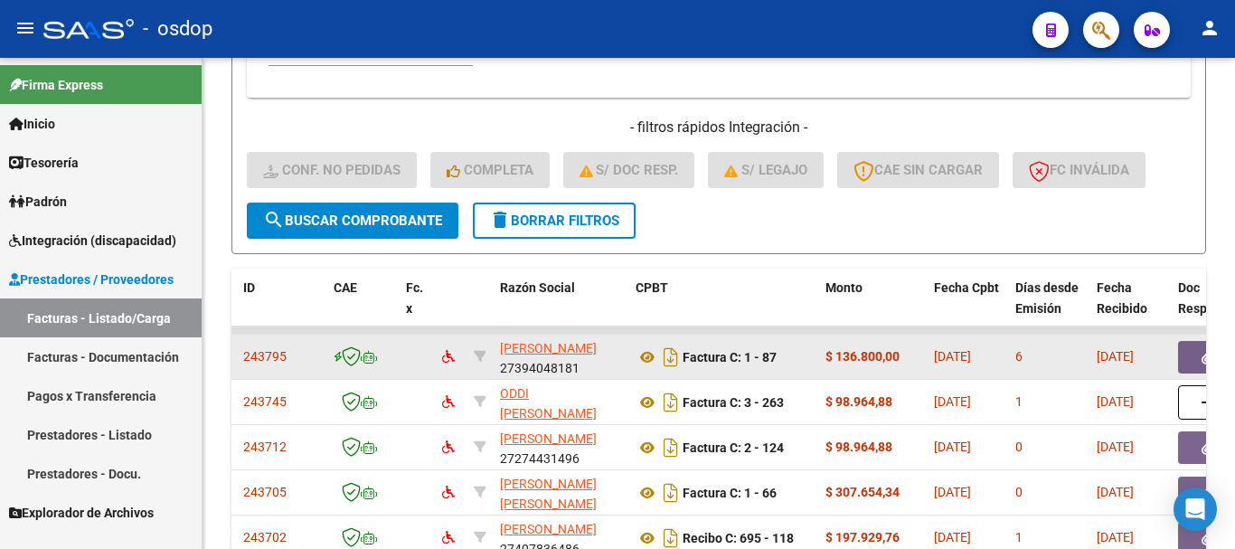
click at [250, 357] on span "243795" at bounding box center [264, 356] width 43 height 14
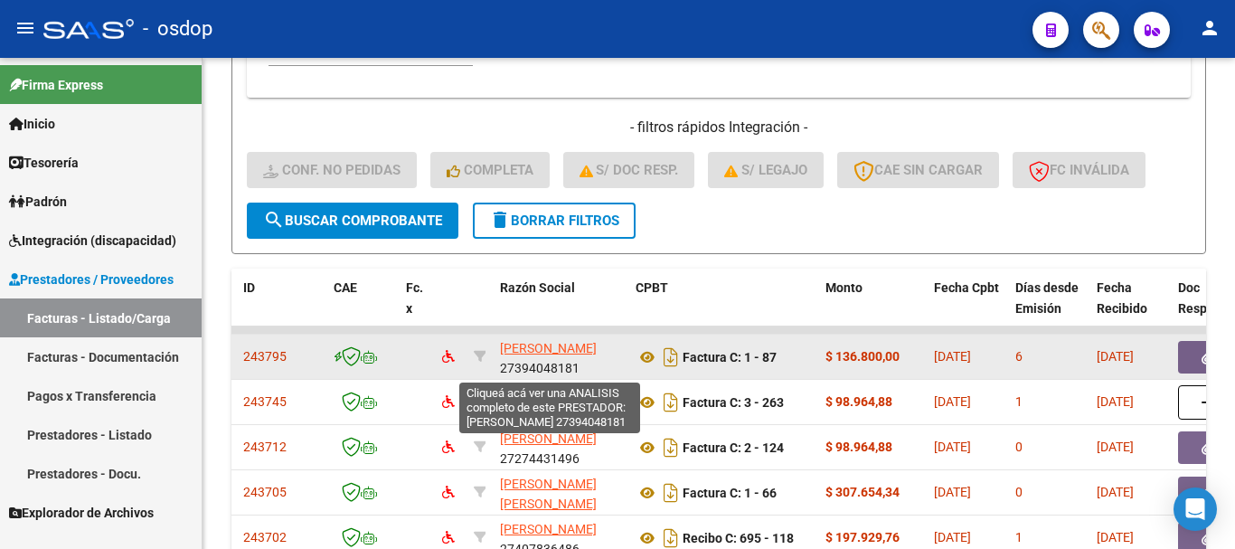
click at [562, 351] on span "[PERSON_NAME]" at bounding box center [548, 348] width 97 height 14
type textarea "27394048181"
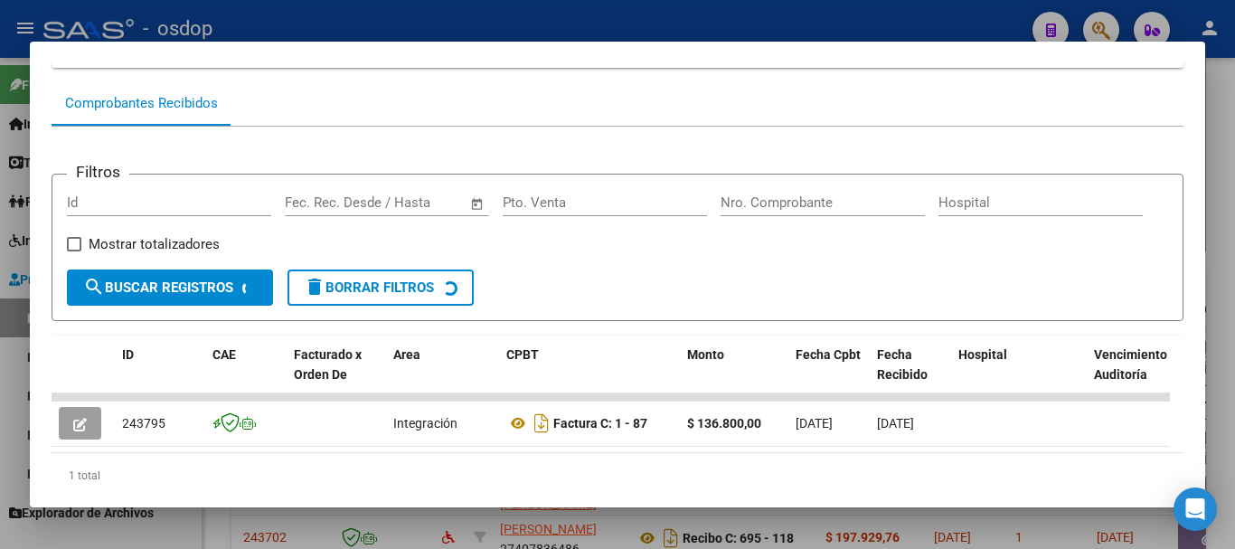
scroll to position [222, 0]
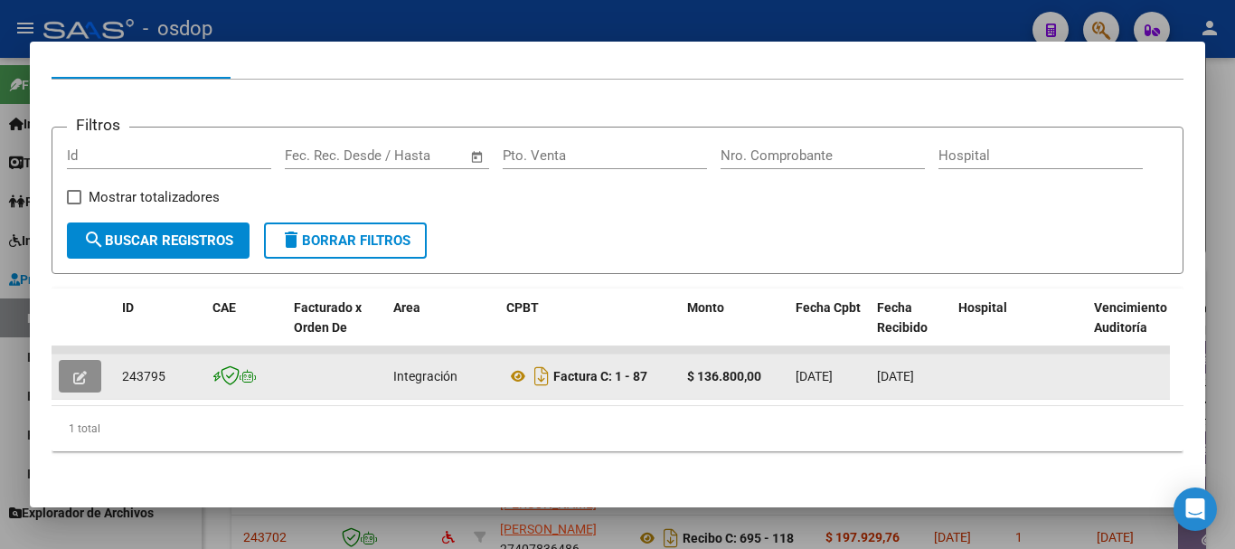
click at [74, 371] on icon "button" at bounding box center [80, 378] width 14 height 14
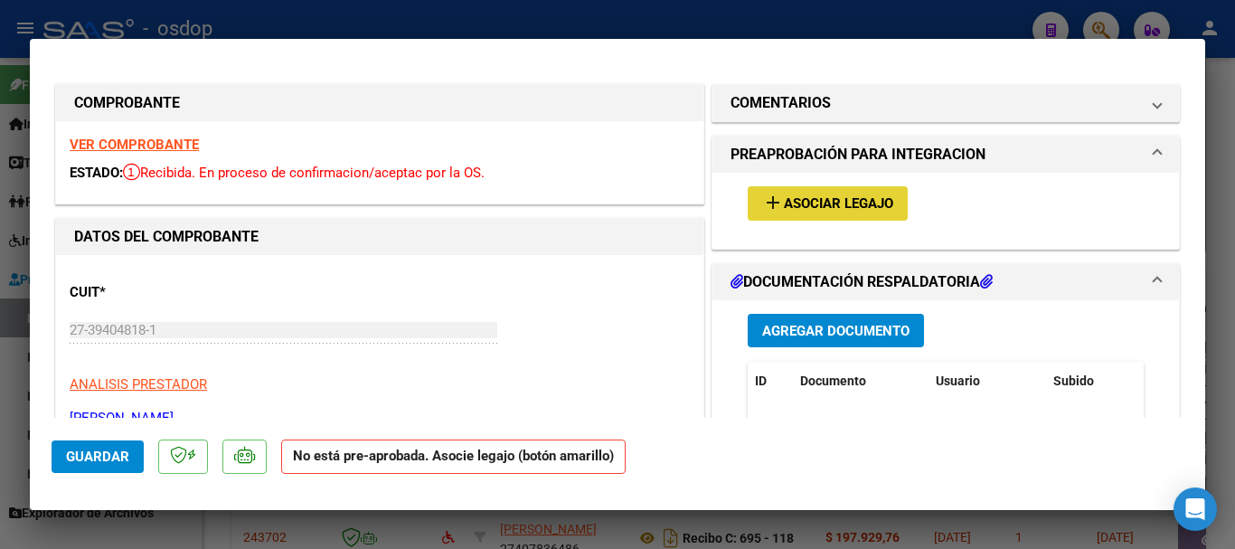
click at [817, 200] on span "Asociar Legajo" at bounding box center [838, 204] width 109 height 16
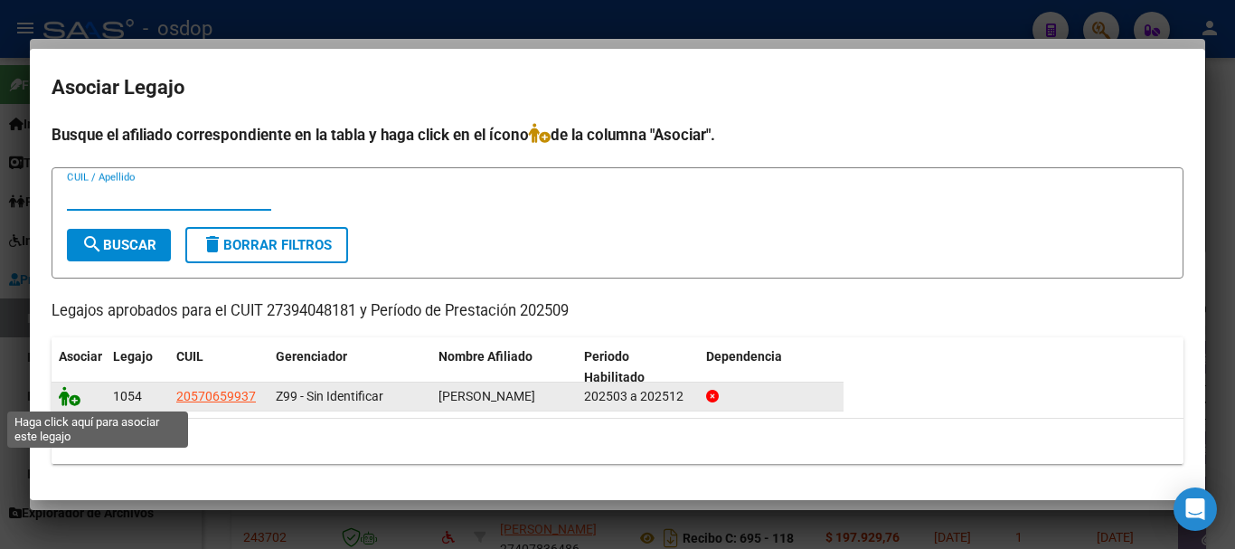
click at [64, 391] on icon at bounding box center [70, 396] width 22 height 20
